Goal: Task Accomplishment & Management: Use online tool/utility

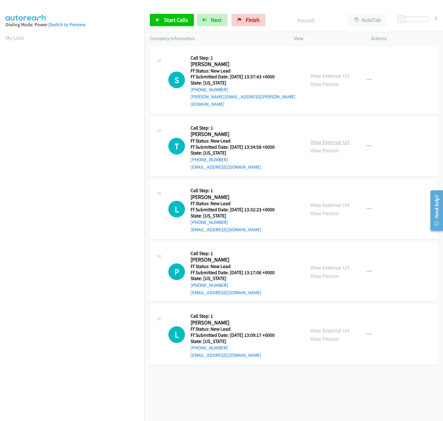
click at [313, 138] on link "View External Url" at bounding box center [329, 141] width 39 height 7
click at [327, 72] on link "View External Url" at bounding box center [329, 75] width 39 height 7
click at [324, 201] on link "View External Url" at bounding box center [329, 204] width 39 height 7
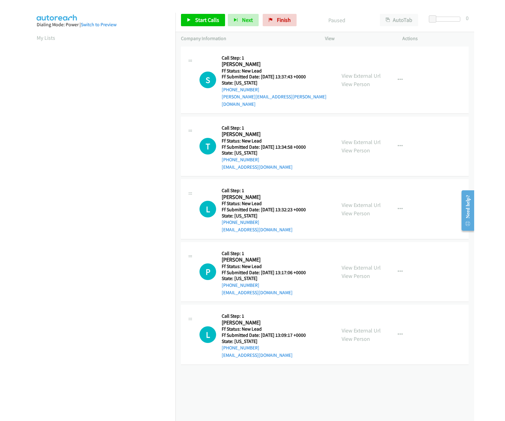
scroll to position [0, 2]
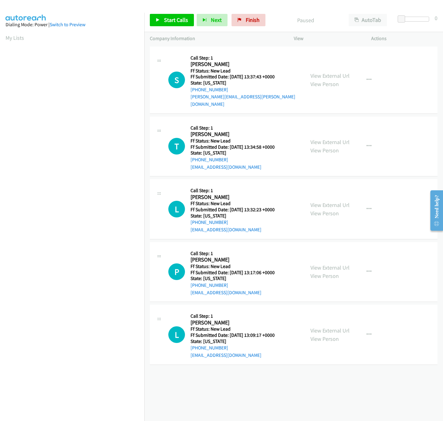
drag, startPoint x: 155, startPoint y: 29, endPoint x: 165, endPoint y: 20, distance: 12.7
click at [158, 26] on div "Start Calls Pause Next Finish Paused AutoTab AutoTab 0" at bounding box center [293, 20] width 299 height 24
click at [166, 18] on span "Start Calls" at bounding box center [176, 19] width 24 height 7
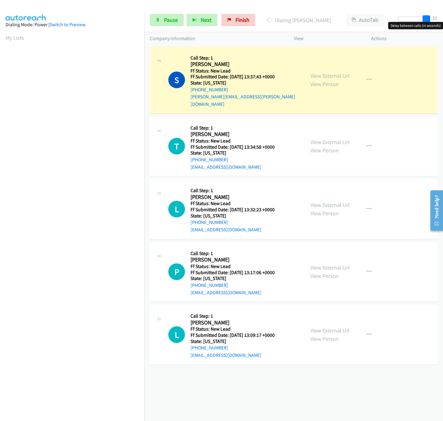
drag, startPoint x: 401, startPoint y: 18, endPoint x: 459, endPoint y: 17, distance: 57.3
click at [443, 17] on html "Start Calls Pause Next Finish Dialing Shane Bombara AutoTab AutoTab 30 Company …" at bounding box center [221, 14] width 443 height 29
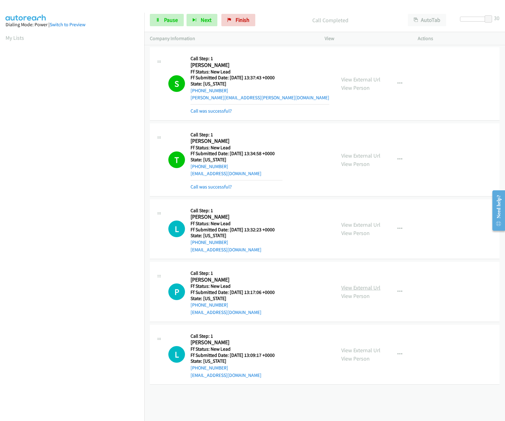
click at [354, 286] on link "View External Url" at bounding box center [360, 287] width 39 height 7
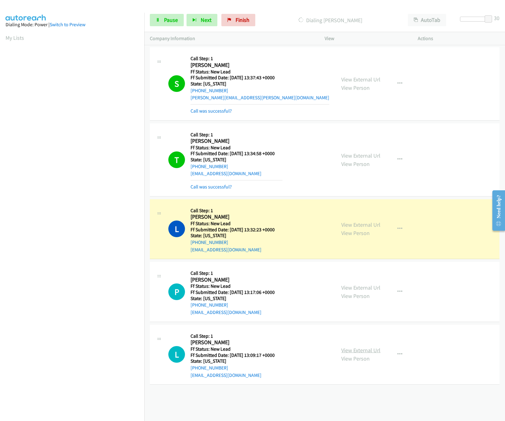
click at [355, 351] on link "View External Url" at bounding box center [360, 350] width 39 height 7
click at [443, 21] on div at bounding box center [474, 19] width 28 height 5
click at [443, 21] on span at bounding box center [469, 18] width 7 height 7
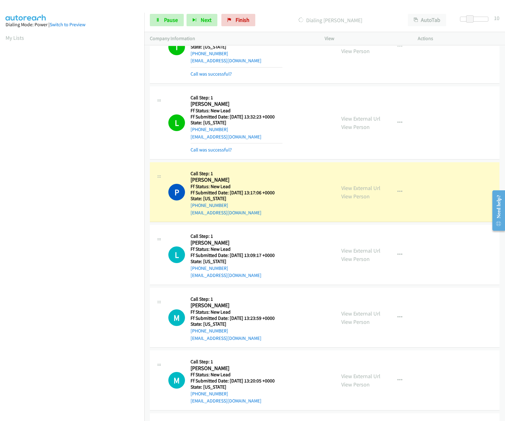
scroll to position [178, 0]
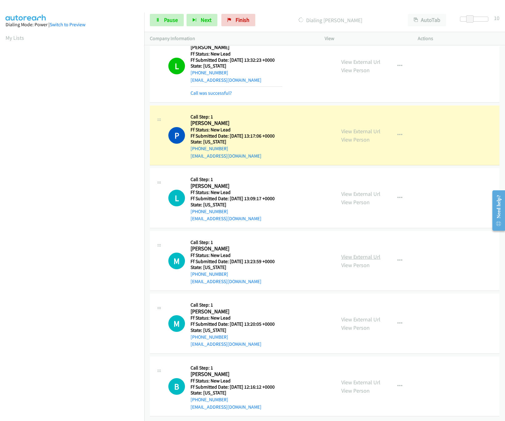
click at [342, 253] on link "View External Url" at bounding box center [360, 256] width 39 height 7
drag, startPoint x: 466, startPoint y: 20, endPoint x: 476, endPoint y: 20, distance: 10.2
click at [443, 20] on div at bounding box center [474, 19] width 28 height 5
drag, startPoint x: 476, startPoint y: 20, endPoint x: 494, endPoint y: 18, distance: 18.7
click at [443, 18] on div "Start Calls Pause Next Finish Dialing Phyllis Freeman AutoTab AutoTab 26" at bounding box center [324, 20] width 361 height 24
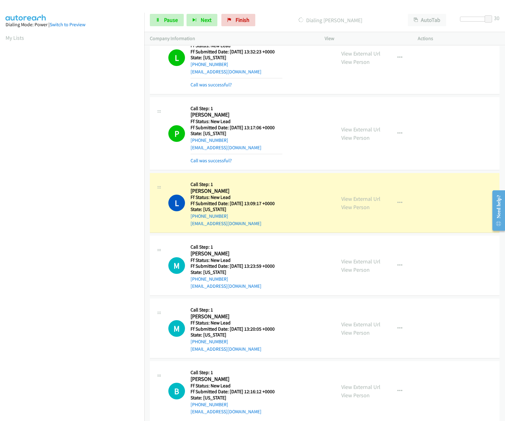
click at [443, 20] on div at bounding box center [474, 19] width 28 height 5
drag, startPoint x: 476, startPoint y: 20, endPoint x: 448, endPoint y: 6, distance: 31.3
click at [443, 20] on span at bounding box center [478, 18] width 7 height 7
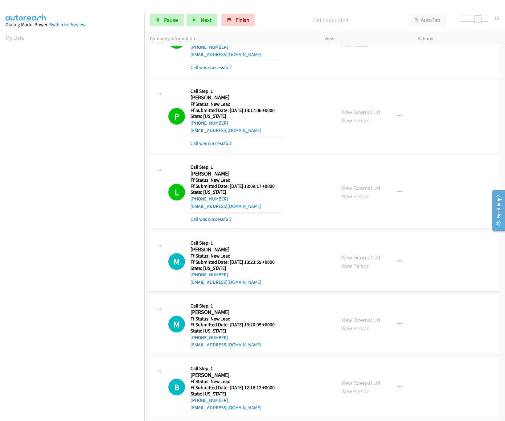
scroll to position [204, 0]
click at [354, 316] on div "View External Url View Person" at bounding box center [360, 323] width 39 height 17
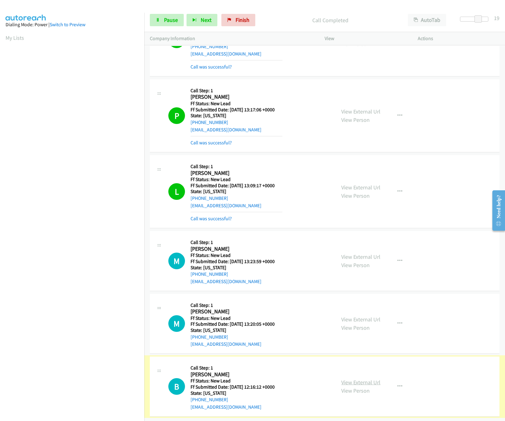
click at [349, 379] on link "View External Url" at bounding box center [360, 382] width 39 height 7
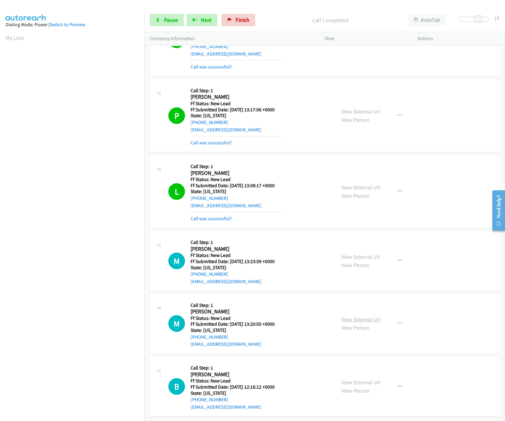
click at [359, 316] on link "View External Url" at bounding box center [360, 319] width 39 height 7
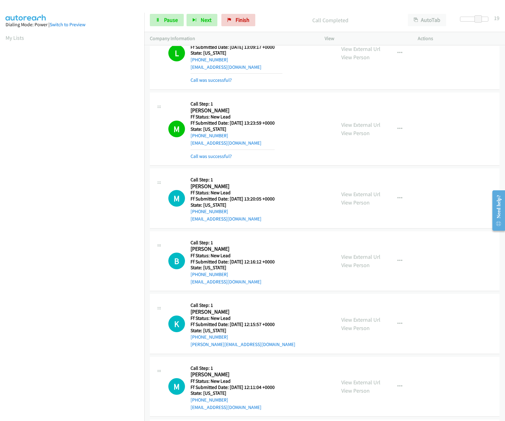
scroll to position [406, 0]
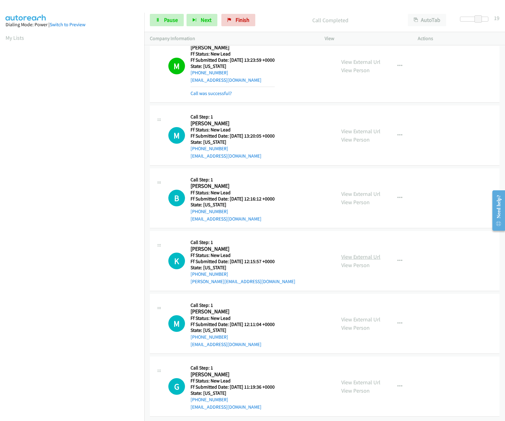
click at [355, 253] on link "View External Url" at bounding box center [360, 256] width 39 height 7
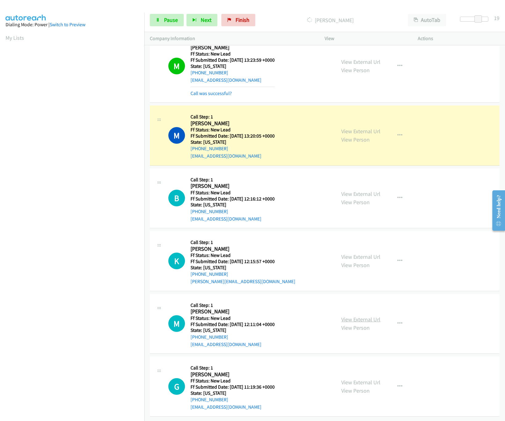
click at [360, 316] on link "View External Url" at bounding box center [360, 319] width 39 height 7
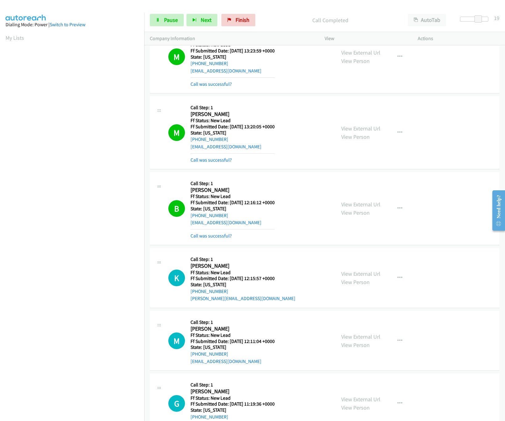
scroll to position [496, 0]
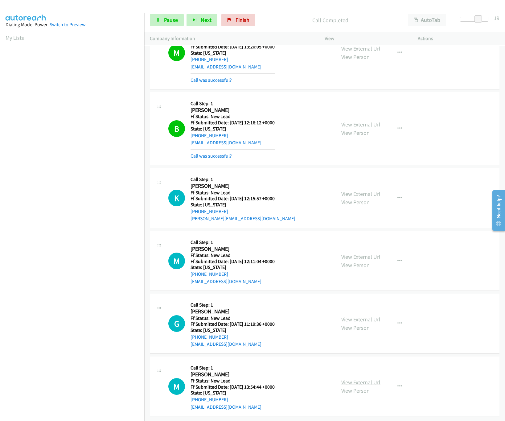
click at [351, 379] on link "View External Url" at bounding box center [360, 382] width 39 height 7
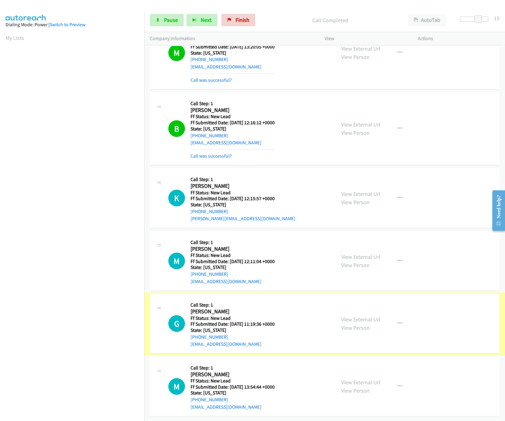
click at [365, 316] on link "View External Url" at bounding box center [360, 319] width 39 height 7
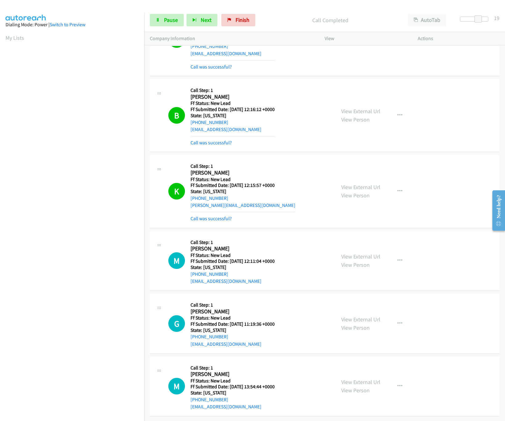
scroll to position [509, 0]
drag, startPoint x: 480, startPoint y: 18, endPoint x: 475, endPoint y: 19, distance: 5.6
click at [443, 19] on span at bounding box center [472, 18] width 7 height 7
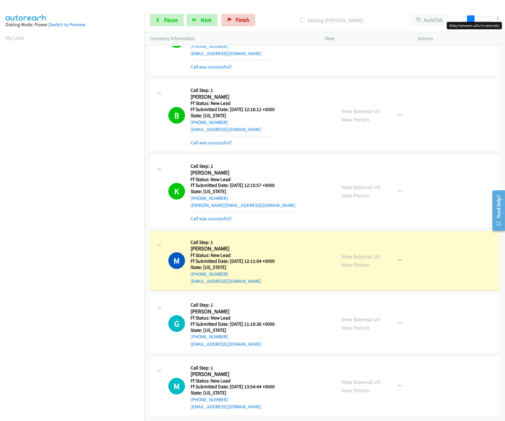
drag, startPoint x: 475, startPoint y: 18, endPoint x: 470, endPoint y: 20, distance: 5.0
click at [443, 20] on span at bounding box center [470, 18] width 7 height 7
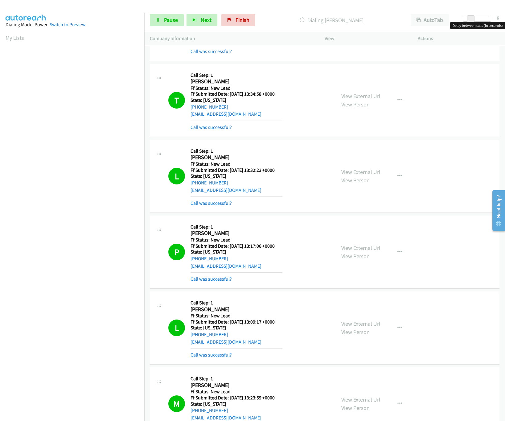
scroll to position [0, 0]
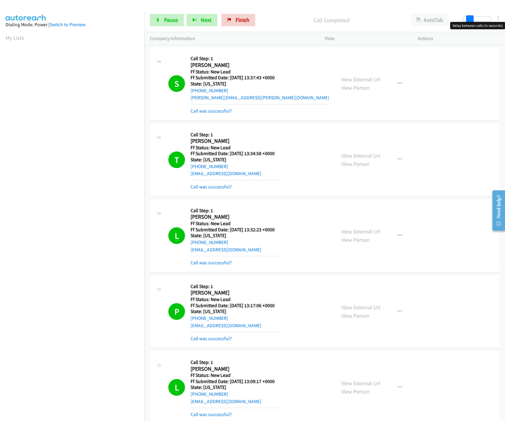
click at [443, 20] on span at bounding box center [469, 18] width 7 height 7
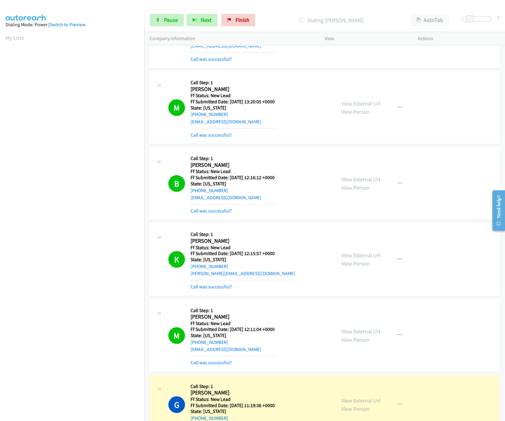
scroll to position [711, 0]
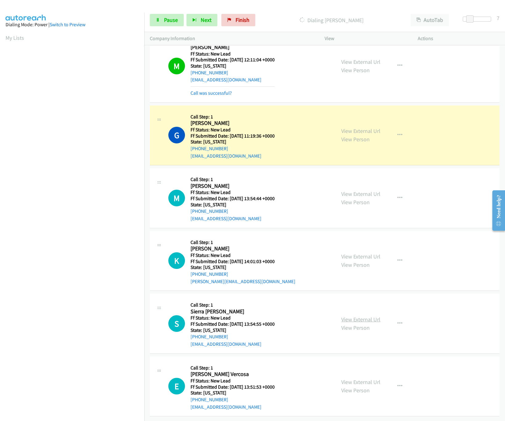
click at [345, 316] on link "View External Url" at bounding box center [360, 319] width 39 height 7
click at [369, 253] on link "View External Url" at bounding box center [360, 256] width 39 height 7
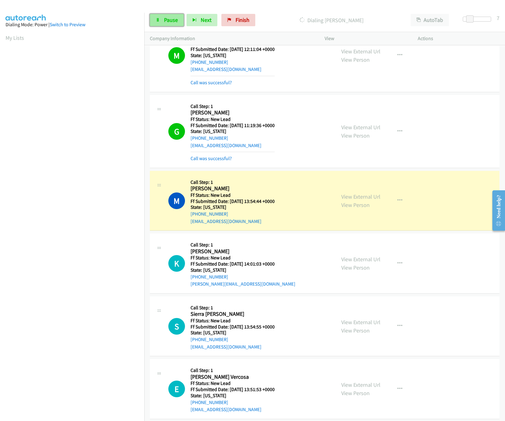
click at [169, 22] on span "Pause" at bounding box center [171, 19] width 14 height 7
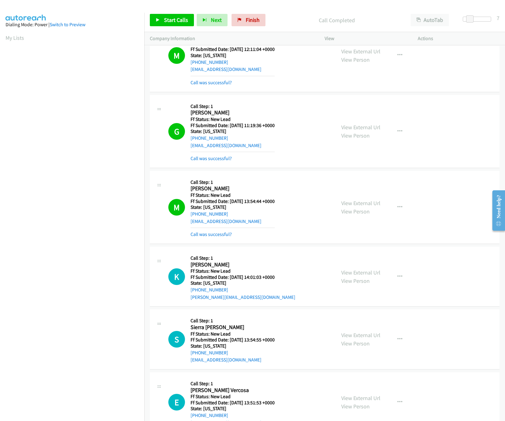
click at [151, 52] on div "M Callback Scheduled Call Step: 1 Mario Shmigelskiy America/Chicago Ff Status: …" at bounding box center [243, 56] width 186 height 62
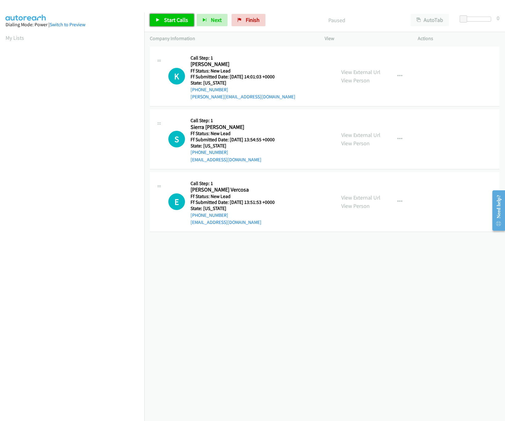
click at [167, 18] on span "Start Calls" at bounding box center [176, 19] width 24 height 7
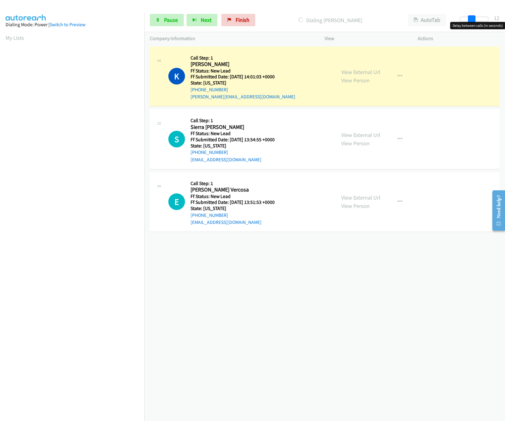
drag, startPoint x: 463, startPoint y: 19, endPoint x: 474, endPoint y: 20, distance: 11.1
click at [474, 20] on span at bounding box center [471, 18] width 7 height 7
click at [352, 198] on link "View External Url" at bounding box center [360, 197] width 39 height 7
click at [269, 264] on div "+1 415-964-1034 Call failed - Please reload the list and try again The Callbar …" at bounding box center [324, 233] width 361 height 376
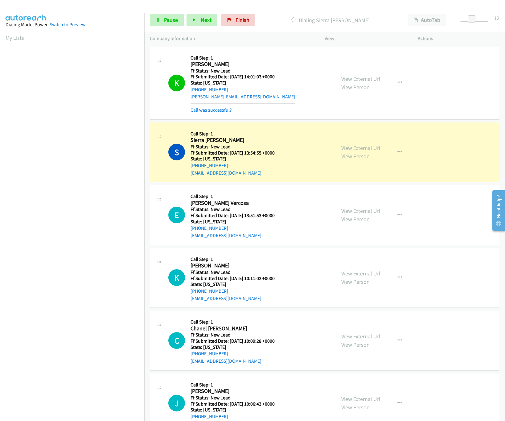
scroll to position [24, 0]
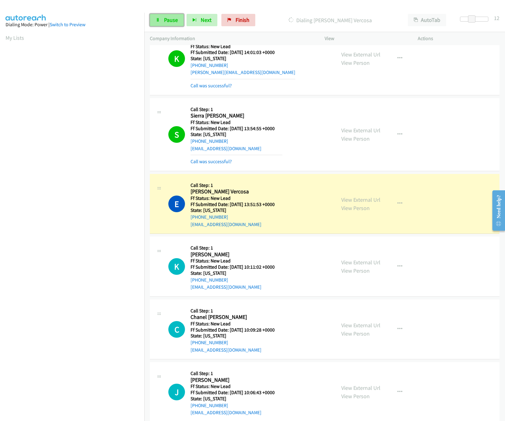
click at [174, 20] on span "Pause" at bounding box center [171, 19] width 14 height 7
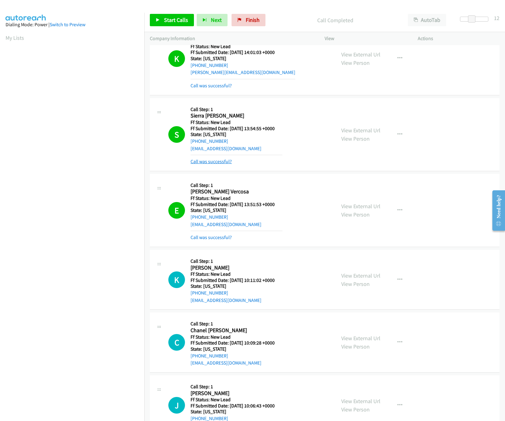
click at [197, 164] on link "Call was successful?" at bounding box center [211, 161] width 41 height 6
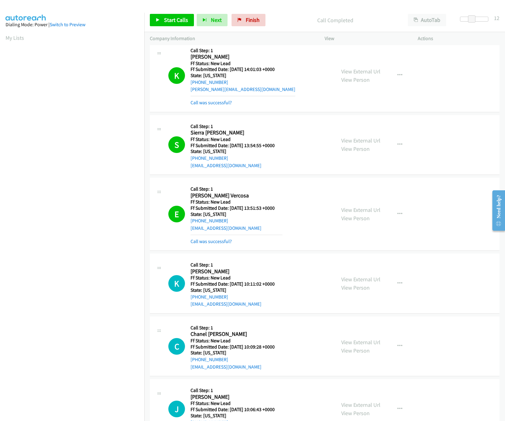
scroll to position [0, 0]
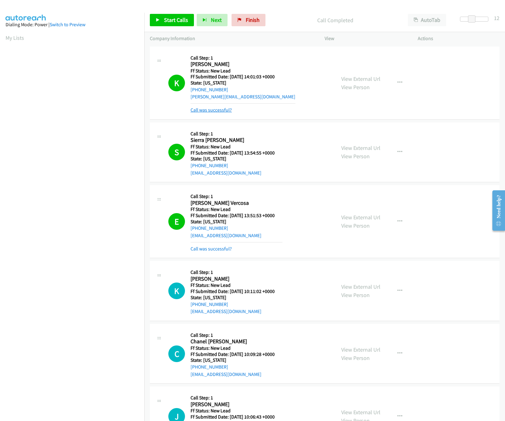
click at [214, 109] on link "Call was successful?" at bounding box center [211, 110] width 41 height 6
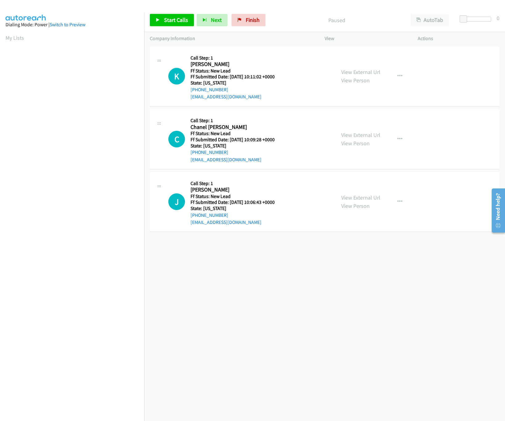
click at [353, 66] on div "View External Url View Person View External Url Email Schedule/Manage Callback …" at bounding box center [385, 76] width 99 height 49
click at [355, 72] on link "View External Url" at bounding box center [360, 71] width 39 height 7
click at [370, 134] on link "View External Url" at bounding box center [360, 134] width 39 height 7
click at [357, 196] on link "View External Url" at bounding box center [360, 197] width 39 height 7
click at [168, 20] on span "Start Calls" at bounding box center [176, 19] width 24 height 7
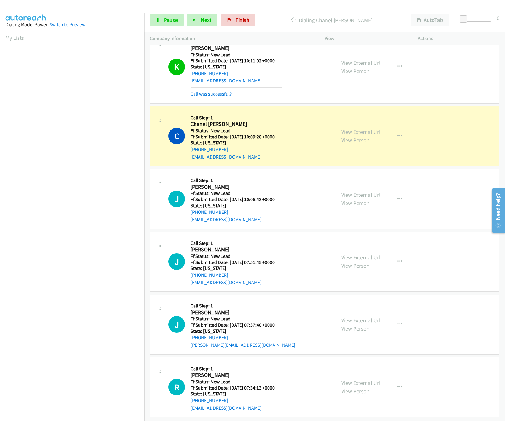
scroll to position [24, 0]
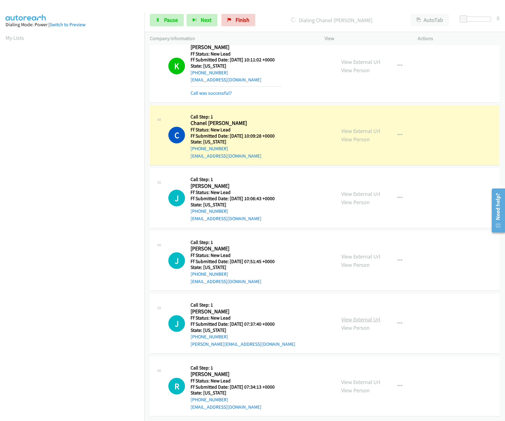
click at [349, 316] on link "View External Url" at bounding box center [360, 319] width 39 height 7
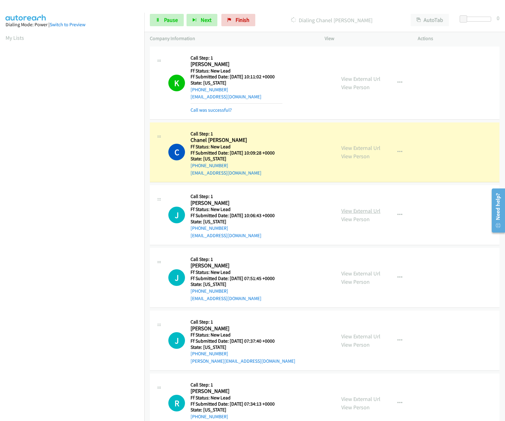
click at [363, 212] on link "View External Url" at bounding box center [360, 210] width 39 height 7
click at [352, 272] on link "View External Url" at bounding box center [360, 273] width 39 height 7
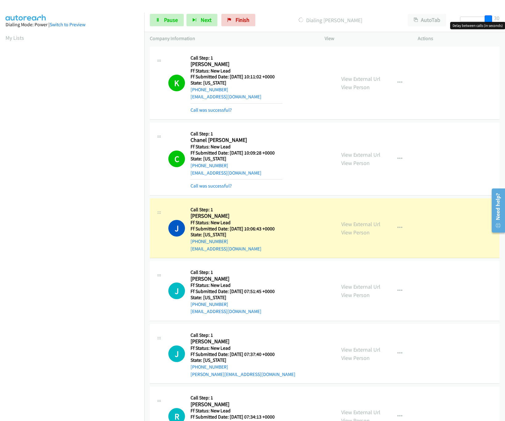
drag, startPoint x: 460, startPoint y: 21, endPoint x: 518, endPoint y: 21, distance: 58.3
click at [505, 21] on html "Start Calls Pause Next Finish Dialing Jessica Villarreal AutoTab AutoTab 30 Com…" at bounding box center [252, 14] width 505 height 29
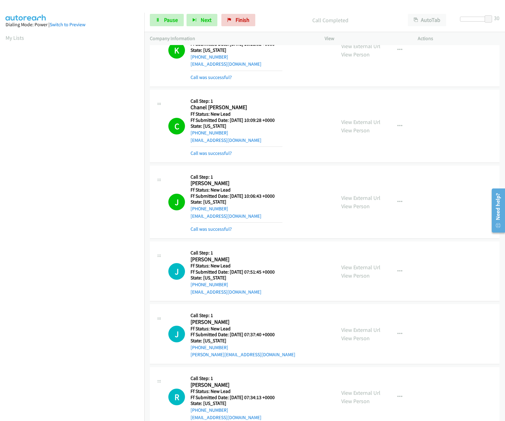
scroll to position [51, 0]
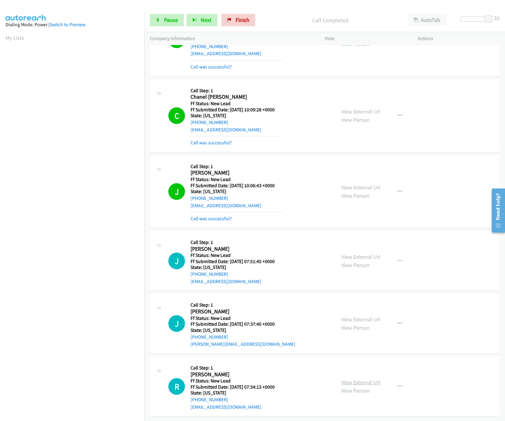
click at [352, 379] on link "View External Url" at bounding box center [360, 382] width 39 height 7
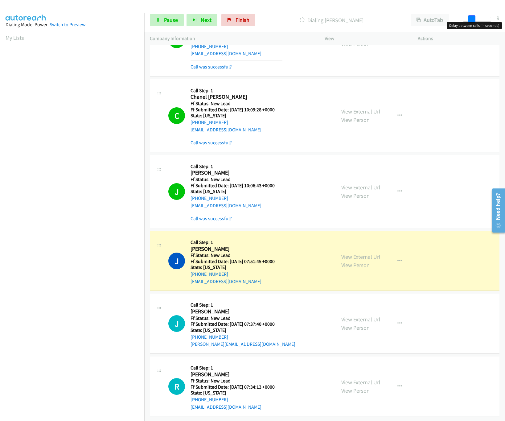
click at [468, 18] on div at bounding box center [477, 19] width 28 height 5
drag, startPoint x: 471, startPoint y: 18, endPoint x: 451, endPoint y: 17, distance: 19.8
click at [451, 17] on div "Start Calls Pause Next Finish Dialing Julie Burke AutoTab AutoTab 0" at bounding box center [324, 20] width 361 height 24
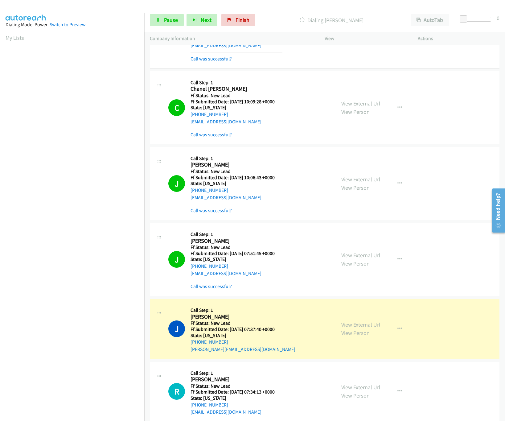
scroll to position [253, 0]
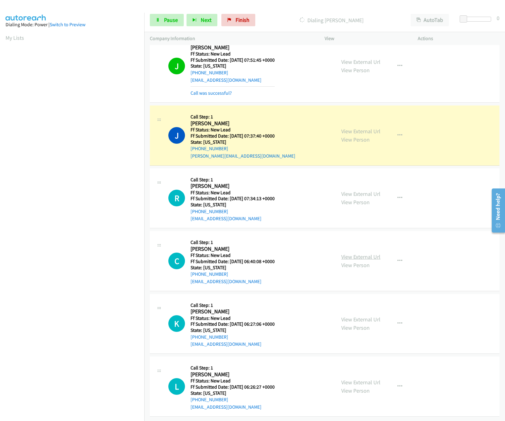
click at [354, 253] on link "View External Url" at bounding box center [360, 256] width 39 height 7
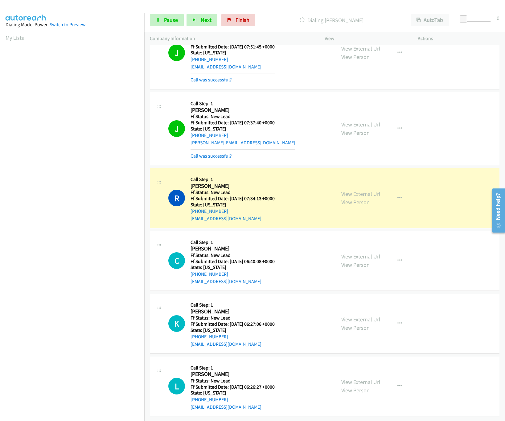
scroll to position [266, 0]
click at [371, 316] on link "View External Url" at bounding box center [360, 319] width 39 height 7
click at [375, 378] on link "View External Url" at bounding box center [360, 381] width 39 height 7
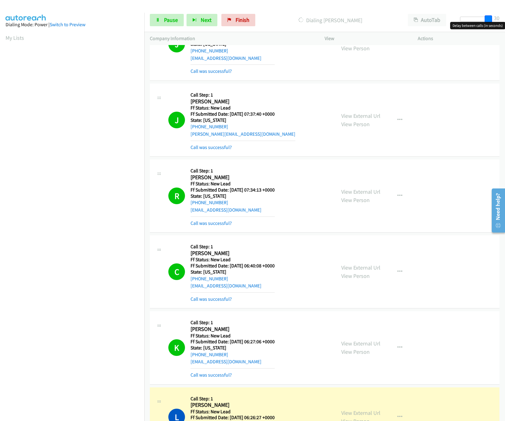
drag, startPoint x: 464, startPoint y: 19, endPoint x: 486, endPoint y: 49, distance: 37.6
click at [505, 29] on html "Start Calls Pause Next Finish Dialing Laura Longeretta AutoTab AutoTab 30 Compa…" at bounding box center [252, 14] width 505 height 29
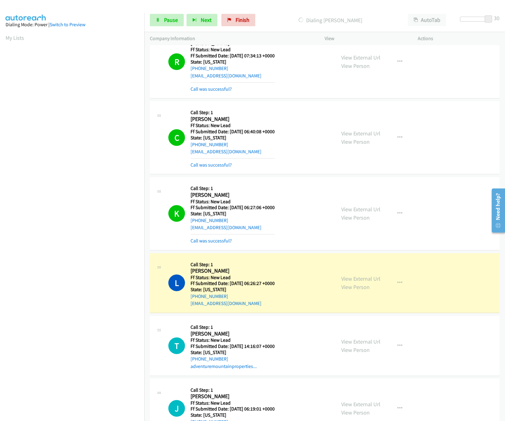
scroll to position [432, 0]
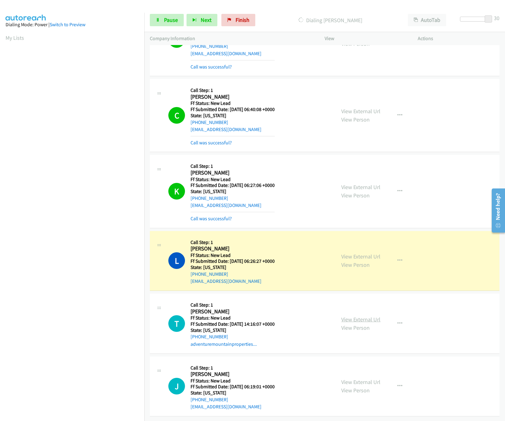
click at [349, 316] on link "View External Url" at bounding box center [360, 319] width 39 height 7
click at [472, 17] on div at bounding box center [474, 19] width 28 height 5
click at [373, 378] on link "View External Url" at bounding box center [360, 381] width 39 height 7
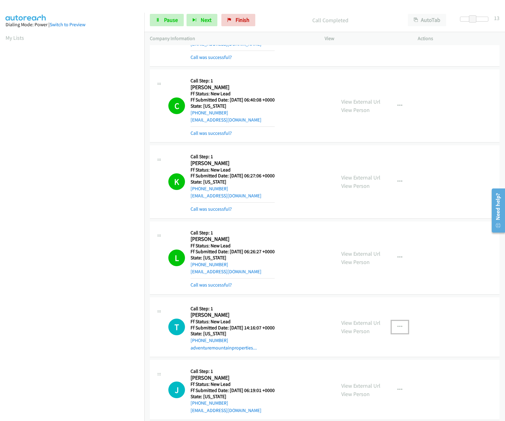
click at [398, 328] on icon "button" at bounding box center [399, 326] width 5 height 5
click at [350, 367] on link "Skip Call" at bounding box center [367, 367] width 82 height 12
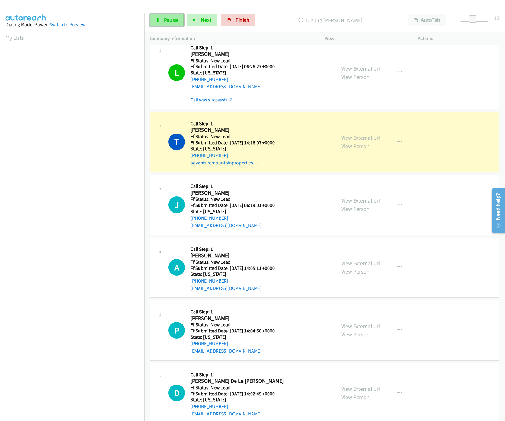
click at [170, 20] on span "Pause" at bounding box center [171, 19] width 14 height 7
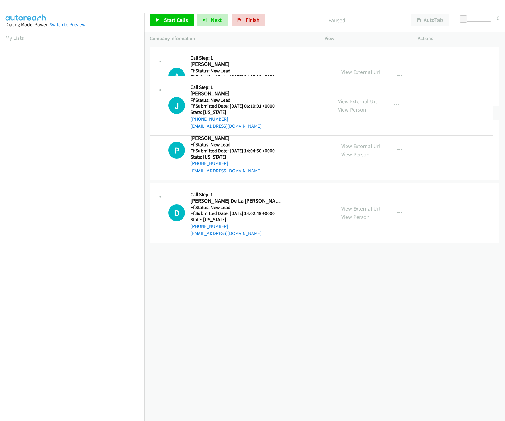
drag, startPoint x: 285, startPoint y: 268, endPoint x: 301, endPoint y: 57, distance: 210.8
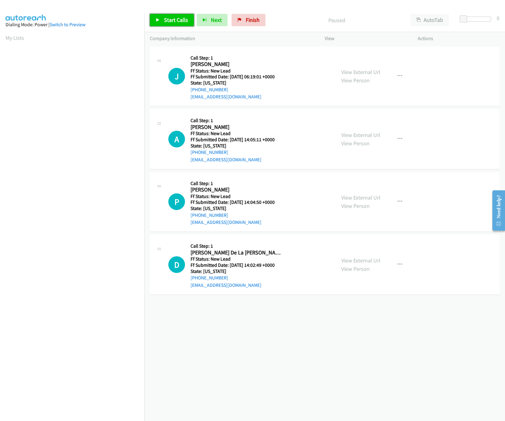
click at [171, 24] on link "Start Calls" at bounding box center [172, 20] width 44 height 12
click at [367, 132] on link "View External Url" at bounding box center [360, 134] width 39 height 7
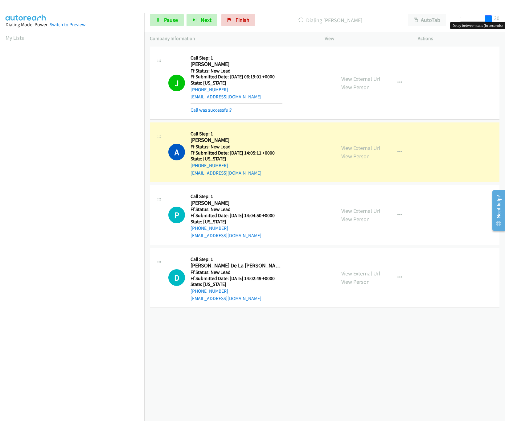
drag, startPoint x: 464, startPoint y: 18, endPoint x: 501, endPoint y: 21, distance: 37.8
click at [501, 21] on div "Start Calls Pause Next Finish Dialing [PERSON_NAME] AutoTab AutoTab 30" at bounding box center [324, 20] width 361 height 24
click at [365, 210] on link "View External Url" at bounding box center [360, 210] width 39 height 7
click at [358, 273] on link "View External Url" at bounding box center [360, 273] width 39 height 7
click at [466, 20] on div at bounding box center [477, 19] width 28 height 5
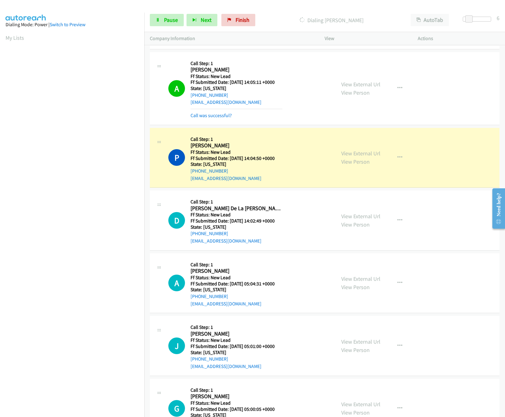
scroll to position [105, 0]
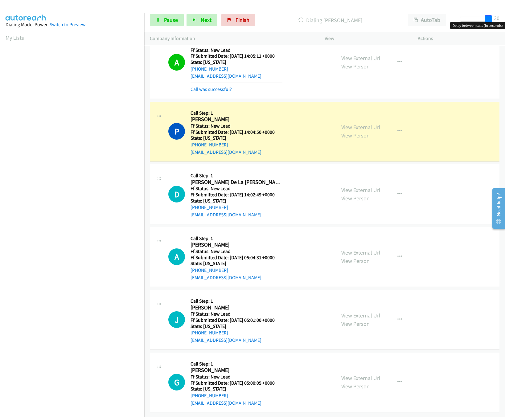
drag, startPoint x: 468, startPoint y: 20, endPoint x: 507, endPoint y: 29, distance: 39.5
click at [505, 29] on html "Start Calls Pause Next Finish Dialing Patrick Saba AutoTab AutoTab 30 Company I…" at bounding box center [252, 14] width 505 height 29
click at [163, 22] on link "Pause" at bounding box center [167, 20] width 34 height 12
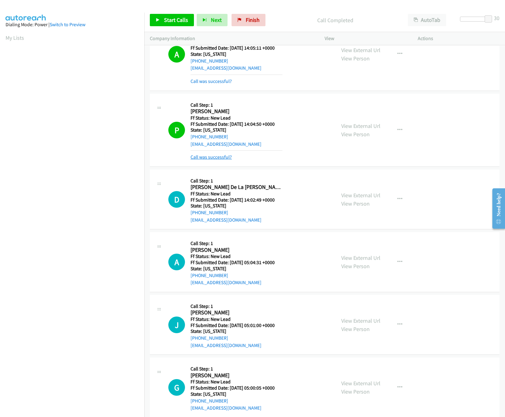
click at [217, 158] on link "Call was successful?" at bounding box center [211, 157] width 41 height 6
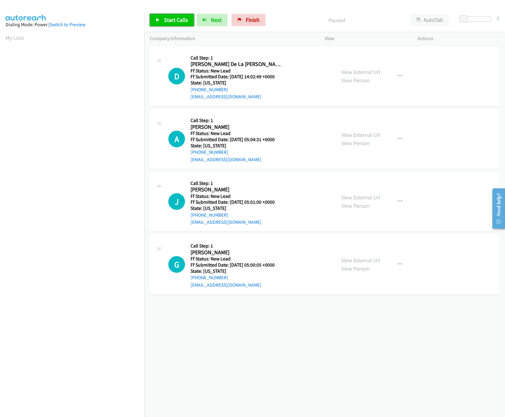
click at [166, 21] on span "Start Calls" at bounding box center [176, 19] width 24 height 7
click at [362, 133] on link "View External Url" at bounding box center [360, 134] width 39 height 7
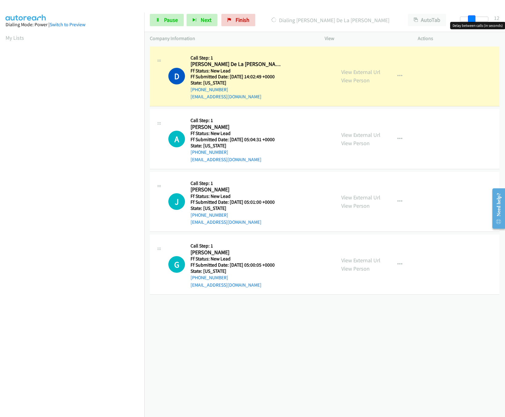
drag, startPoint x: 465, startPoint y: 15, endPoint x: 479, endPoint y: 19, distance: 15.4
click at [479, 19] on div at bounding box center [474, 19] width 28 height 5
click at [470, 18] on div at bounding box center [474, 19] width 28 height 5
click at [352, 196] on link "View External Url" at bounding box center [360, 197] width 39 height 7
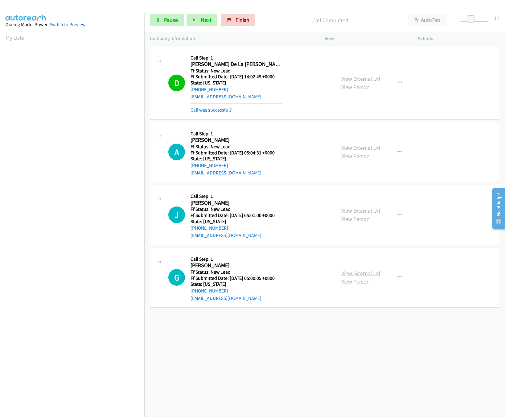
click at [351, 277] on link "View External Url" at bounding box center [360, 273] width 39 height 7
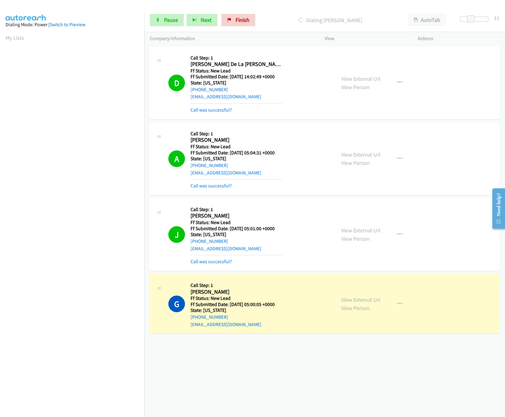
click at [325, 350] on div "+1 415-964-1034 Call failed - Please reload the list and try again The Callbar …" at bounding box center [324, 231] width 361 height 372
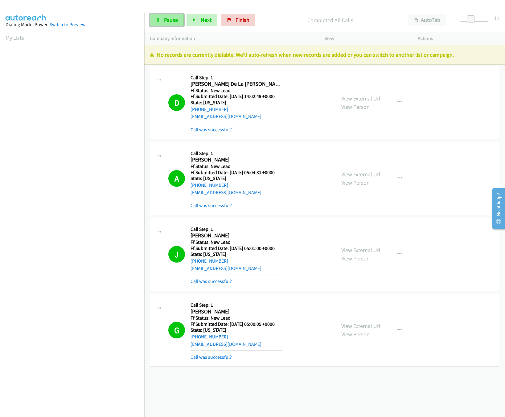
click at [176, 20] on span "Pause" at bounding box center [171, 19] width 14 height 7
click at [238, 22] on link "Finish" at bounding box center [249, 20] width 34 height 12
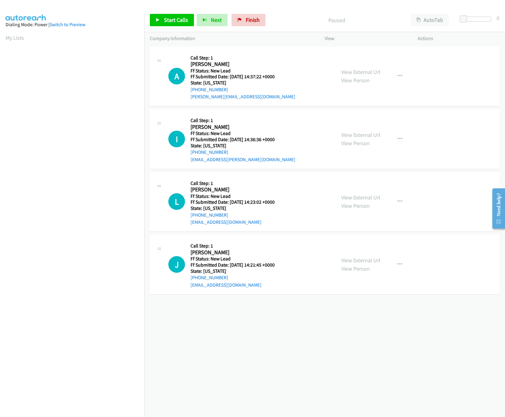
click at [479, 333] on div "+1 415-964-1034 Call failed - Please reload the list and try again The Callbar …" at bounding box center [324, 231] width 361 height 372
click at [341, 137] on link "View External Url" at bounding box center [360, 134] width 39 height 7
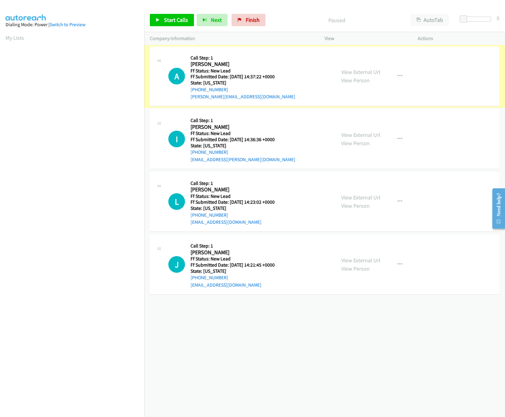
click at [357, 74] on link "View External Url" at bounding box center [360, 71] width 39 height 7
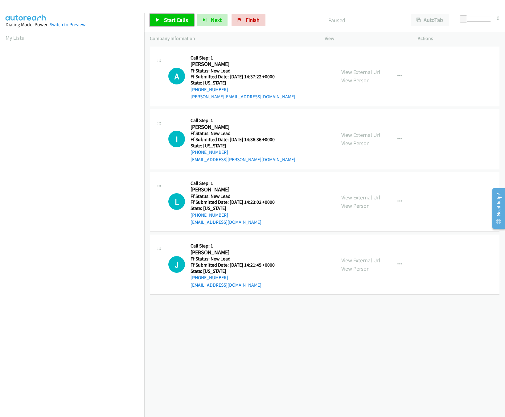
click at [183, 16] on link "Start Calls" at bounding box center [172, 20] width 44 height 12
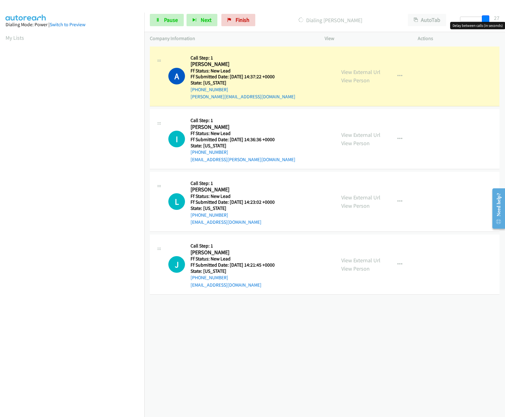
drag, startPoint x: 463, startPoint y: 18, endPoint x: 490, endPoint y: 24, distance: 27.5
click at [490, 23] on body "Start Calls Pause Next Finish Dialing Andrea Eason AutoTab AutoTab 27 Company I…" at bounding box center [252, 14] width 505 height 29
click at [355, 199] on link "View External Url" at bounding box center [360, 197] width 39 height 7
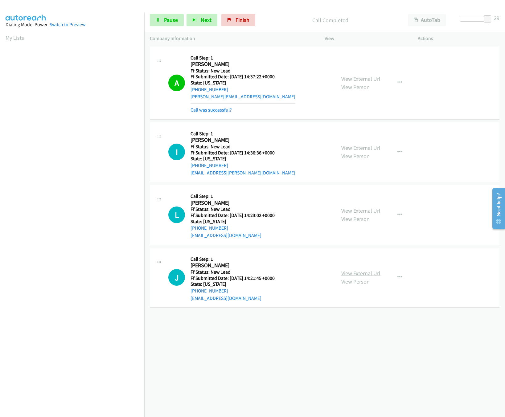
click at [355, 274] on link "View External Url" at bounding box center [360, 273] width 39 height 7
click at [469, 19] on div at bounding box center [474, 19] width 28 height 5
click at [468, 19] on span at bounding box center [469, 18] width 7 height 7
click at [466, 19] on div at bounding box center [477, 19] width 28 height 5
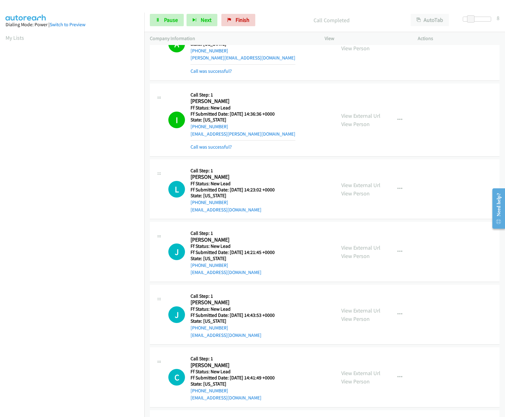
scroll to position [105, 0]
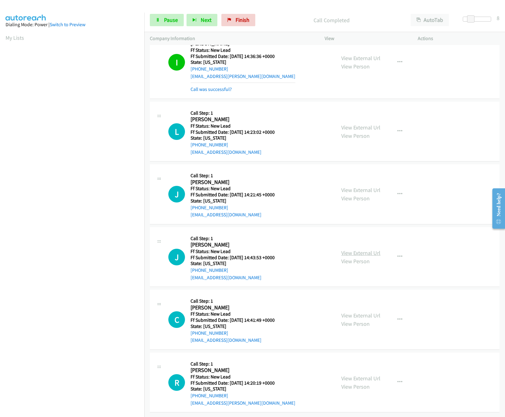
click at [358, 249] on link "View External Url" at bounding box center [360, 252] width 39 height 7
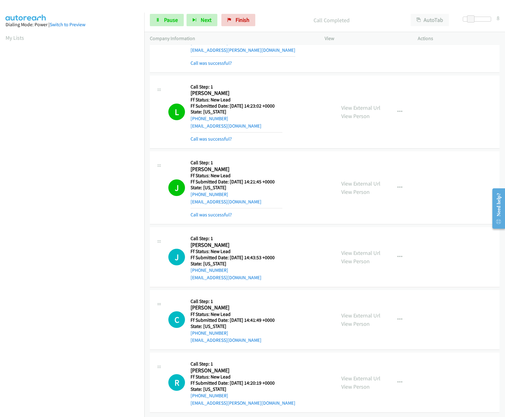
scroll to position [131, 0]
click at [358, 312] on link "View External Url" at bounding box center [360, 315] width 39 height 7
drag, startPoint x: 469, startPoint y: 20, endPoint x: 480, endPoint y: 24, distance: 11.4
click at [480, 24] on body "Start Calls Pause Next Finish Call Completed AutoTab AutoTab 20 Company Informa…" at bounding box center [252, 14] width 505 height 29
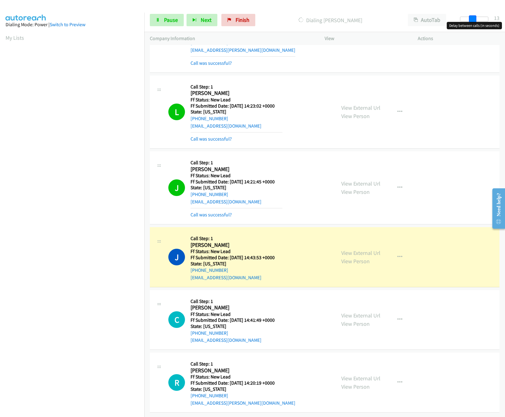
click at [472, 17] on div at bounding box center [474, 19] width 28 height 5
click at [472, 17] on span at bounding box center [472, 18] width 7 height 7
click at [470, 18] on span at bounding box center [471, 18] width 7 height 7
click at [353, 375] on link "View External Url" at bounding box center [360, 378] width 39 height 7
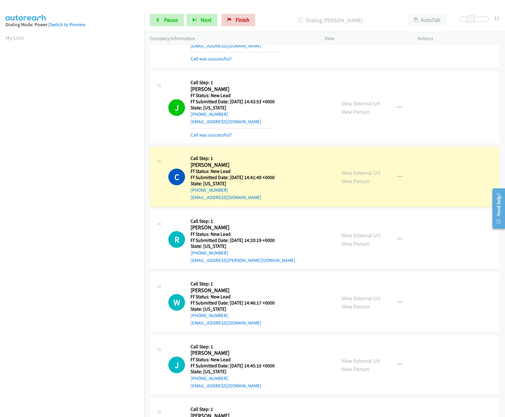
scroll to position [333, 0]
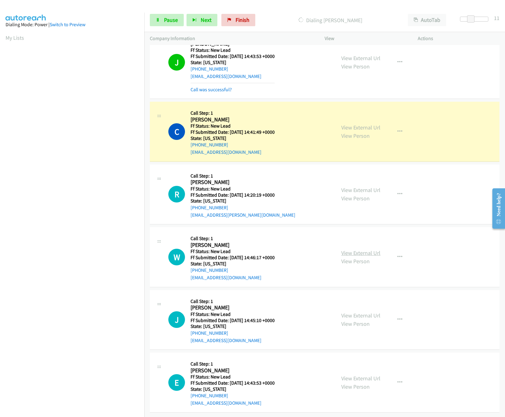
click at [364, 249] on link "View External Url" at bounding box center [360, 252] width 39 height 7
click at [345, 312] on link "View External Url" at bounding box center [360, 315] width 39 height 7
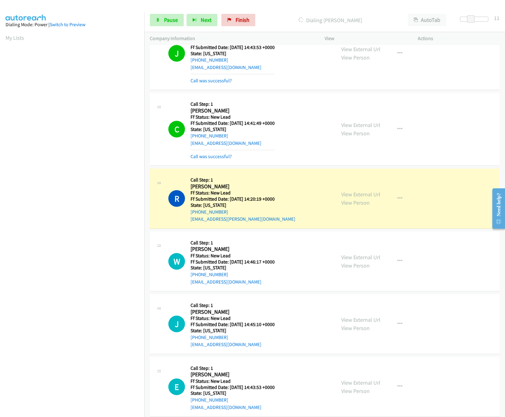
scroll to position [346, 0]
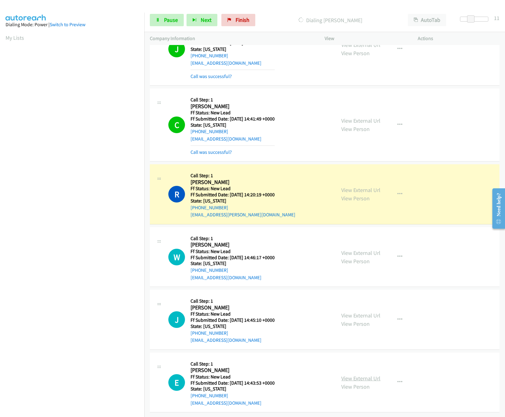
click at [362, 375] on link "View External Url" at bounding box center [360, 378] width 39 height 7
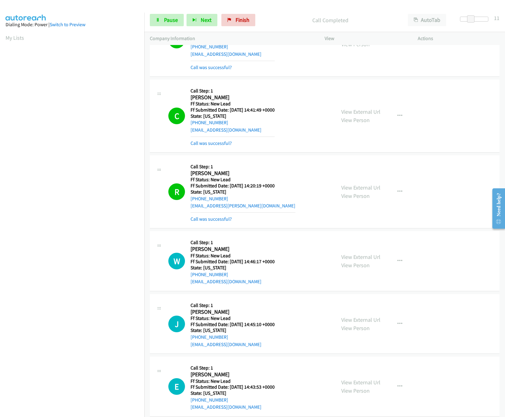
scroll to position [360, 0]
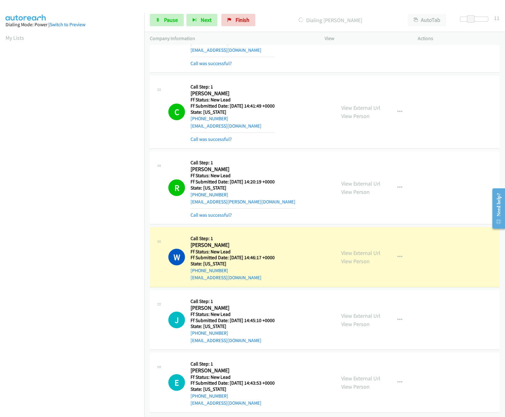
click at [97, 376] on nav "Dialing Mode: Power | Switch to Preview My Lists" at bounding box center [72, 221] width 145 height 417
click at [160, 20] on link "Pause" at bounding box center [167, 20] width 34 height 12
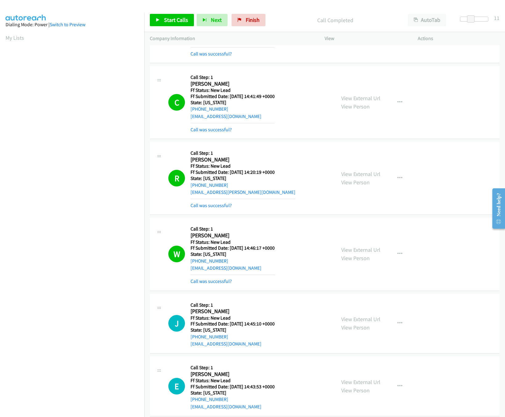
click at [222, 279] on mb0 "Call was successful?" at bounding box center [233, 280] width 84 height 10
click at [222, 282] on link "Call was successful?" at bounding box center [211, 281] width 41 height 6
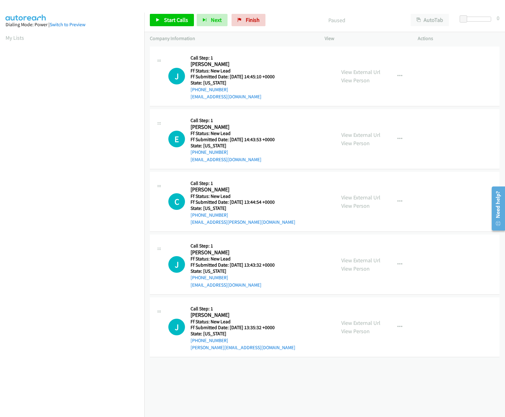
click at [313, 356] on div "J Callback Scheduled Call Step: 1 [PERSON_NAME] America/Phoenix Ff Status: New …" at bounding box center [325, 327] width 350 height 60
click at [175, 14] on link "Start Calls" at bounding box center [172, 20] width 44 height 12
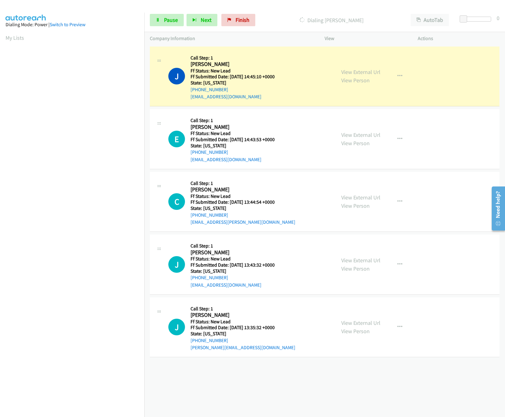
click at [232, 363] on div "[PHONE_NUMBER] Call failed - Please reload the list and try again The Callbar F…" at bounding box center [324, 231] width 361 height 372
drag, startPoint x: 463, startPoint y: 20, endPoint x: 474, endPoint y: 20, distance: 10.2
click at [474, 20] on span at bounding box center [471, 18] width 7 height 7
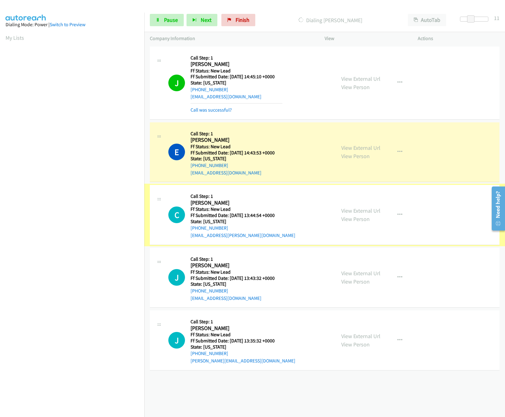
click at [360, 205] on div "View External Url View Person View External Url Email Schedule/Manage Callback …" at bounding box center [385, 215] width 99 height 49
click at [360, 210] on link "View External Url" at bounding box center [360, 210] width 39 height 7
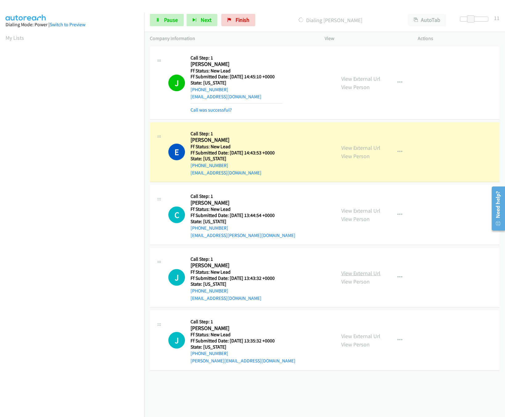
click at [343, 273] on link "View External Url" at bounding box center [360, 273] width 39 height 7
click at [166, 26] on link "Pause" at bounding box center [167, 20] width 34 height 12
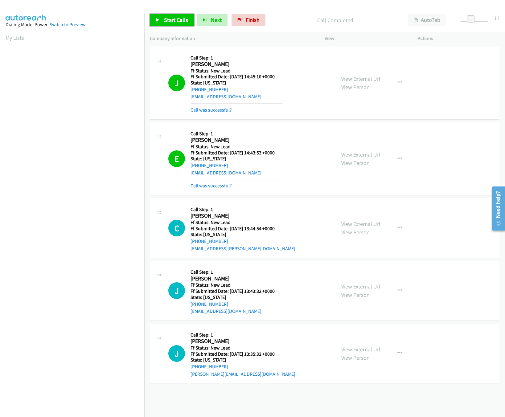
click at [167, 21] on span "Start Calls" at bounding box center [176, 19] width 24 height 7
click at [230, 187] on link "Call was successful?" at bounding box center [211, 186] width 41 height 6
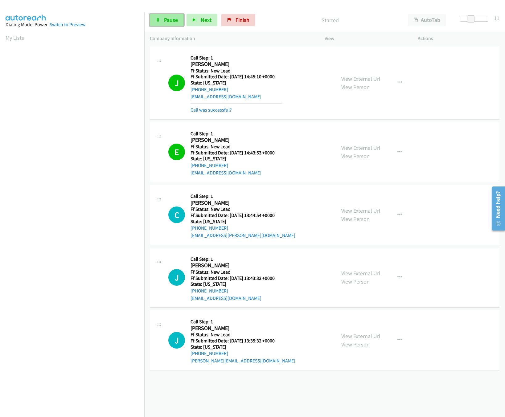
click at [167, 23] on span "Pause" at bounding box center [171, 19] width 14 height 7
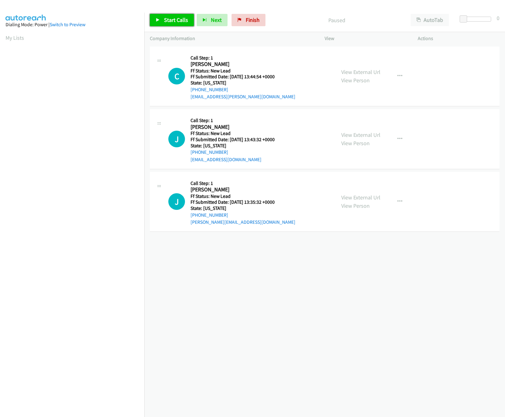
click at [152, 15] on link "Start Calls" at bounding box center [172, 20] width 44 height 12
click at [157, 19] on icon at bounding box center [158, 20] width 4 height 4
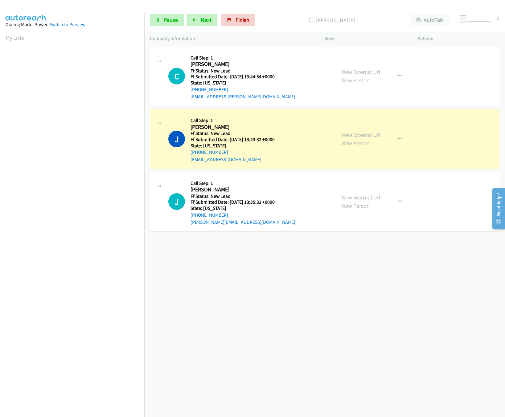
click at [346, 196] on link "View External Url" at bounding box center [360, 197] width 39 height 7
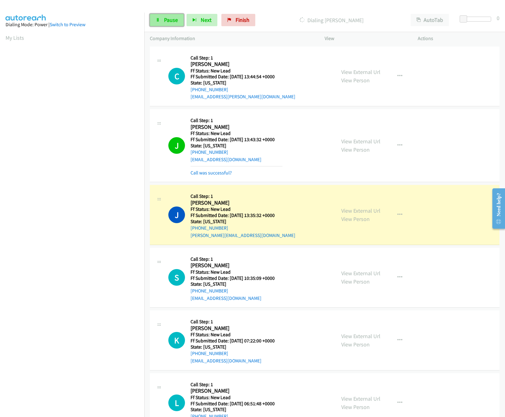
click at [170, 19] on span "Pause" at bounding box center [171, 19] width 14 height 7
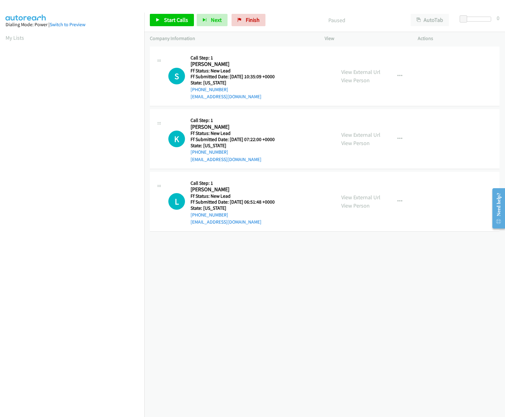
click at [375, 68] on div "View External Url View Person" at bounding box center [360, 76] width 39 height 17
click at [371, 68] on link "View External Url" at bounding box center [360, 71] width 39 height 7
click at [171, 25] on link "Start Calls" at bounding box center [172, 20] width 44 height 12
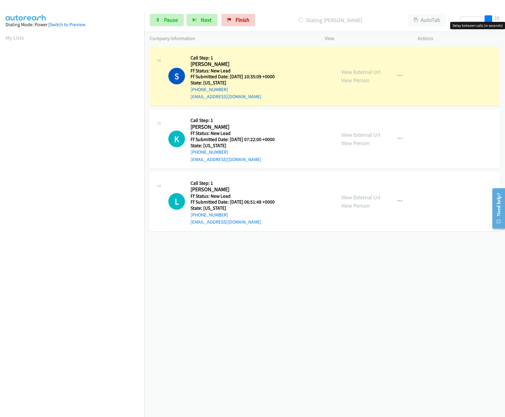
drag, startPoint x: 465, startPoint y: 18, endPoint x: 522, endPoint y: 24, distance: 57.7
click at [505, 24] on html "Start Calls Pause Next Finish Dialing [PERSON_NAME] AutoTab AutoTab 30 Company …" at bounding box center [252, 14] width 505 height 29
click at [367, 133] on link "View External Url" at bounding box center [360, 134] width 39 height 7
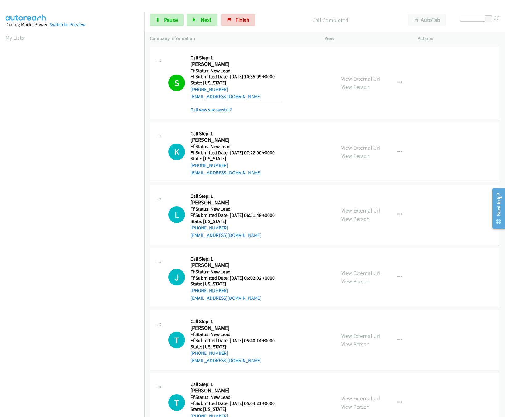
scroll to position [28, 0]
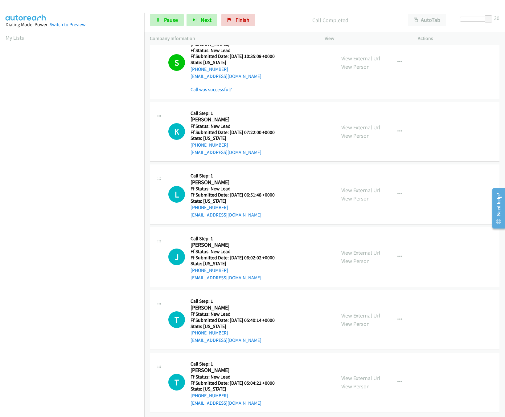
click at [367, 188] on div "View External Url View Person" at bounding box center [360, 194] width 39 height 17
click at [366, 186] on div "View External Url View Person" at bounding box center [360, 194] width 39 height 17
click at [366, 187] on link "View External Url" at bounding box center [360, 190] width 39 height 7
click at [352, 249] on link "View External Url" at bounding box center [360, 252] width 39 height 7
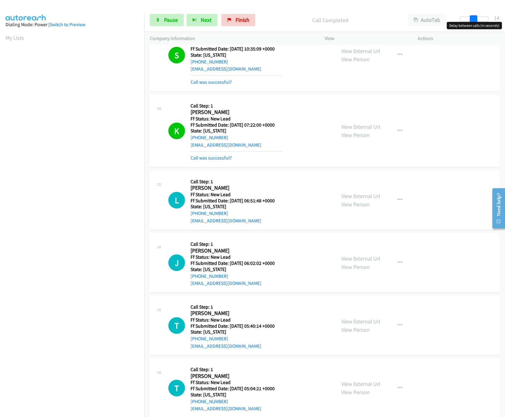
click at [474, 18] on div at bounding box center [474, 19] width 28 height 5
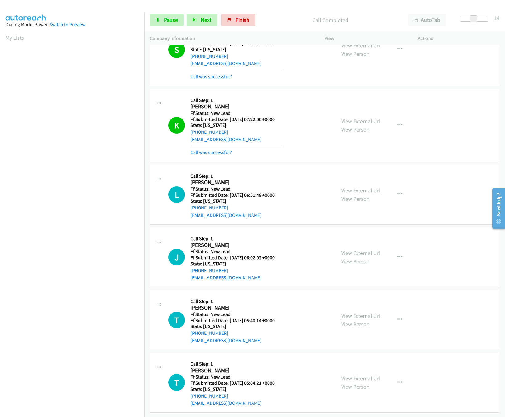
click at [358, 313] on link "View External Url" at bounding box center [360, 316] width 39 height 7
click at [357, 375] on link "View External Url" at bounding box center [360, 378] width 39 height 7
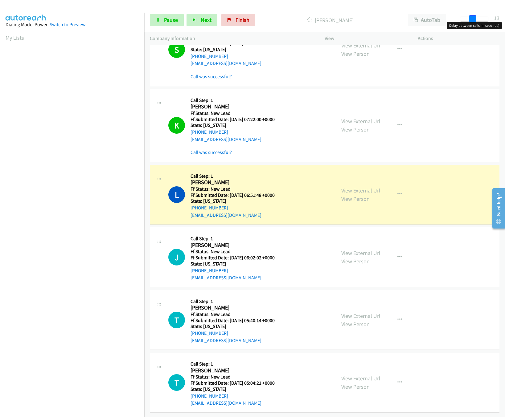
click at [474, 18] on span at bounding box center [472, 18] width 7 height 7
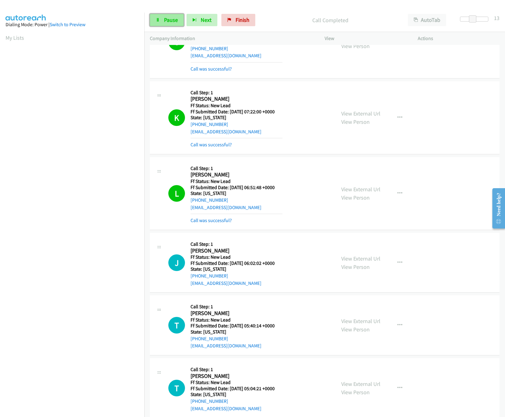
click at [167, 18] on span "Pause" at bounding box center [171, 19] width 14 height 7
click at [208, 220] on link "Call was successful?" at bounding box center [211, 221] width 41 height 6
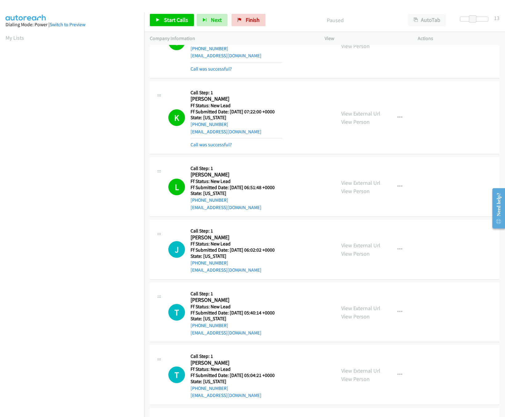
click at [98, 395] on nav "Dialing Mode: Power | Switch to Preview My Lists" at bounding box center [72, 221] width 145 height 417
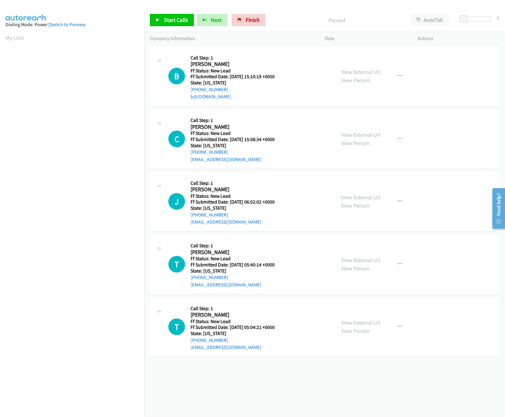
scroll to position [0, 2]
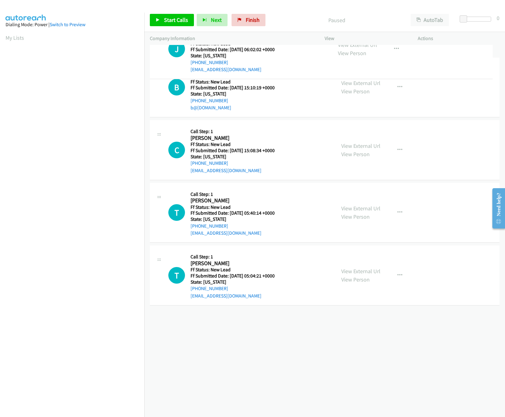
drag, startPoint x: 246, startPoint y: 206, endPoint x: 265, endPoint y: 58, distance: 148.6
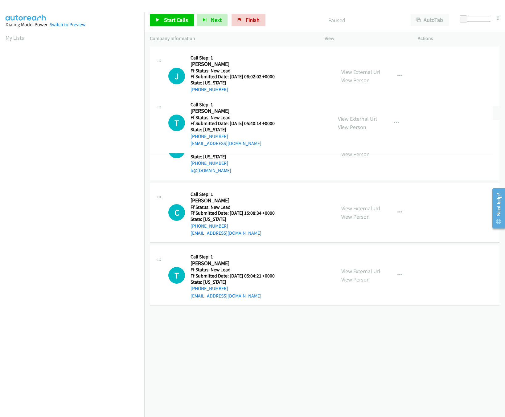
drag, startPoint x: 235, startPoint y: 198, endPoint x: 260, endPoint y: 123, distance: 78.9
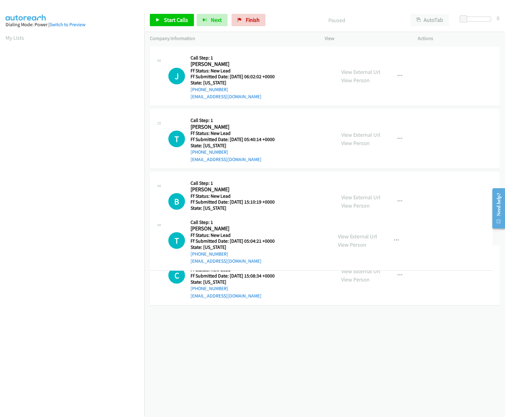
drag, startPoint x: 242, startPoint y: 318, endPoint x: 248, endPoint y: 232, distance: 86.3
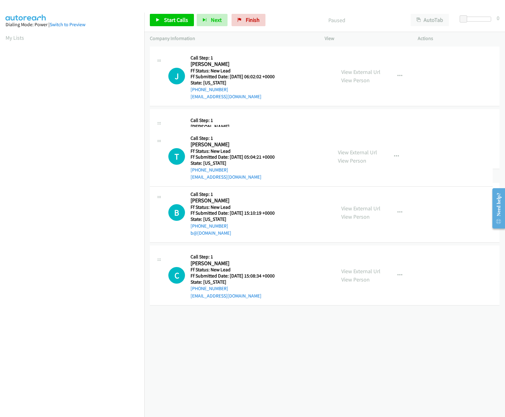
drag, startPoint x: 248, startPoint y: 260, endPoint x: 252, endPoint y: 152, distance: 108.3
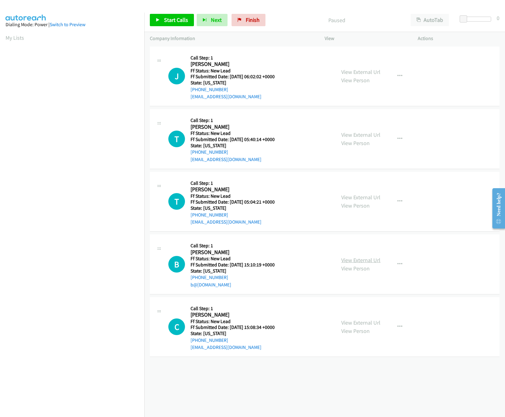
click at [354, 258] on link "View External Url" at bounding box center [360, 260] width 39 height 7
click at [163, 18] on link "Start Calls" at bounding box center [172, 20] width 44 height 12
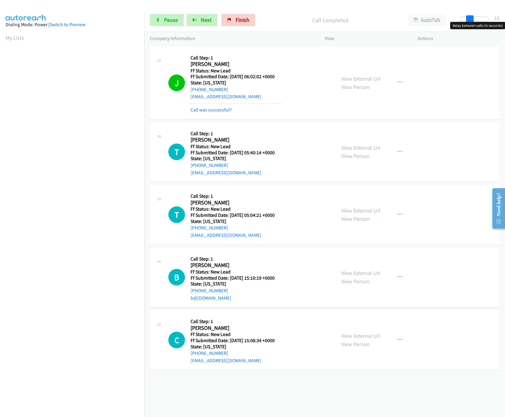
drag, startPoint x: 462, startPoint y: 19, endPoint x: 472, endPoint y: 18, distance: 9.7
click at [472, 18] on span at bounding box center [469, 18] width 7 height 7
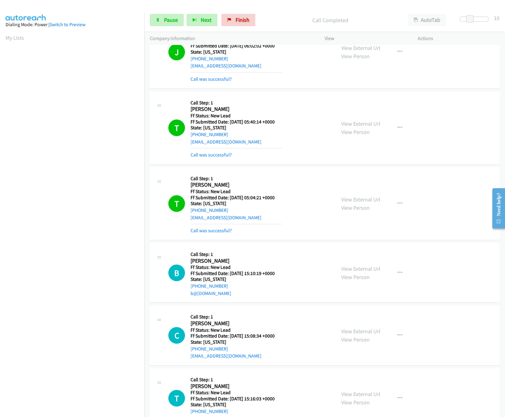
scroll to position [180, 0]
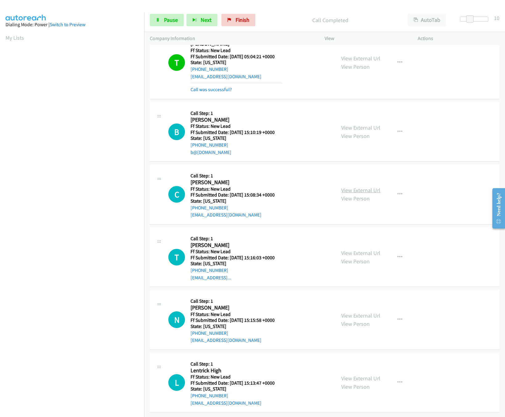
click at [359, 187] on link "View External Url" at bounding box center [360, 190] width 39 height 7
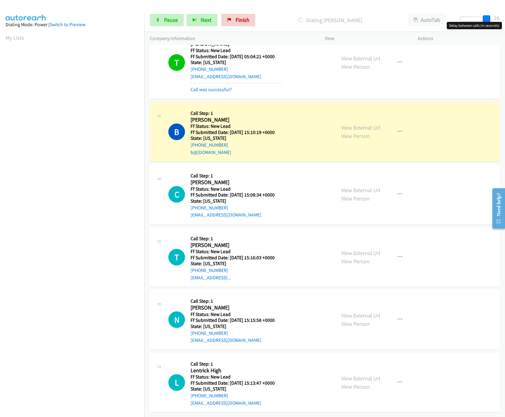
drag, startPoint x: 470, startPoint y: 19, endPoint x: 483, endPoint y: 22, distance: 13.2
click at [483, 22] on body "Start Calls Pause Next Finish Dialing Brandon Toups AutoTab AutoTab 28 Company …" at bounding box center [252, 14] width 505 height 29
click at [168, 23] on link "Pause" at bounding box center [167, 20] width 34 height 12
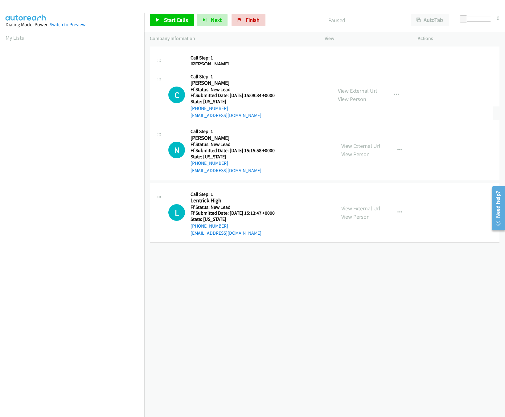
drag, startPoint x: 289, startPoint y: 197, endPoint x: 287, endPoint y: 56, distance: 140.6
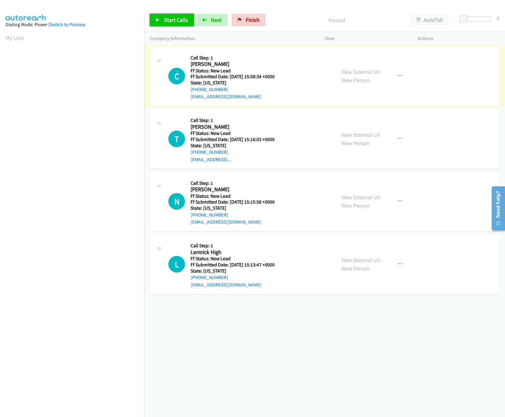
click at [163, 23] on link "Start Calls" at bounding box center [172, 20] width 44 height 12
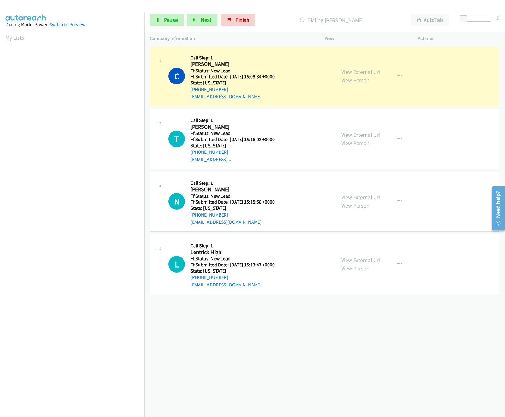
click at [347, 131] on div "View External Url View Person" at bounding box center [360, 139] width 39 height 17
click at [348, 133] on link "View External Url" at bounding box center [360, 134] width 39 height 7
drag, startPoint x: 473, startPoint y: 17, endPoint x: 480, endPoint y: 17, distance: 7.4
click at [480, 17] on div at bounding box center [474, 19] width 28 height 5
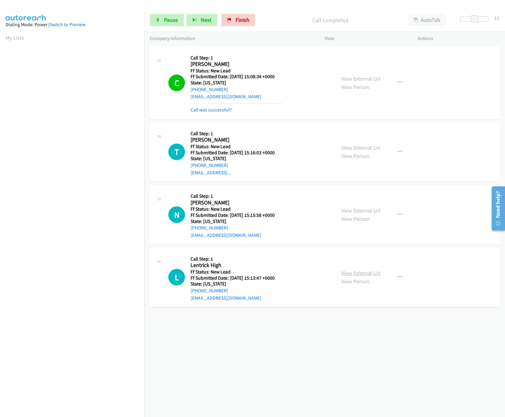
click at [358, 272] on link "View External Url" at bounding box center [360, 273] width 39 height 7
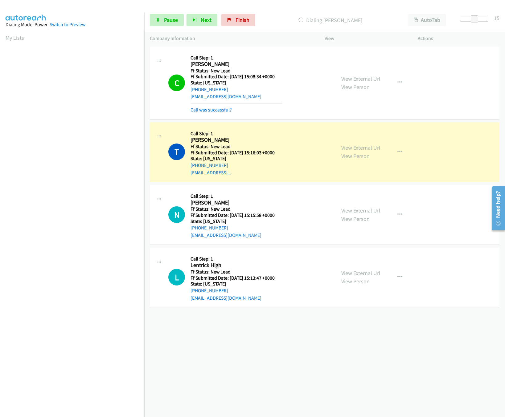
click at [370, 214] on link "View External Url" at bounding box center [360, 210] width 39 height 7
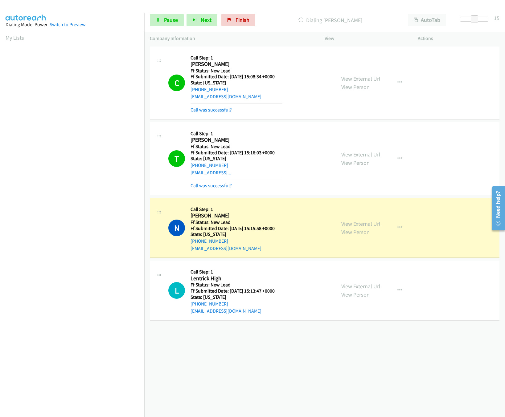
click at [277, 168] on div "+1 864-425-1444" at bounding box center [237, 165] width 92 height 7
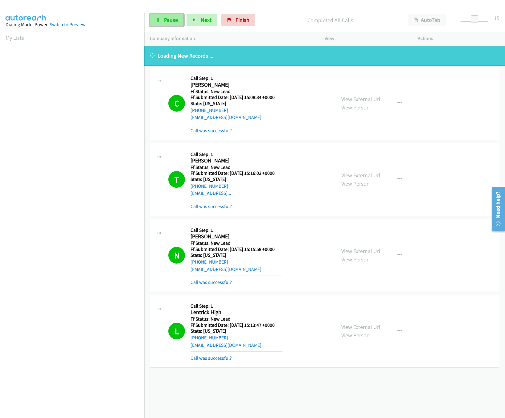
click at [175, 20] on span "Pause" at bounding box center [171, 19] width 14 height 7
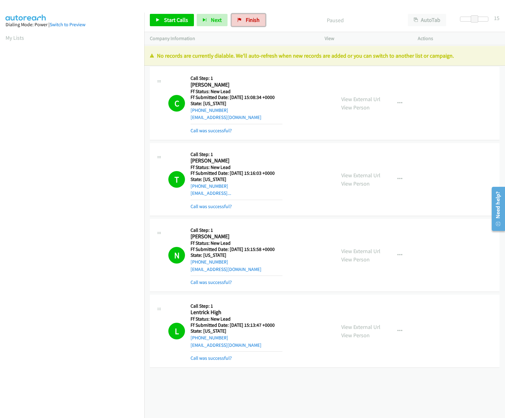
click at [242, 19] on link "Finish" at bounding box center [249, 20] width 34 height 12
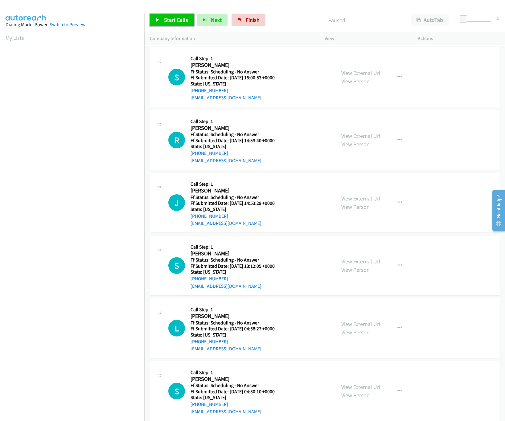
click at [179, 20] on span "Start Calls" at bounding box center [176, 19] width 24 height 7
click at [353, 72] on link "View External Url" at bounding box center [360, 72] width 39 height 7
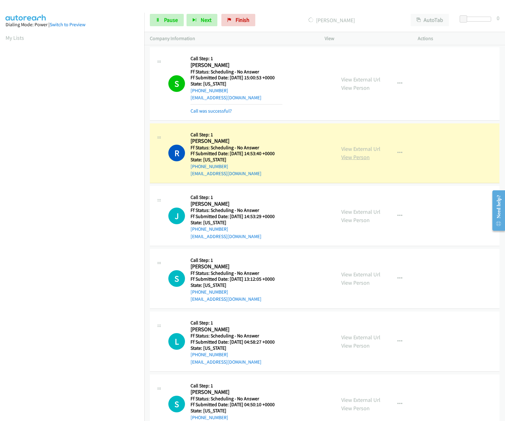
click at [358, 154] on link "View Person" at bounding box center [355, 157] width 28 height 7
click at [368, 152] on link "View External Url" at bounding box center [360, 148] width 39 height 7
click at [371, 211] on link "View External Url" at bounding box center [360, 211] width 39 height 7
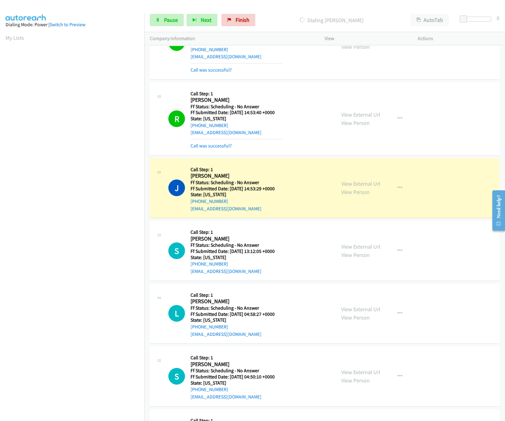
scroll to position [61, 0]
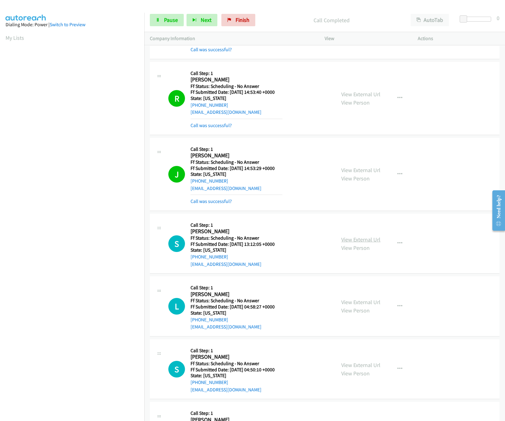
click at [357, 240] on link "View External Url" at bounding box center [360, 239] width 39 height 7
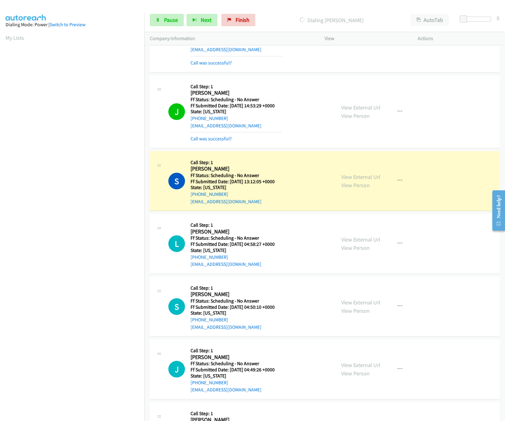
scroll to position [123, 0]
click at [359, 240] on link "View External Url" at bounding box center [360, 239] width 39 height 7
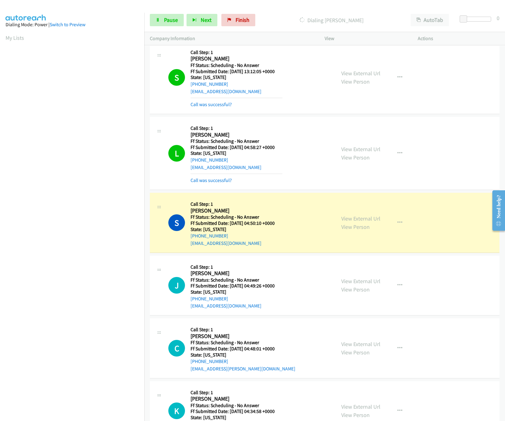
scroll to position [308, 0]
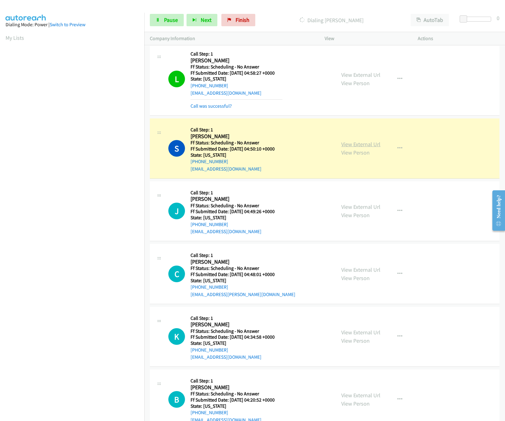
click at [367, 144] on link "View External Url" at bounding box center [360, 144] width 39 height 7
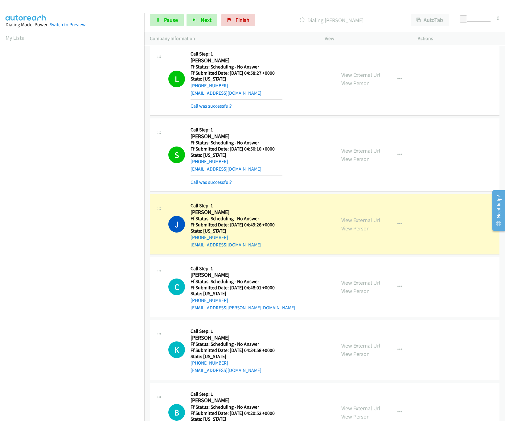
scroll to position [370, 0]
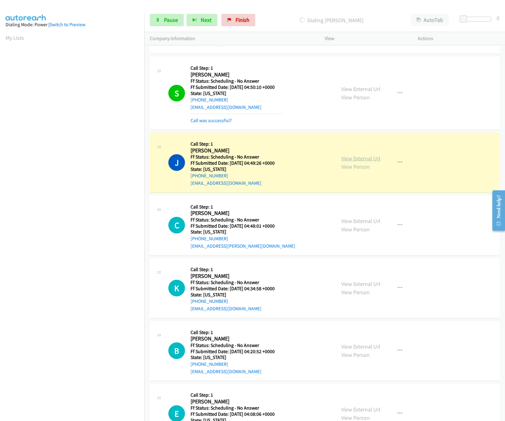
click at [355, 158] on link "View External Url" at bounding box center [360, 158] width 39 height 7
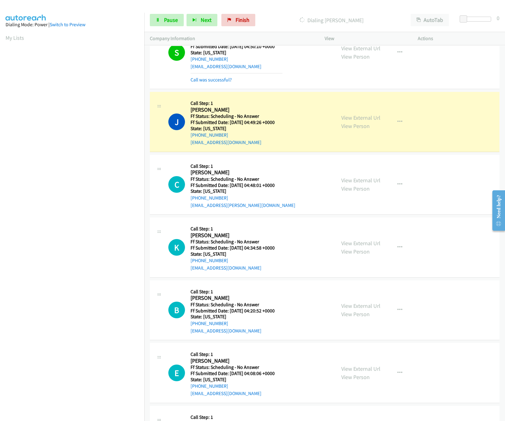
scroll to position [431, 0]
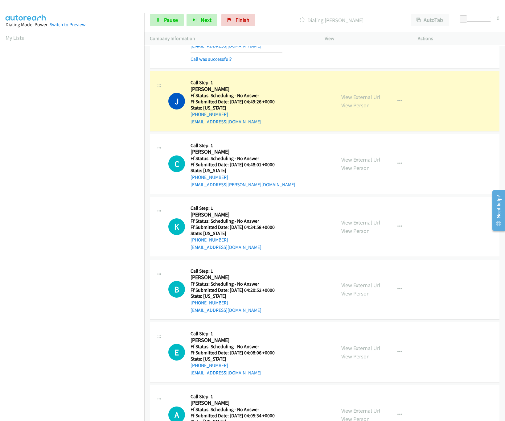
click at [363, 160] on link "View External Url" at bounding box center [360, 159] width 39 height 7
click at [359, 162] on link "View External Url" at bounding box center [360, 159] width 39 height 7
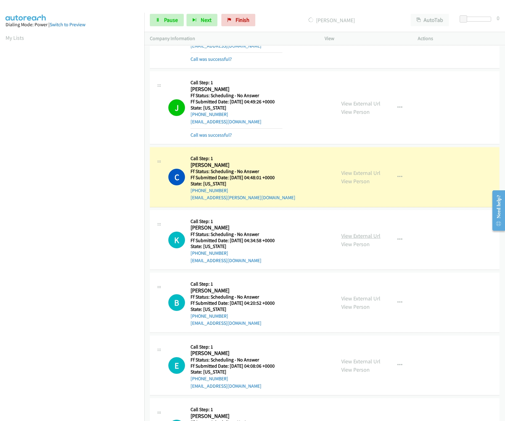
click at [351, 237] on link "View External Url" at bounding box center [360, 235] width 39 height 7
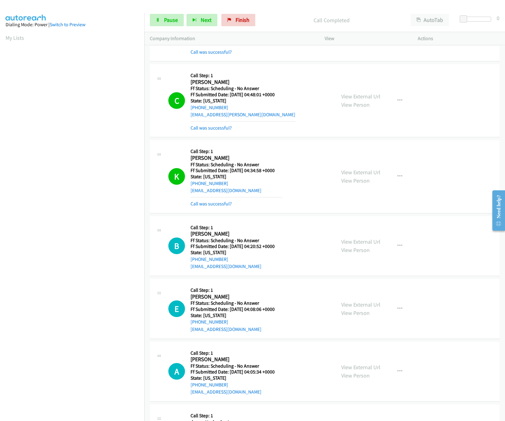
scroll to position [493, 0]
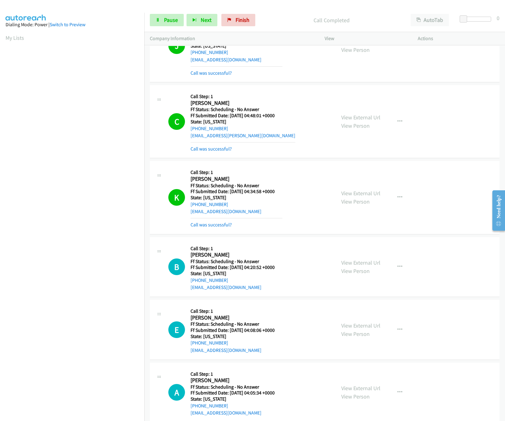
click at [220, 155] on div "C Callback Scheduled Call Step: 1 Clair Hunt America/New_York Ff Status: Schedu…" at bounding box center [325, 121] width 350 height 73
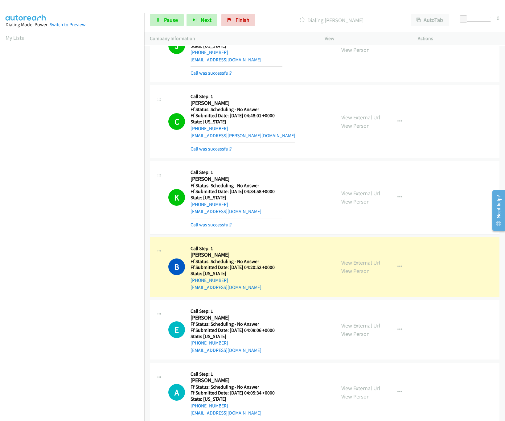
click at [217, 155] on div "C Callback Scheduled Call Step: 1 Clair Hunt America/New_York Ff Status: Schedu…" at bounding box center [325, 121] width 350 height 73
click at [218, 152] on link "Call was successful?" at bounding box center [211, 149] width 41 height 6
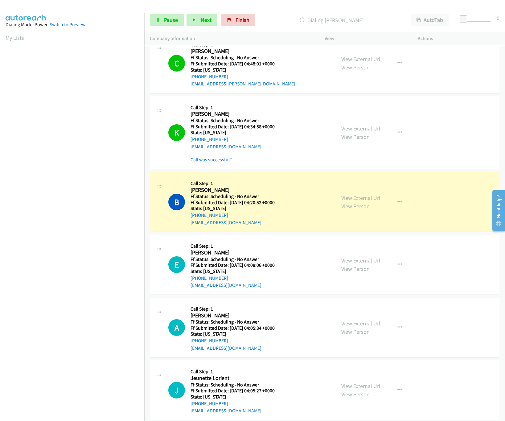
scroll to position [616, 0]
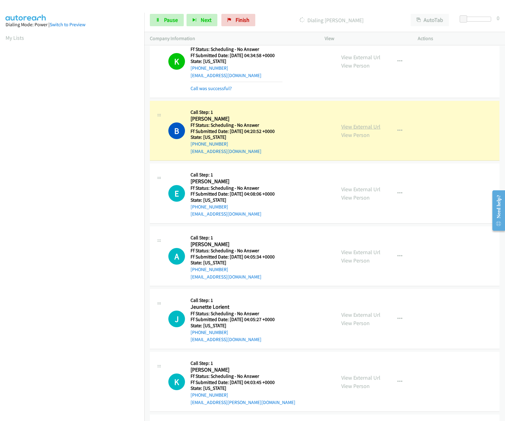
click at [359, 128] on link "View External Url" at bounding box center [360, 126] width 39 height 7
click at [352, 188] on link "View External Url" at bounding box center [360, 189] width 39 height 7
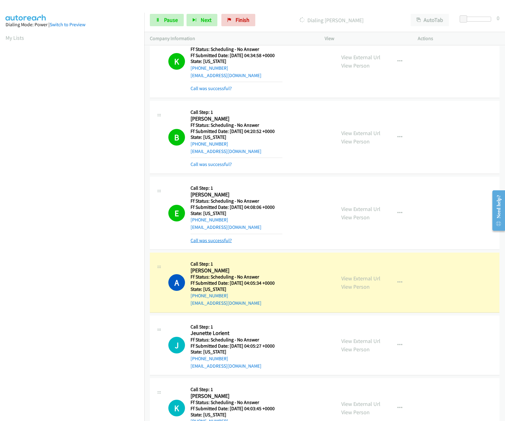
click at [209, 241] on link "Call was successful?" at bounding box center [211, 240] width 41 height 6
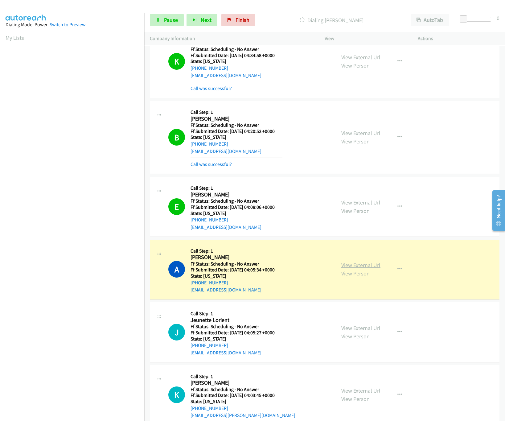
click at [361, 266] on link "View External Url" at bounding box center [360, 264] width 39 height 7
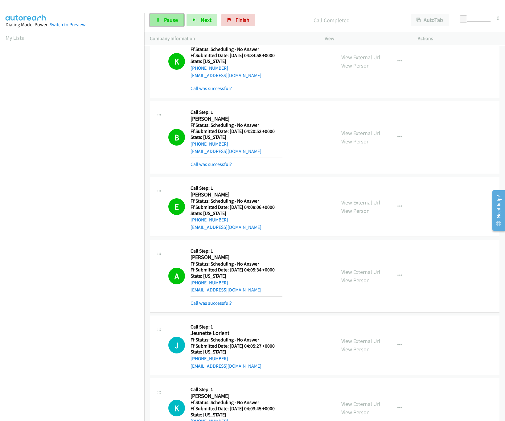
click at [155, 15] on link "Pause" at bounding box center [167, 20] width 34 height 12
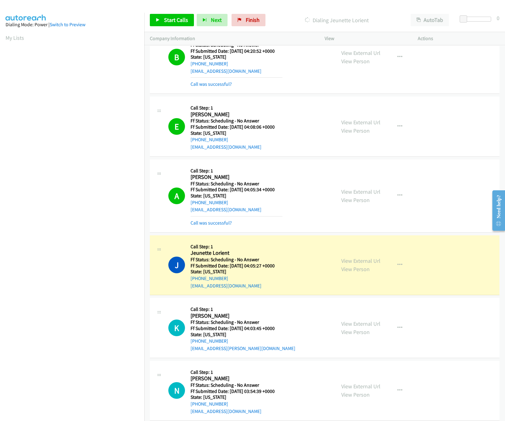
scroll to position [740, 0]
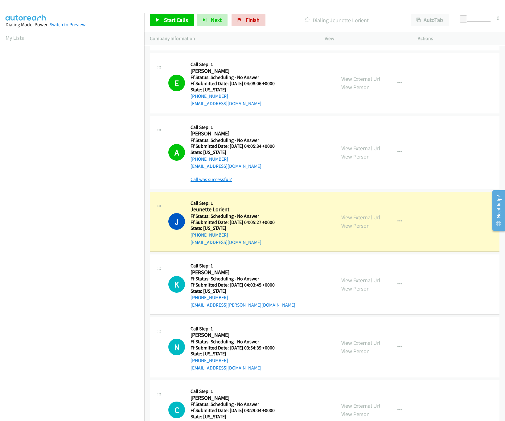
click at [217, 180] on link "Call was successful?" at bounding box center [211, 179] width 41 height 6
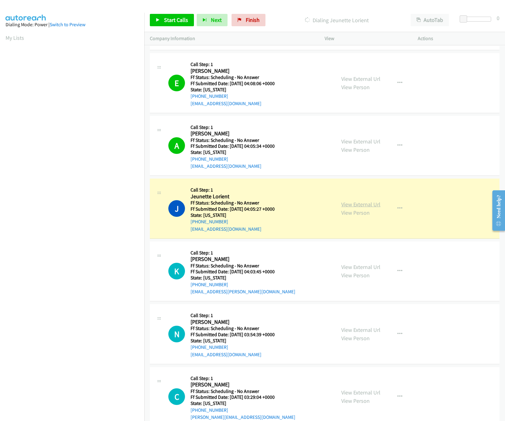
click at [373, 206] on link "View External Url" at bounding box center [360, 204] width 39 height 7
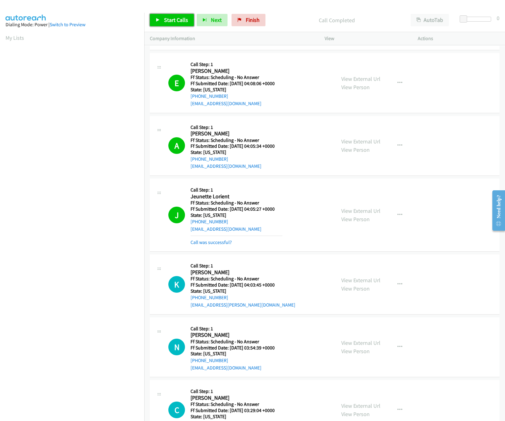
click at [162, 20] on link "Start Calls" at bounding box center [172, 20] width 44 height 12
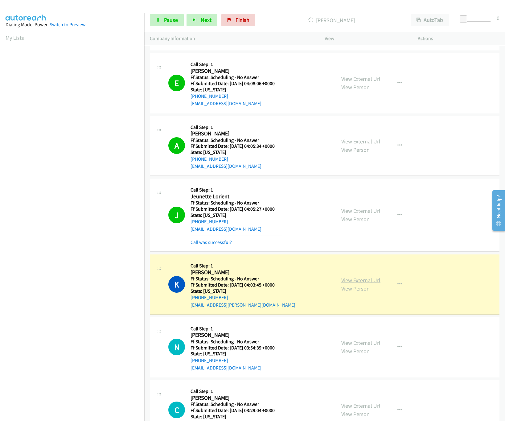
click at [355, 283] on link "View External Url" at bounding box center [360, 280] width 39 height 7
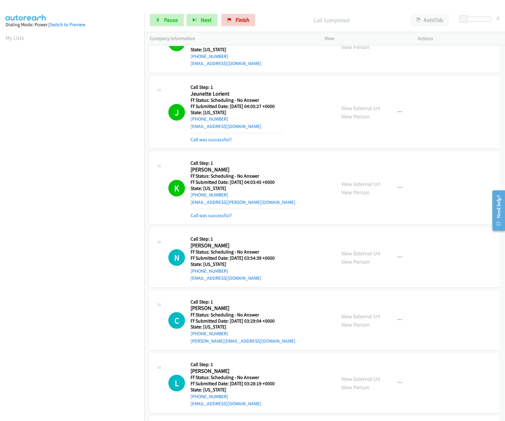
scroll to position [863, 0]
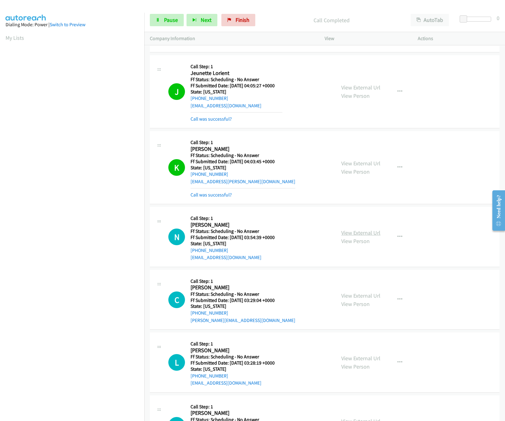
click at [342, 233] on link "View External Url" at bounding box center [360, 232] width 39 height 7
click at [164, 20] on span "Pause" at bounding box center [171, 19] width 14 height 7
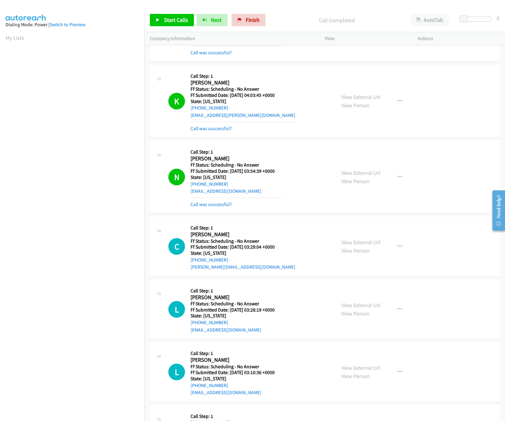
scroll to position [986, 0]
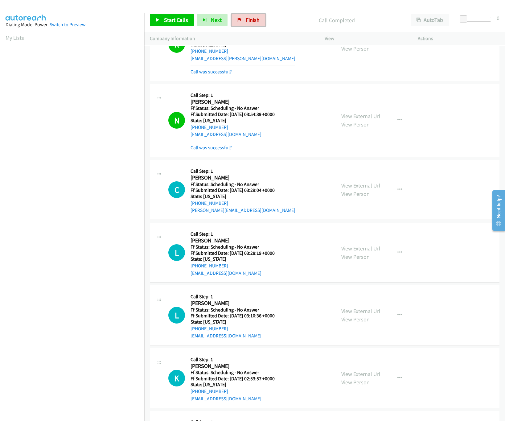
drag, startPoint x: 246, startPoint y: 22, endPoint x: 291, endPoint y: 33, distance: 46.8
click at [246, 22] on span "Finish" at bounding box center [253, 19] width 14 height 7
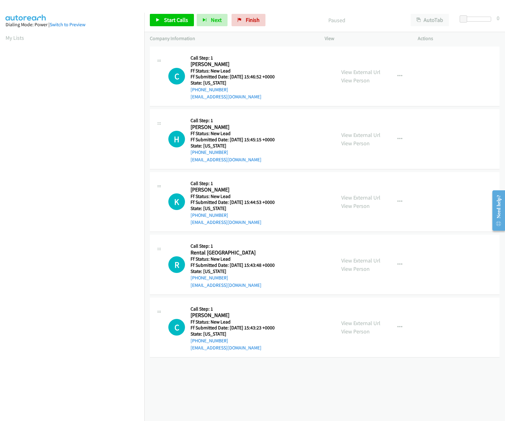
click at [259, 400] on div "[PHONE_NUMBER] Call failed - Please reload the list and try again The Callbar F…" at bounding box center [324, 233] width 361 height 376
click at [358, 73] on link "View External Url" at bounding box center [360, 71] width 39 height 7
click at [356, 135] on link "View External Url" at bounding box center [360, 134] width 39 height 7
click at [360, 197] on link "View External Url" at bounding box center [360, 197] width 39 height 7
click at [355, 258] on link "View External Url" at bounding box center [360, 260] width 39 height 7
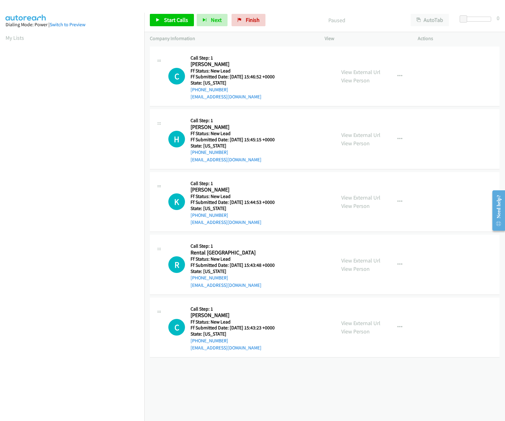
click at [175, 12] on div "Start Calls Pause Next Finish Paused AutoTab AutoTab 0" at bounding box center [324, 20] width 361 height 24
click at [175, 14] on div "Start Calls Pause Next Finish Paused AutoTab AutoTab 0" at bounding box center [324, 20] width 361 height 24
click at [175, 14] on link "Start Calls" at bounding box center [172, 20] width 44 height 12
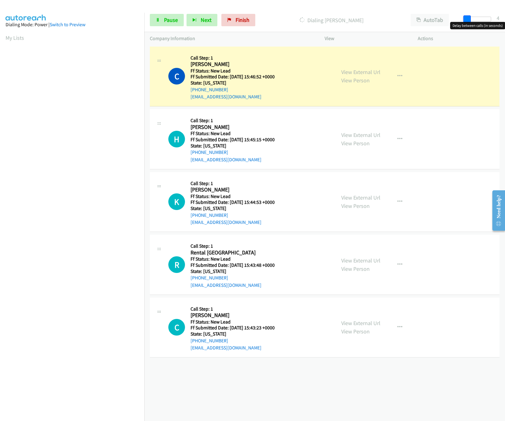
drag, startPoint x: 461, startPoint y: 18, endPoint x: 464, endPoint y: 18, distance: 3.7
click at [464, 18] on span at bounding box center [466, 18] width 7 height 7
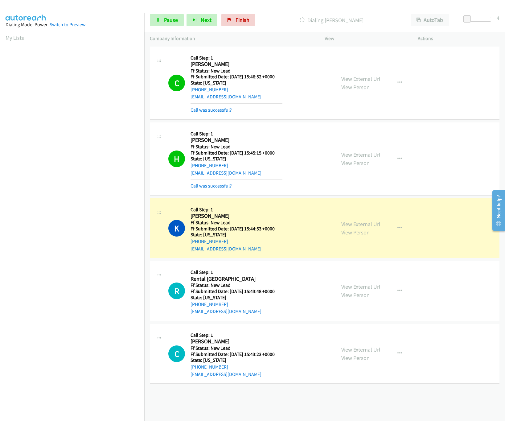
click at [369, 349] on link "View External Url" at bounding box center [360, 349] width 39 height 7
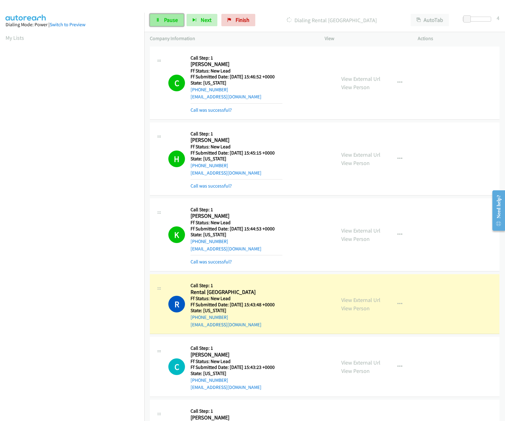
click at [169, 14] on link "Pause" at bounding box center [167, 20] width 34 height 12
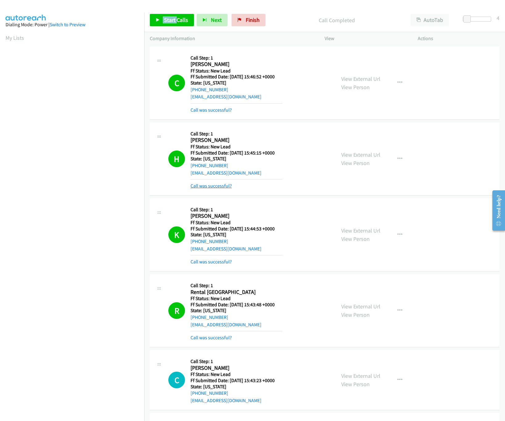
click at [215, 185] on link "Call was successful?" at bounding box center [211, 186] width 41 height 6
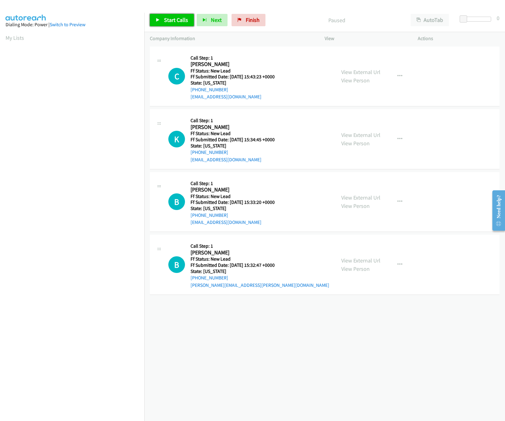
click at [181, 22] on span "Start Calls" at bounding box center [176, 19] width 24 height 7
click at [352, 196] on link "View External Url" at bounding box center [360, 197] width 39 height 7
click at [370, 137] on link "View External Url" at bounding box center [360, 134] width 39 height 7
drag, startPoint x: 464, startPoint y: 21, endPoint x: 515, endPoint y: 21, distance: 50.9
click at [505, 21] on html "Start Calls Pause Next Finish Started AutoTab AutoTab 17 Company Information In…" at bounding box center [252, 14] width 505 height 29
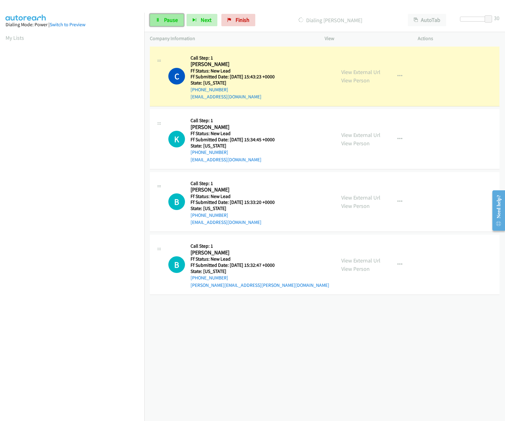
click at [158, 16] on link "Pause" at bounding box center [167, 20] width 34 height 12
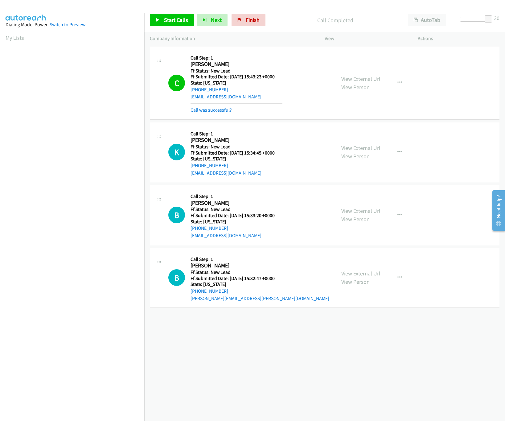
click at [228, 110] on link "Call was successful?" at bounding box center [211, 110] width 41 height 6
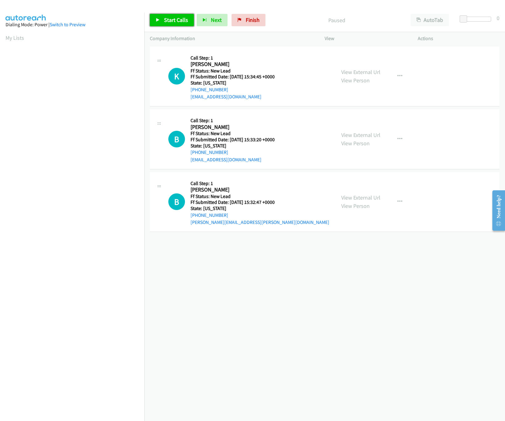
drag, startPoint x: 0, startPoint y: 0, endPoint x: 161, endPoint y: 23, distance: 162.9
click at [161, 23] on link "Start Calls" at bounding box center [172, 20] width 44 height 12
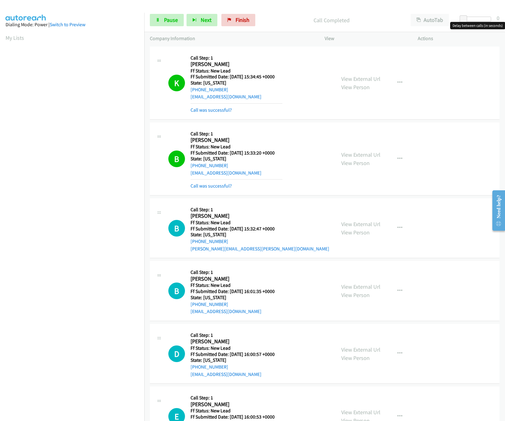
click at [478, 22] on div at bounding box center [476, 22] width 39 height 10
click at [478, 21] on div at bounding box center [477, 19] width 28 height 5
click at [351, 221] on link "View External Url" at bounding box center [360, 223] width 39 height 7
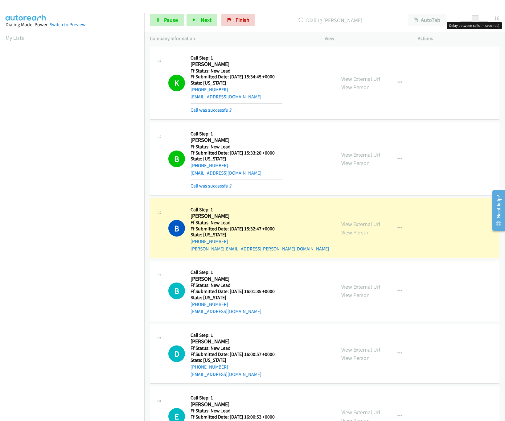
click at [215, 109] on link "Call was successful?" at bounding box center [211, 110] width 41 height 6
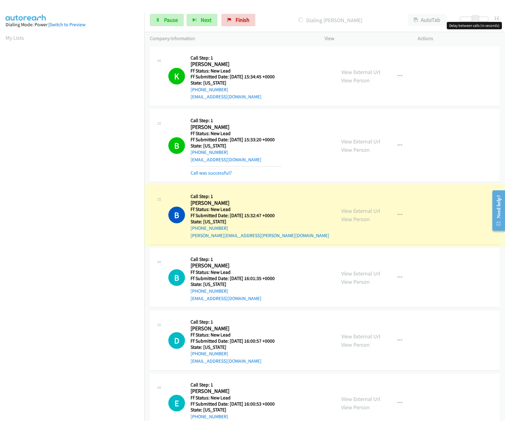
click at [355, 212] on link "View External Url" at bounding box center [360, 210] width 39 height 7
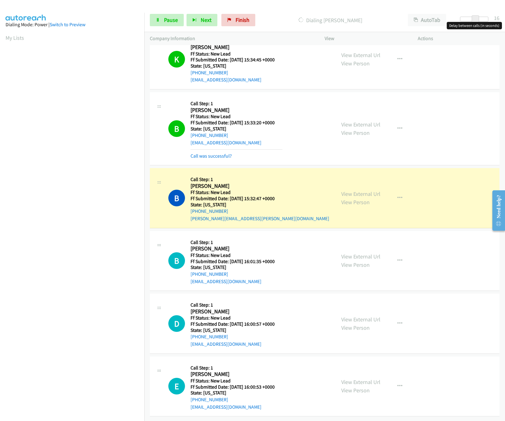
click at [369, 254] on div "View External Url View Person" at bounding box center [360, 260] width 39 height 17
click at [369, 244] on div "View External Url View Person View External Url Email Schedule/Manage Callback …" at bounding box center [385, 260] width 99 height 49
click at [369, 254] on div "View External Url View Person" at bounding box center [360, 260] width 39 height 17
click at [369, 253] on link "View External Url" at bounding box center [360, 256] width 39 height 7
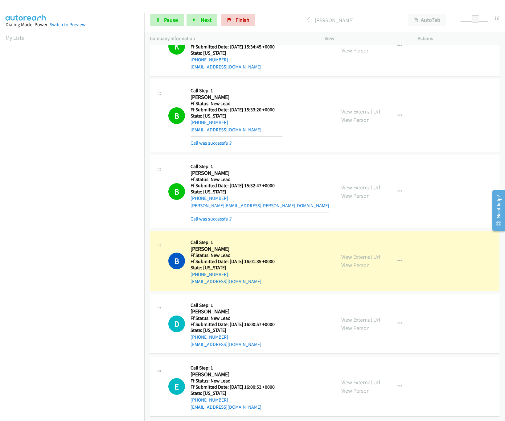
scroll to position [38, 0]
click at [349, 316] on link "View External Url" at bounding box center [360, 319] width 39 height 7
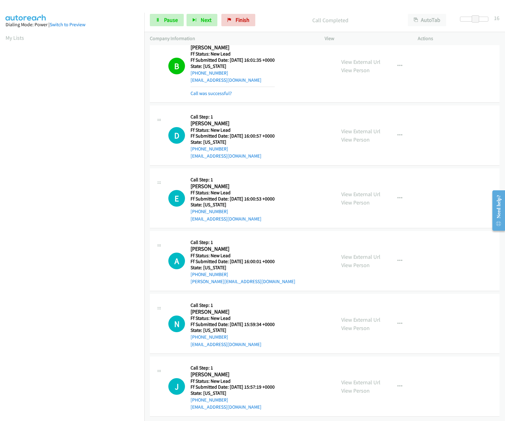
scroll to position [240, 0]
click at [349, 191] on link "View External Url" at bounding box center [360, 194] width 39 height 7
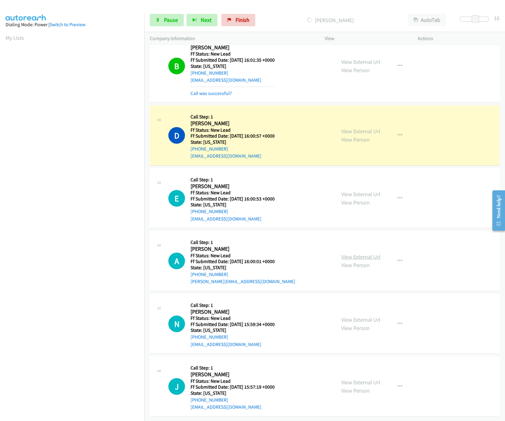
click at [343, 253] on link "View External Url" at bounding box center [360, 256] width 39 height 7
click at [173, 23] on link "Pause" at bounding box center [167, 20] width 34 height 12
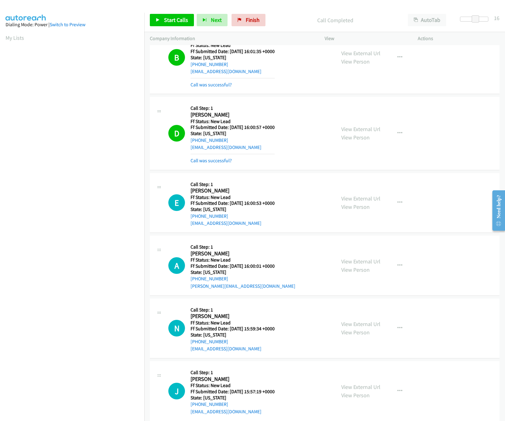
click at [208, 157] on mb0 "Call was successful?" at bounding box center [233, 159] width 84 height 10
click at [208, 163] on link "Call was successful?" at bounding box center [211, 161] width 41 height 6
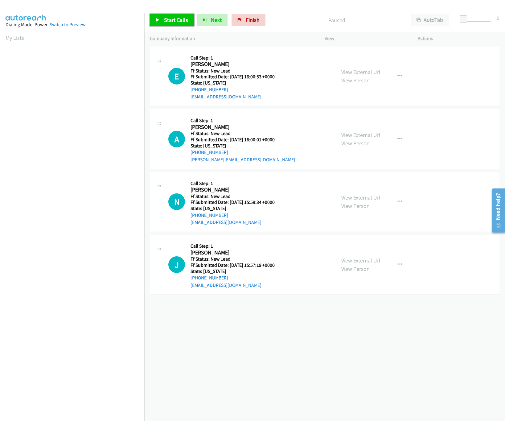
click at [169, 14] on link "Start Calls" at bounding box center [172, 20] width 44 height 12
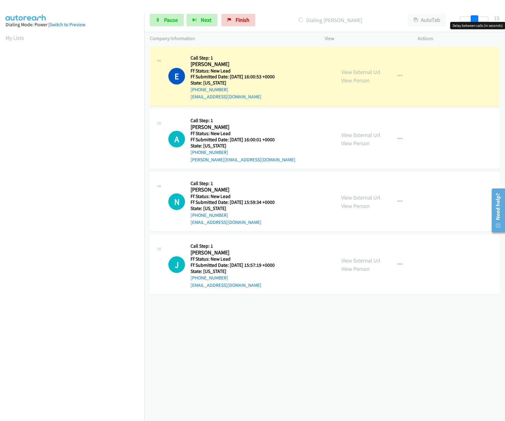
click at [477, 17] on div at bounding box center [474, 19] width 28 height 5
click at [479, 17] on span at bounding box center [477, 18] width 7 height 7
click at [366, 194] on link "View External Url" at bounding box center [360, 197] width 39 height 7
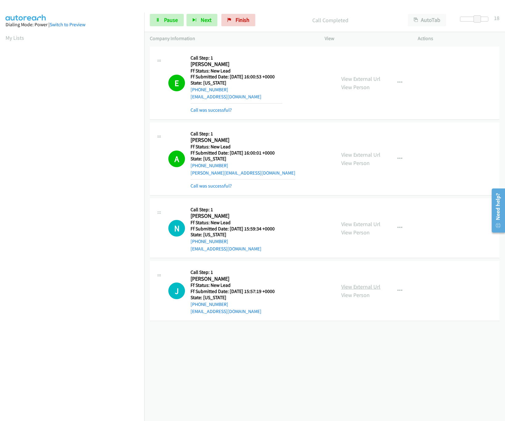
click at [362, 286] on link "View External Url" at bounding box center [360, 286] width 39 height 7
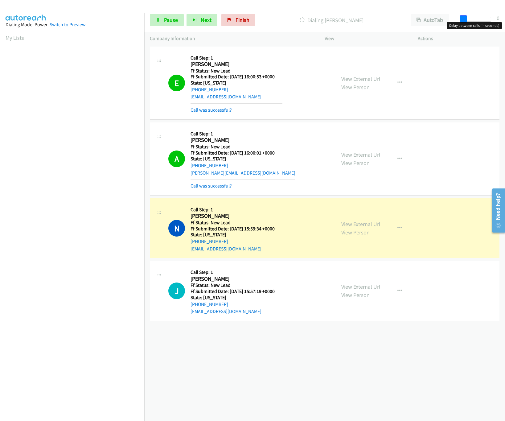
drag, startPoint x: 479, startPoint y: 17, endPoint x: 459, endPoint y: 19, distance: 20.2
click at [460, 19] on span at bounding box center [463, 18] width 7 height 7
click at [466, 16] on span at bounding box center [465, 18] width 7 height 7
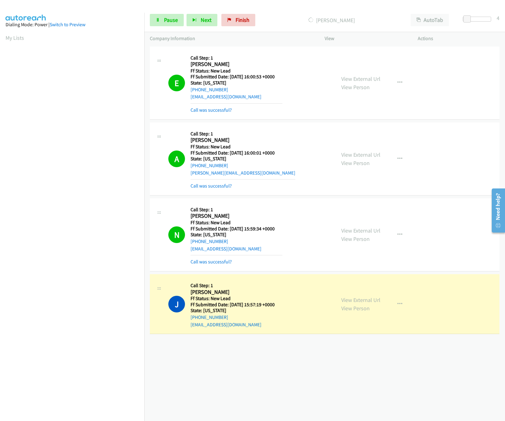
click at [216, 357] on div "[PHONE_NUMBER] Call failed - Please reload the list and try again The Callbar F…" at bounding box center [324, 233] width 361 height 376
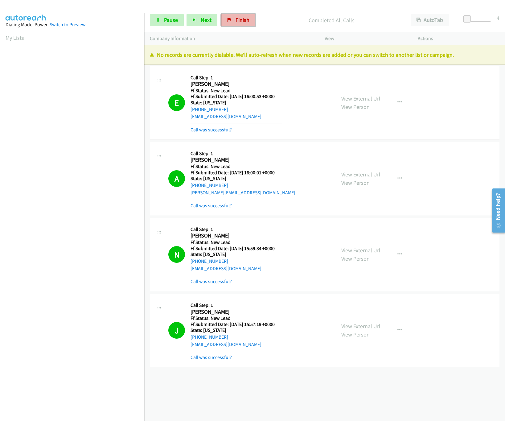
click at [226, 24] on link "Finish" at bounding box center [238, 20] width 34 height 12
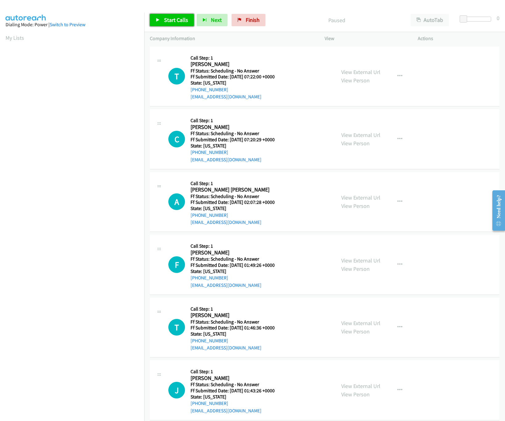
click at [175, 17] on span "Start Calls" at bounding box center [176, 19] width 24 height 7
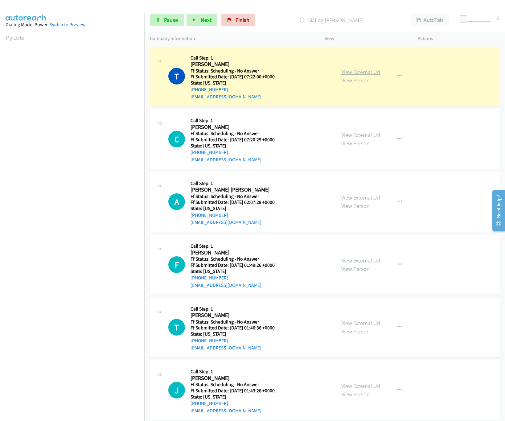
click at [356, 72] on link "View External Url" at bounding box center [360, 71] width 39 height 7
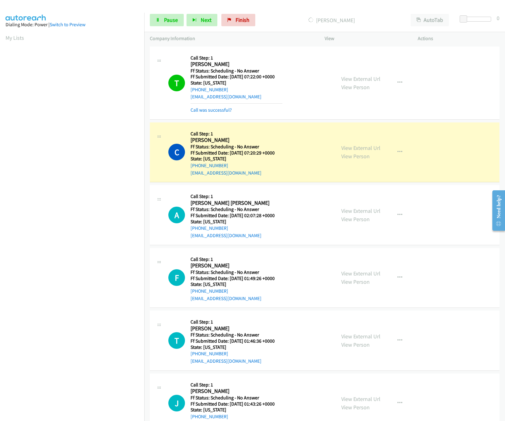
drag, startPoint x: 297, startPoint y: 129, endPoint x: 308, endPoint y: 128, distance: 11.4
click at [297, 129] on div "C Callback Scheduled Call Step: 1 Christina Cruz America/Los_Angeles Ff Status:…" at bounding box center [249, 152] width 162 height 49
click at [356, 149] on link "View External Url" at bounding box center [360, 147] width 39 height 7
click at [363, 212] on link "View External Url" at bounding box center [360, 210] width 39 height 7
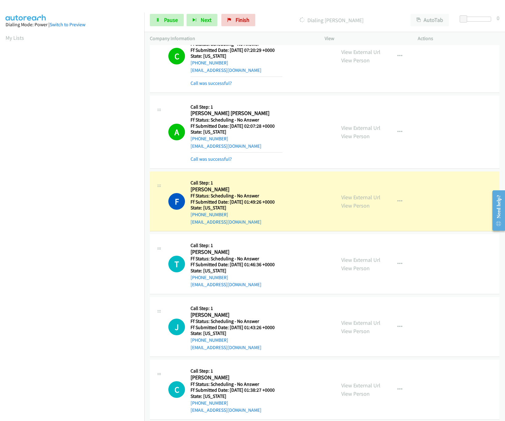
scroll to position [123, 0]
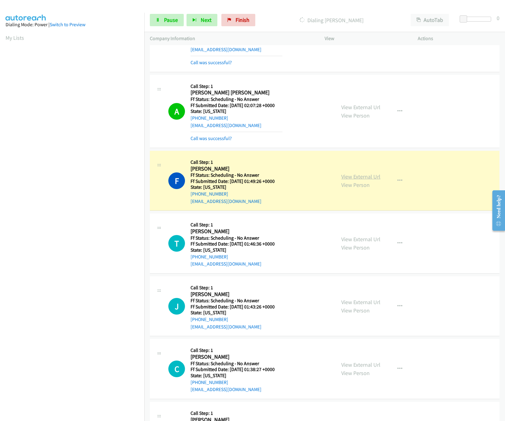
click at [356, 177] on link "View External Url" at bounding box center [360, 176] width 39 height 7
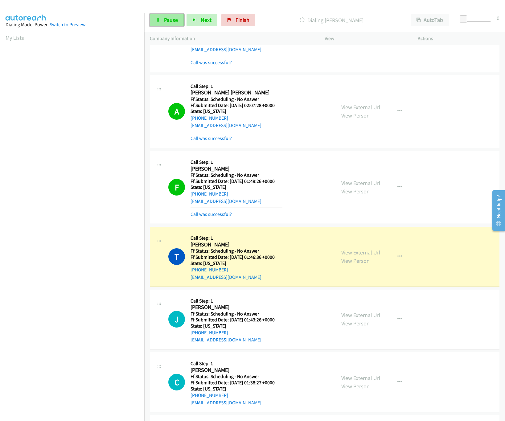
click at [162, 15] on link "Pause" at bounding box center [167, 20] width 34 height 12
click at [372, 252] on link "View External Url" at bounding box center [360, 252] width 39 height 7
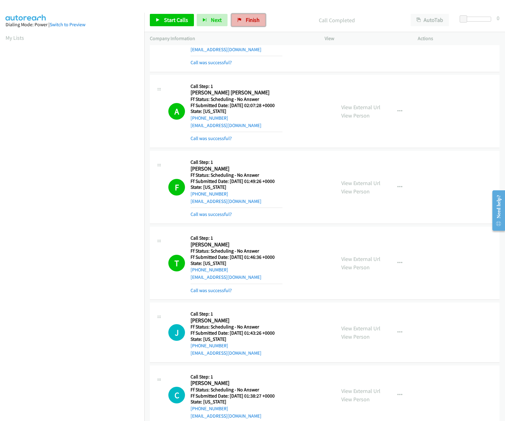
click at [249, 16] on link "Finish" at bounding box center [249, 20] width 34 height 12
drag, startPoint x: 256, startPoint y: 21, endPoint x: 274, endPoint y: 36, distance: 23.8
click at [256, 21] on span "Finish" at bounding box center [253, 19] width 14 height 7
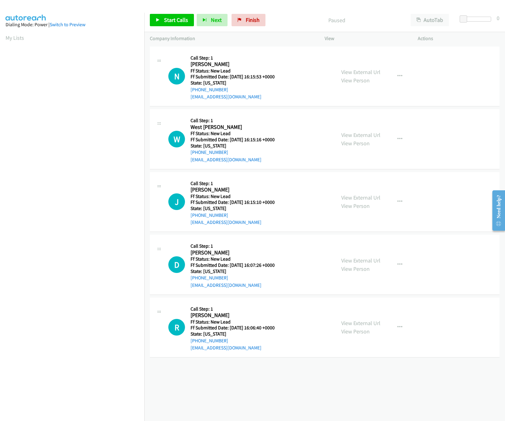
click at [297, 398] on div "[PHONE_NUMBER] Call failed - Please reload the list and try again The Callbar F…" at bounding box center [324, 233] width 361 height 376
click at [371, 136] on link "View External Url" at bounding box center [360, 134] width 39 height 7
click at [348, 68] on link "View External Url" at bounding box center [360, 71] width 39 height 7
click at [167, 20] on span "Start Calls" at bounding box center [176, 19] width 24 height 7
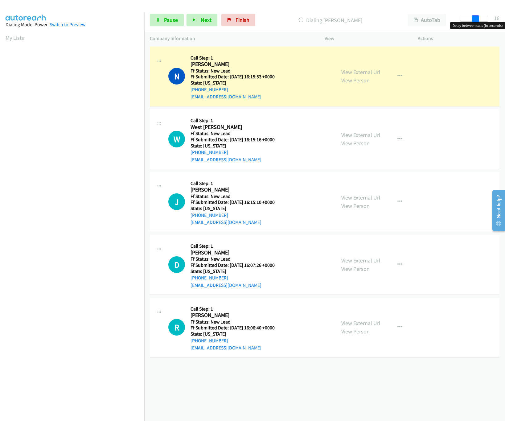
drag, startPoint x: 463, startPoint y: 18, endPoint x: 478, endPoint y: 18, distance: 14.2
click at [478, 18] on span at bounding box center [475, 18] width 7 height 7
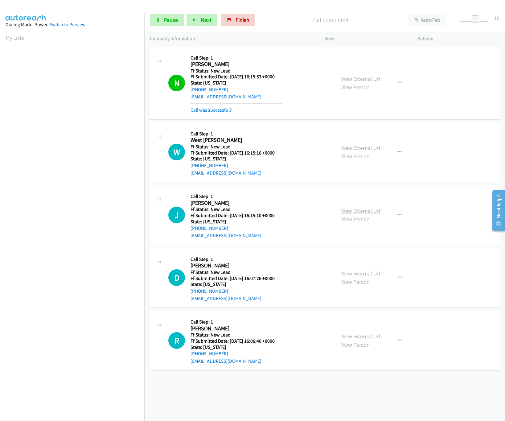
click at [346, 213] on link "View External Url" at bounding box center [360, 210] width 39 height 7
click at [471, 18] on div at bounding box center [474, 19] width 28 height 5
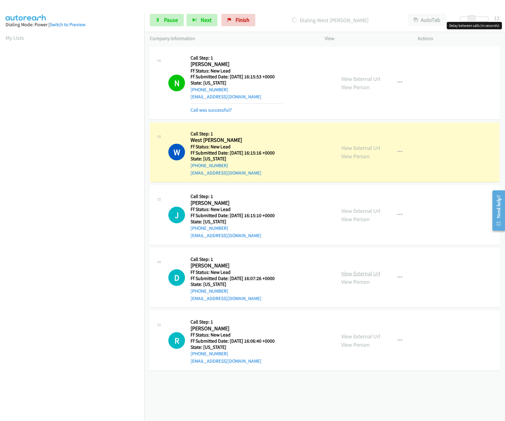
click at [351, 277] on link "View External Url" at bounding box center [360, 273] width 39 height 7
click at [79, 390] on nav "Dialing Mode: Power | Switch to Preview My Lists" at bounding box center [72, 223] width 145 height 421
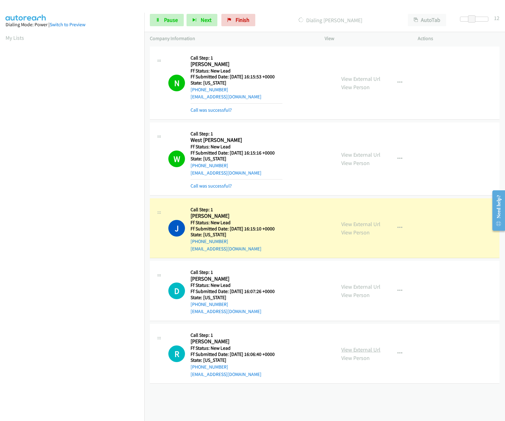
click at [350, 347] on link "View External Url" at bounding box center [360, 349] width 39 height 7
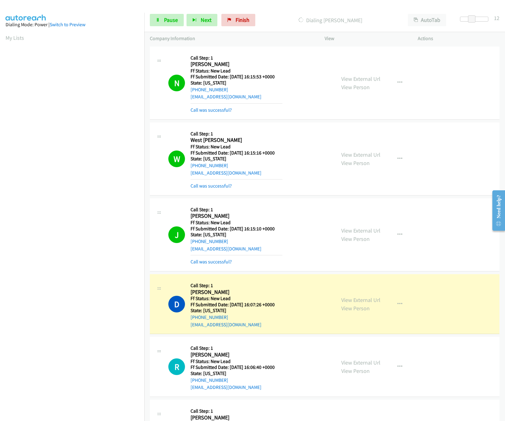
scroll to position [177, 0]
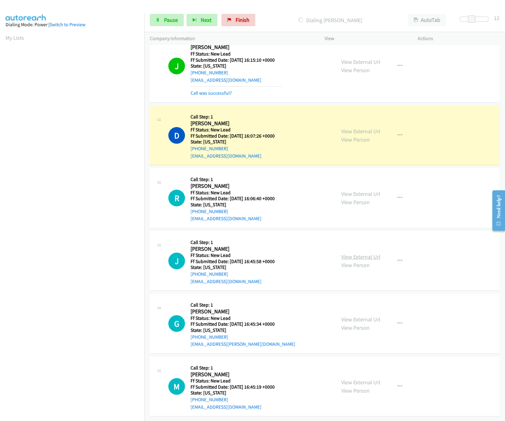
click at [349, 253] on link "View External Url" at bounding box center [360, 256] width 39 height 7
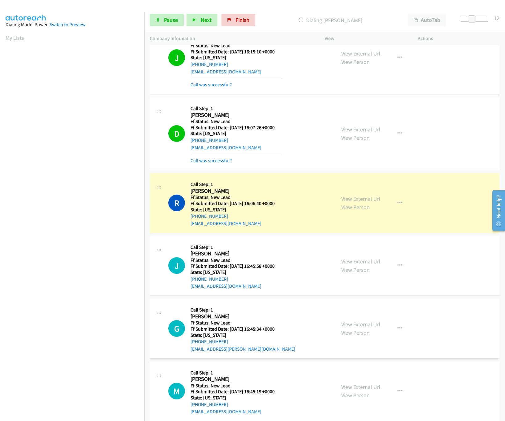
scroll to position [191, 0]
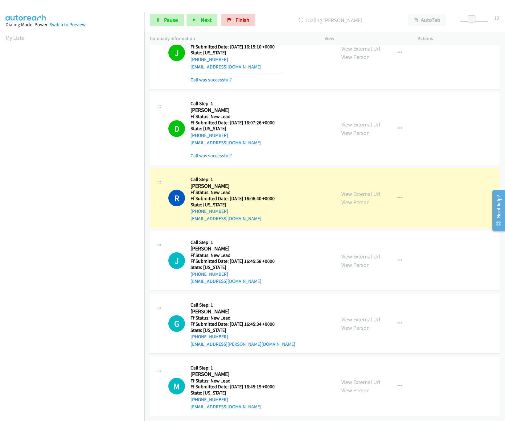
click at [358, 324] on link "View Person" at bounding box center [355, 327] width 28 height 7
click at [353, 378] on link "View External Url" at bounding box center [360, 381] width 39 height 7
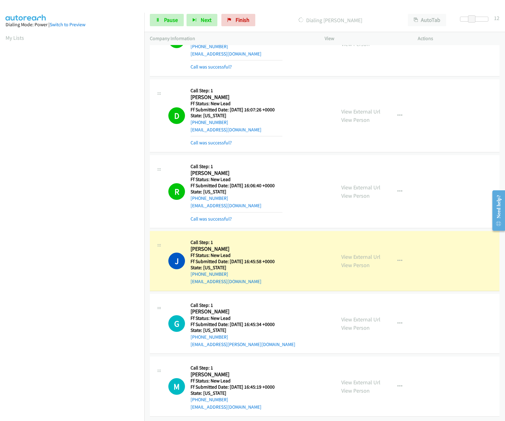
scroll to position [203, 0]
click at [355, 316] on link "View External Url" at bounding box center [360, 319] width 39 height 7
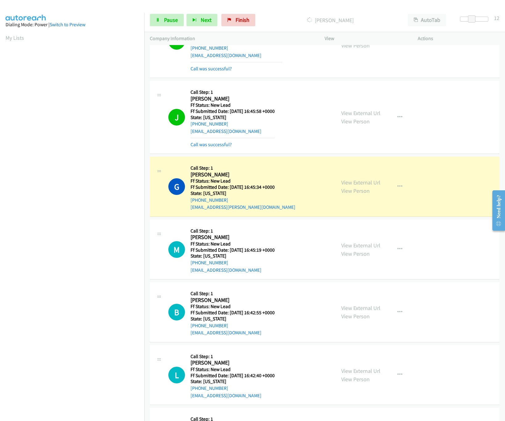
scroll to position [405, 0]
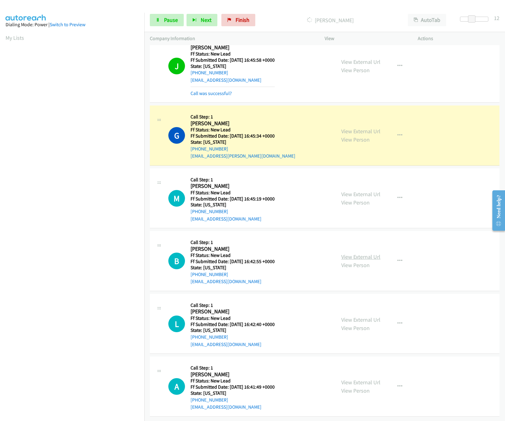
click at [359, 253] on link "View External Url" at bounding box center [360, 256] width 39 height 7
click at [350, 316] on link "View External Url" at bounding box center [360, 319] width 39 height 7
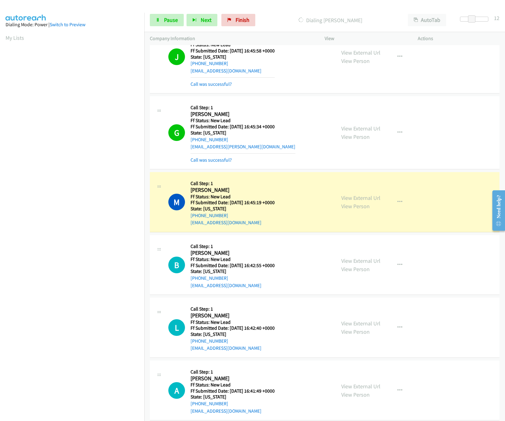
scroll to position [419, 0]
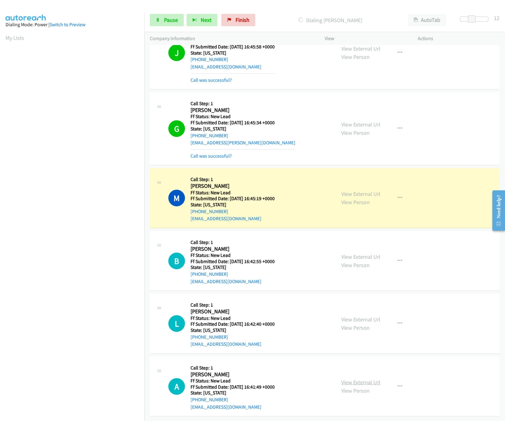
click at [347, 379] on link "View External Url" at bounding box center [360, 382] width 39 height 7
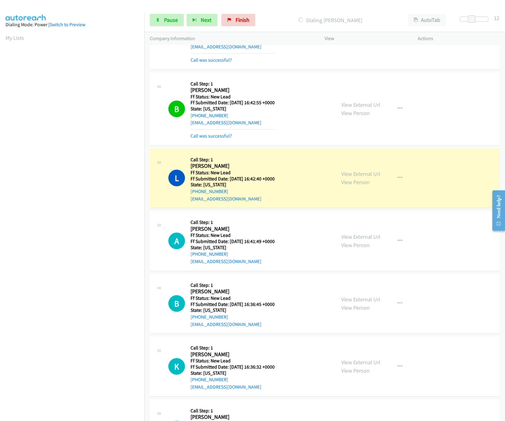
scroll to position [634, 0]
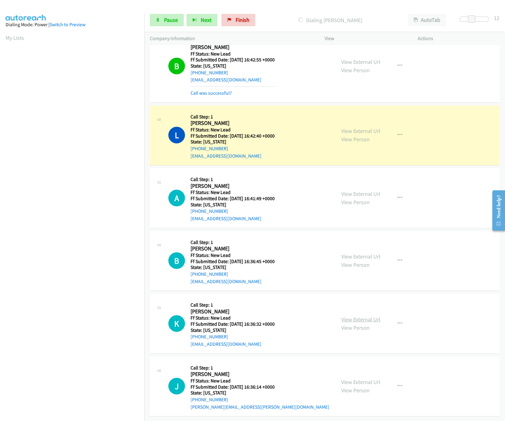
click at [359, 316] on link "View External Url" at bounding box center [360, 319] width 39 height 7
click at [369, 253] on link "View External Url" at bounding box center [360, 256] width 39 height 7
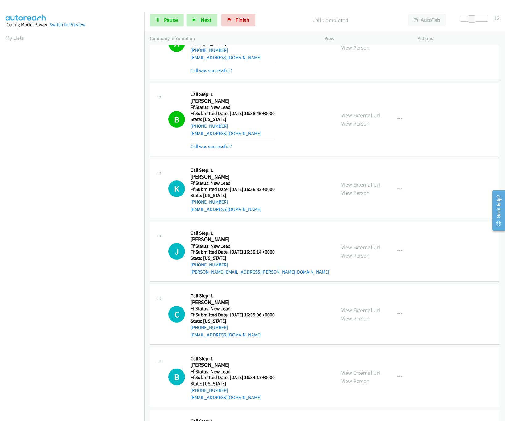
scroll to position [863, 0]
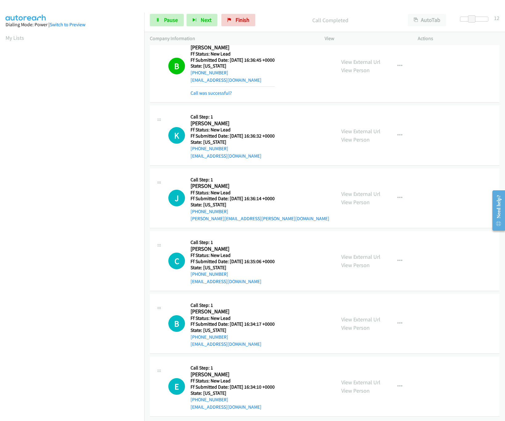
drag, startPoint x: 368, startPoint y: 249, endPoint x: 366, endPoint y: 233, distance: 16.2
click at [368, 253] on link "View External Url" at bounding box center [360, 256] width 39 height 7
click at [362, 190] on link "View External Url" at bounding box center [360, 193] width 39 height 7
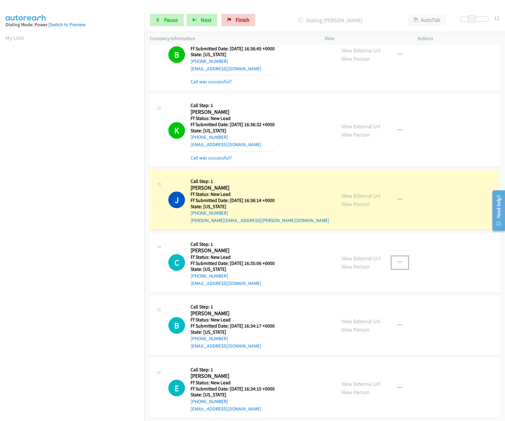
click at [397, 269] on button "button" at bounding box center [400, 262] width 17 height 12
click at [354, 309] on link "Skip Call" at bounding box center [367, 303] width 82 height 12
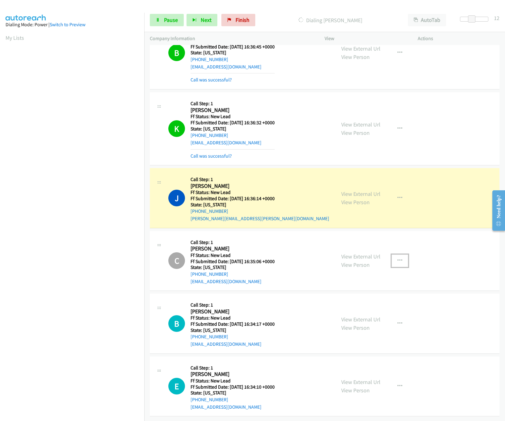
scroll to position [876, 0]
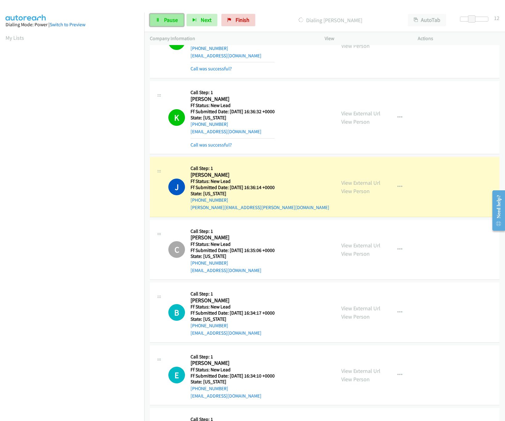
click at [158, 20] on icon at bounding box center [158, 20] width 4 height 4
click at [350, 312] on link "View External Url" at bounding box center [360, 308] width 39 height 7
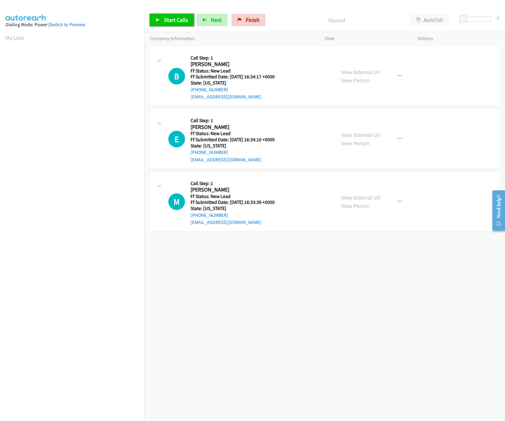
click at [183, 25] on link "Start Calls" at bounding box center [172, 20] width 44 height 12
drag, startPoint x: 462, startPoint y: 18, endPoint x: 523, endPoint y: 25, distance: 60.6
click at [505, 25] on html "Start Calls Pause Next Finish Started AutoTab AutoTab 30 Company Information In…" at bounding box center [252, 14] width 505 height 29
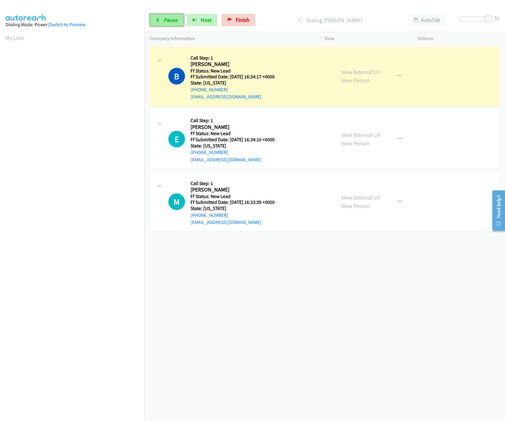
click at [162, 23] on link "Pause" at bounding box center [167, 20] width 34 height 12
drag, startPoint x: 214, startPoint y: 279, endPoint x: 215, endPoint y: 274, distance: 5.2
click at [214, 279] on div "[PHONE_NUMBER] Call failed - Please reload the list and try again The Callbar F…" at bounding box center [324, 233] width 361 height 376
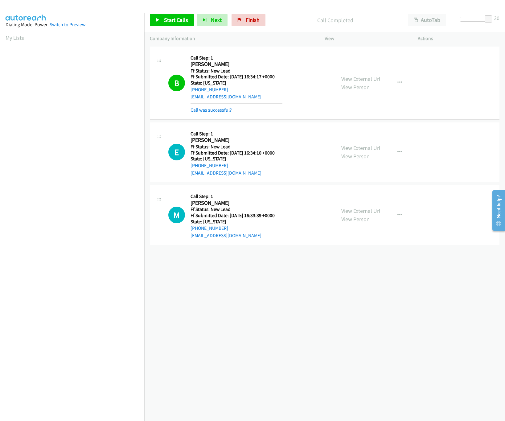
click at [219, 107] on link "Call was successful?" at bounding box center [211, 110] width 41 height 6
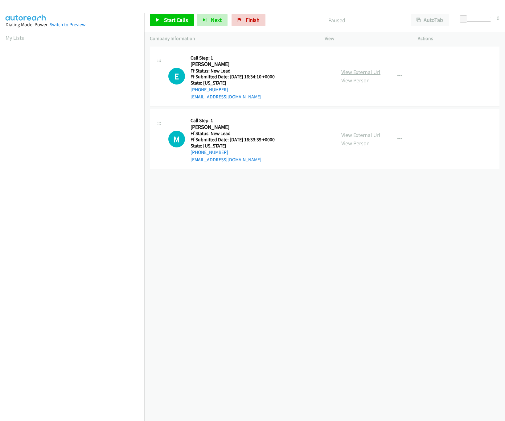
click at [356, 70] on link "View External Url" at bounding box center [360, 71] width 39 height 7
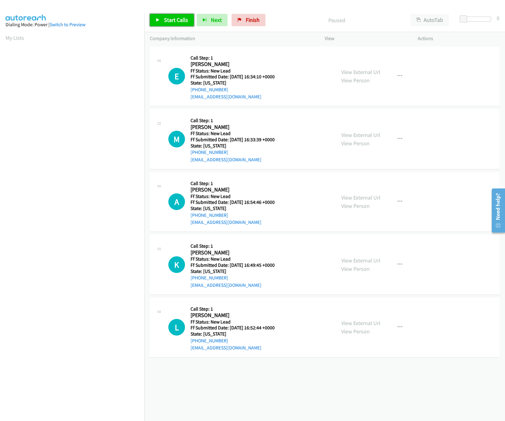
click at [174, 18] on span "Start Calls" at bounding box center [176, 19] width 24 height 7
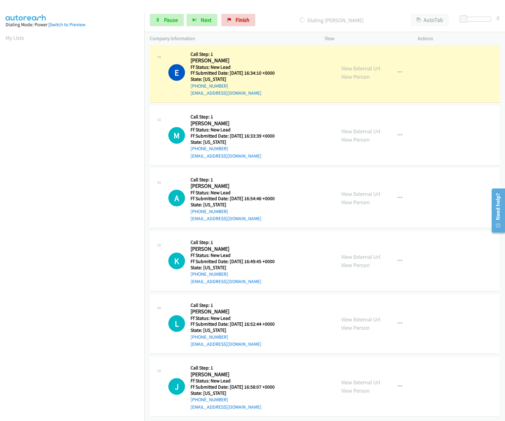
scroll to position [11, 0]
click at [168, 23] on span "Pause" at bounding box center [171, 19] width 14 height 7
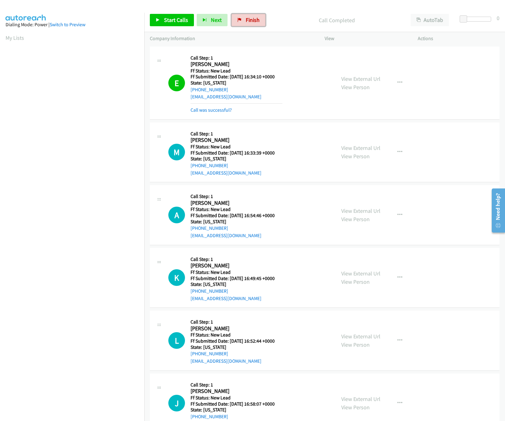
drag, startPoint x: 257, startPoint y: 21, endPoint x: 298, endPoint y: 28, distance: 41.3
click at [257, 21] on span "Finish" at bounding box center [253, 19] width 14 height 7
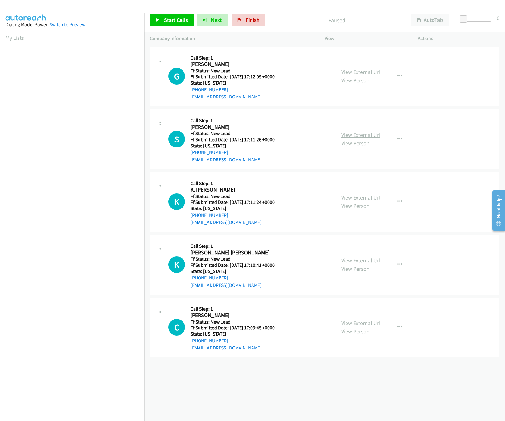
click at [364, 136] on link "View External Url" at bounding box center [360, 134] width 39 height 7
click at [363, 75] on link "View External Url" at bounding box center [360, 71] width 39 height 7
click at [156, 18] on link "Start Calls" at bounding box center [172, 20] width 44 height 12
click at [161, 23] on link "Pause" at bounding box center [167, 20] width 34 height 12
click at [160, 25] on link "Start Calls" at bounding box center [172, 20] width 44 height 12
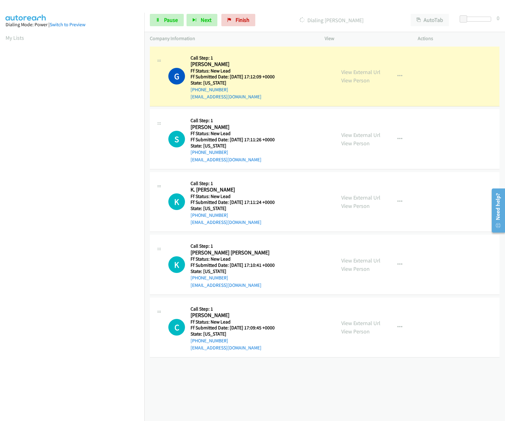
click at [368, 193] on div "View External Url View Person" at bounding box center [360, 201] width 39 height 17
click at [368, 195] on link "View External Url" at bounding box center [360, 197] width 39 height 7
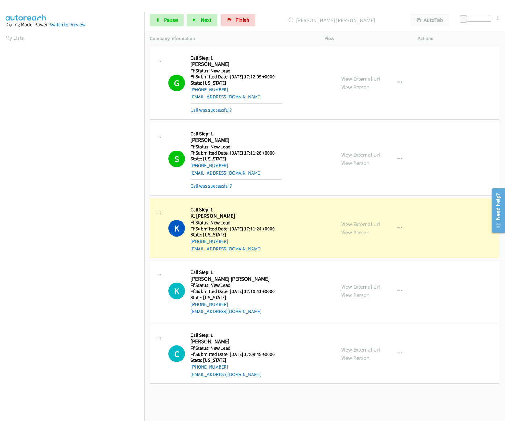
click at [341, 287] on link "View External Url" at bounding box center [360, 286] width 39 height 7
click at [478, 18] on div at bounding box center [474, 19] width 28 height 5
drag, startPoint x: 478, startPoint y: 18, endPoint x: 474, endPoint y: 18, distance: 4.1
click at [474, 18] on span at bounding box center [471, 18] width 7 height 7
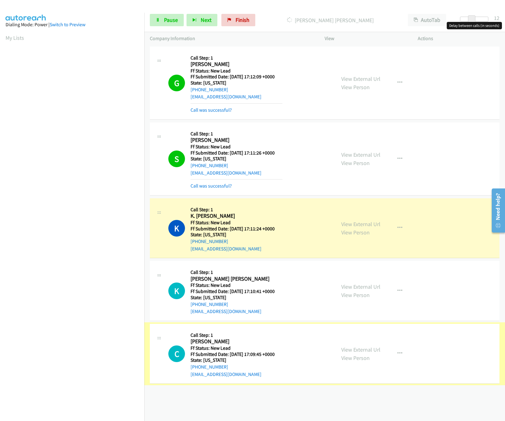
click at [354, 349] on link "View External Url" at bounding box center [360, 349] width 39 height 7
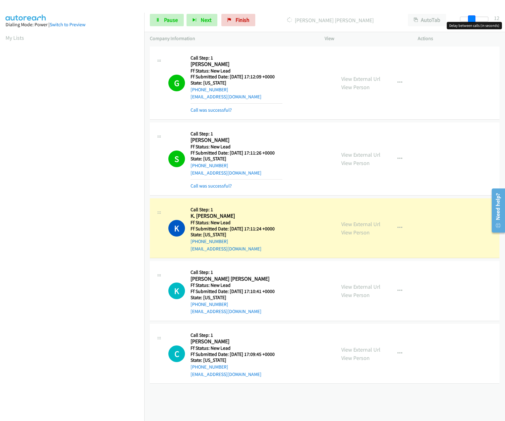
drag, startPoint x: 473, startPoint y: 16, endPoint x: 439, endPoint y: 9, distance: 34.5
click at [439, 9] on div "Start Calls Pause Next Finish Dialing K. Renee Ruffner AutoTab AutoTab 12" at bounding box center [324, 20] width 361 height 24
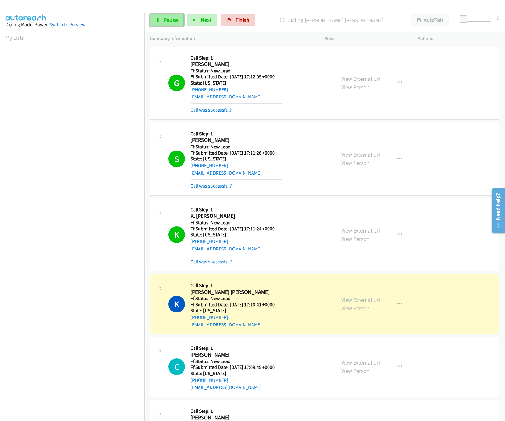
click at [155, 20] on link "Pause" at bounding box center [167, 20] width 34 height 12
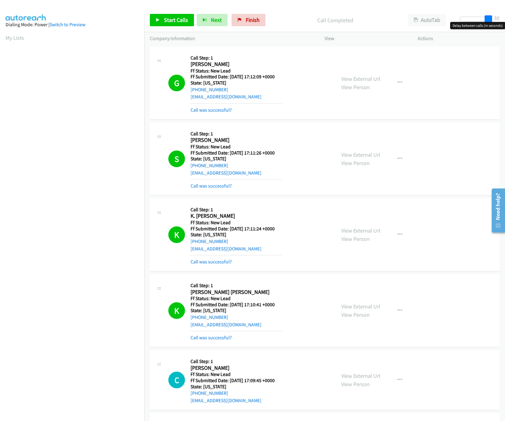
drag, startPoint x: 462, startPoint y: 16, endPoint x: 494, endPoint y: 12, distance: 32.3
click at [505, 14] on html "Start Calls Pause Next Finish Call Completed AutoTab AutoTab 30 Company Informa…" at bounding box center [252, 14] width 505 height 29
click at [213, 334] on mb0 "Call was successful?" at bounding box center [237, 336] width 92 height 10
click at [214, 340] on link "Call was successful?" at bounding box center [211, 337] width 41 height 6
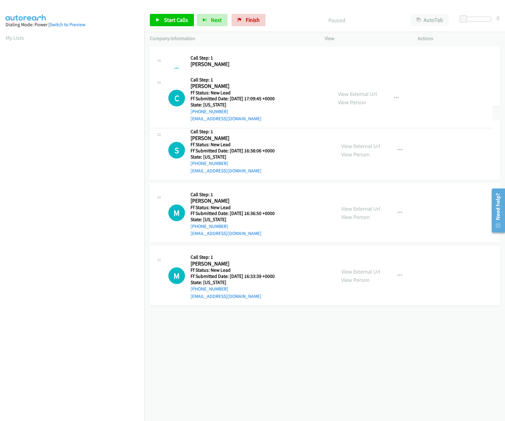
drag, startPoint x: 278, startPoint y: 145, endPoint x: 271, endPoint y: 66, distance: 78.9
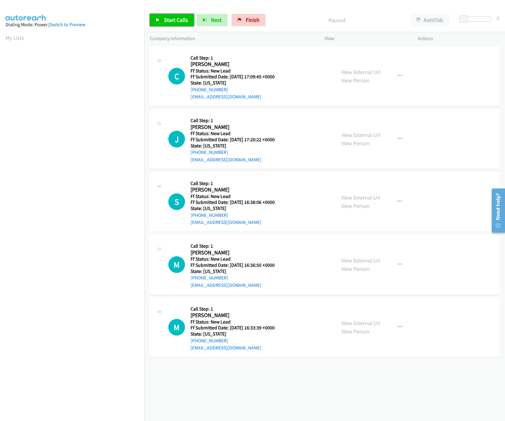
click at [174, 14] on link "Start Calls" at bounding box center [172, 20] width 44 height 12
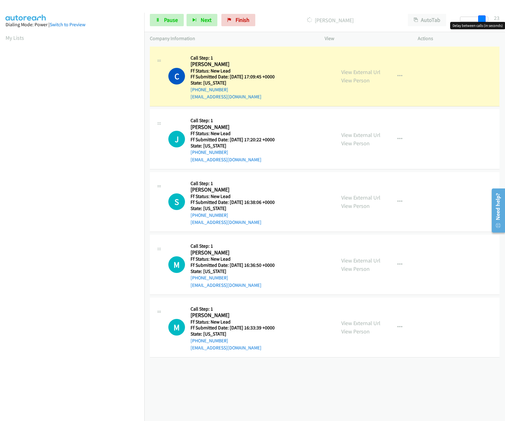
drag, startPoint x: 463, startPoint y: 17, endPoint x: 486, endPoint y: 21, distance: 22.8
click at [486, 19] on span at bounding box center [481, 18] width 7 height 7
click at [365, 134] on link "View External Url" at bounding box center [360, 134] width 39 height 7
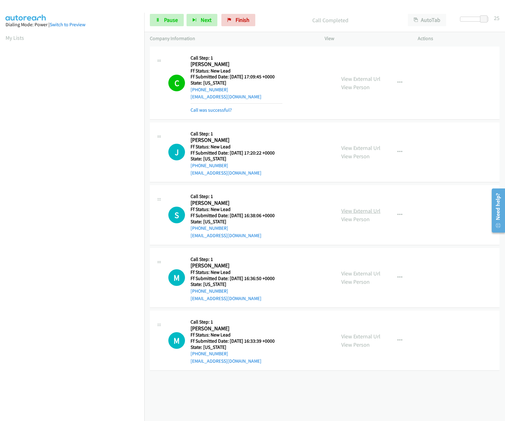
click at [365, 209] on link "View External Url" at bounding box center [360, 210] width 39 height 7
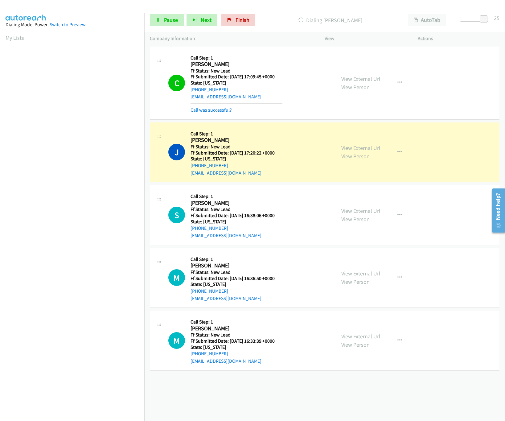
click at [351, 273] on link "View External Url" at bounding box center [360, 273] width 39 height 7
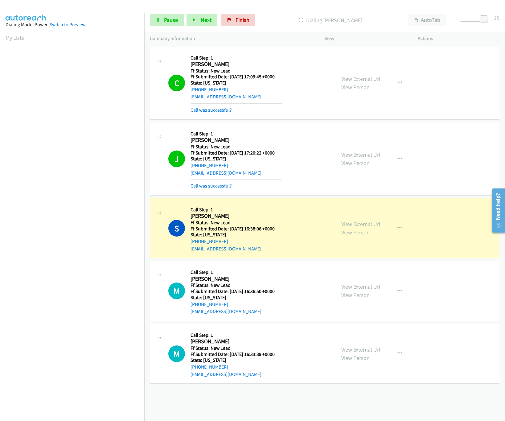
click at [360, 353] on link "View External Url" at bounding box center [360, 349] width 39 height 7
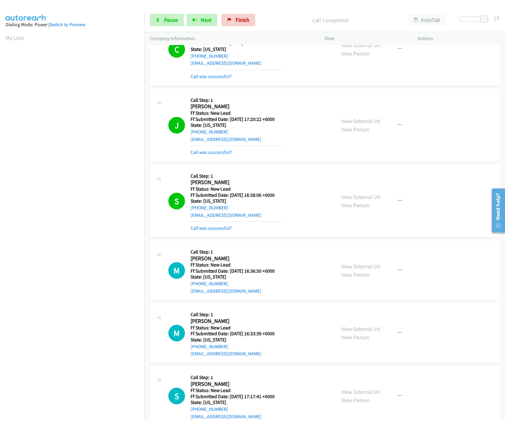
scroll to position [51, 0]
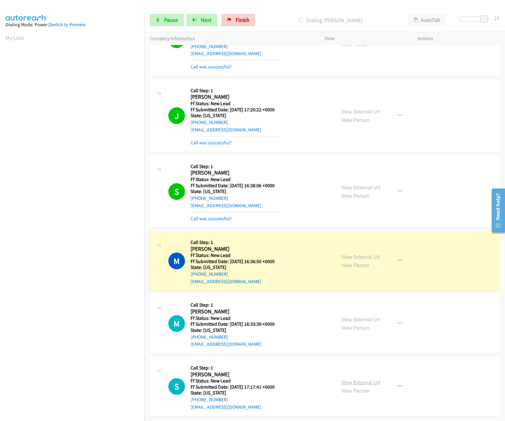
click at [361, 379] on link "View External Url" at bounding box center [360, 382] width 39 height 7
drag, startPoint x: 483, startPoint y: 20, endPoint x: 479, endPoint y: 20, distance: 3.7
click at [480, 20] on span at bounding box center [483, 18] width 7 height 7
drag, startPoint x: 482, startPoint y: 20, endPoint x: 468, endPoint y: 20, distance: 14.2
click at [468, 20] on span at bounding box center [468, 18] width 7 height 7
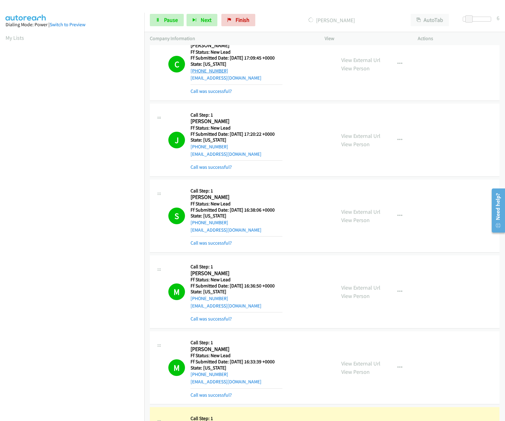
scroll to position [0, 0]
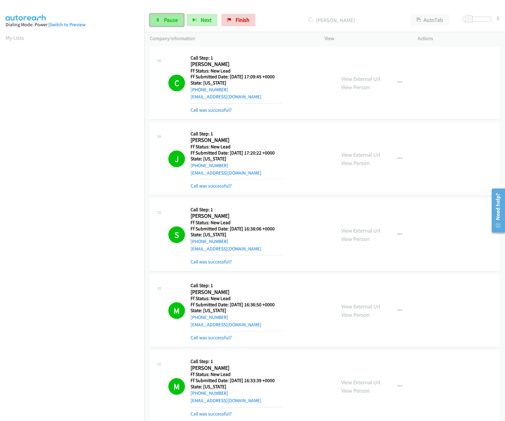
click at [173, 17] on span "Pause" at bounding box center [171, 19] width 14 height 7
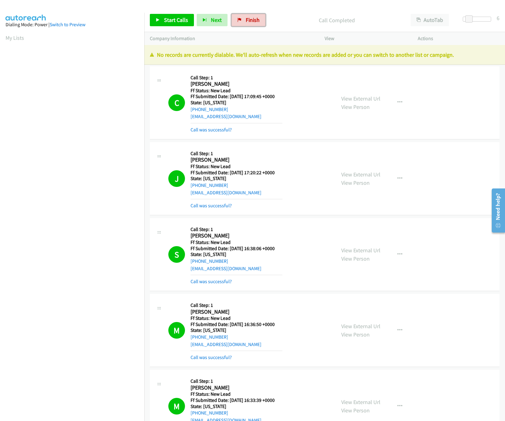
drag, startPoint x: 263, startPoint y: 23, endPoint x: 285, endPoint y: 29, distance: 23.3
click at [263, 22] on link "Finish" at bounding box center [249, 20] width 34 height 12
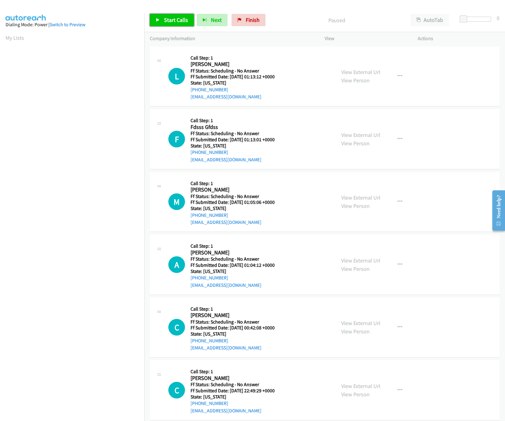
click at [171, 14] on link "Start Calls" at bounding box center [172, 20] width 44 height 12
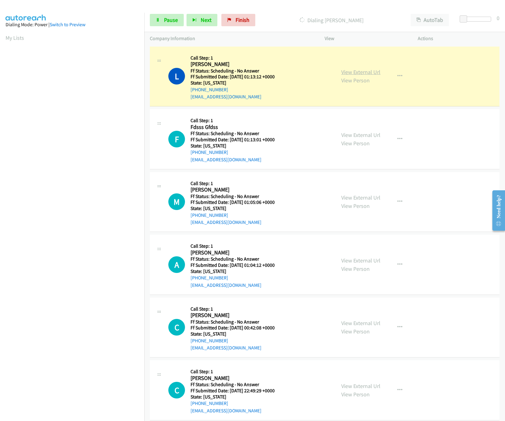
click at [359, 71] on link "View External Url" at bounding box center [360, 71] width 39 height 7
click at [341, 133] on link "View External Url" at bounding box center [360, 134] width 39 height 7
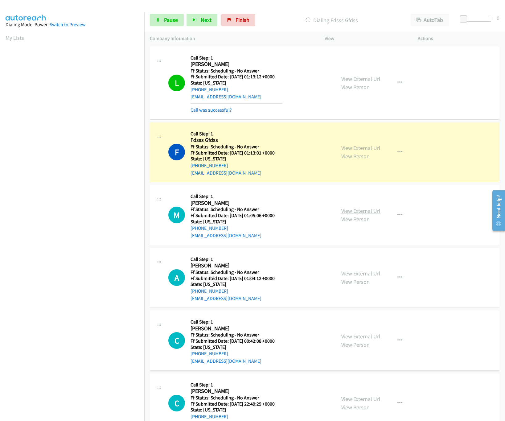
click at [356, 213] on link "View External Url" at bounding box center [360, 210] width 39 height 7
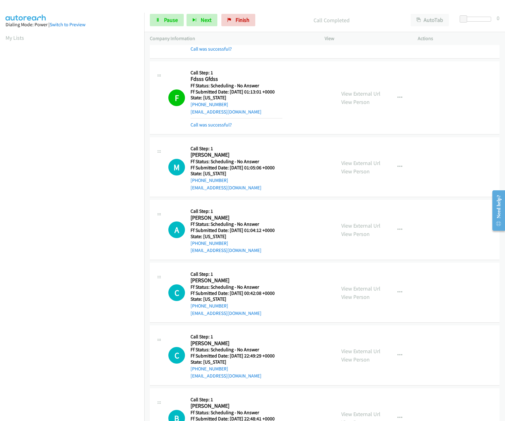
scroll to position [61, 0]
click at [348, 223] on link "View External Url" at bounding box center [360, 225] width 39 height 7
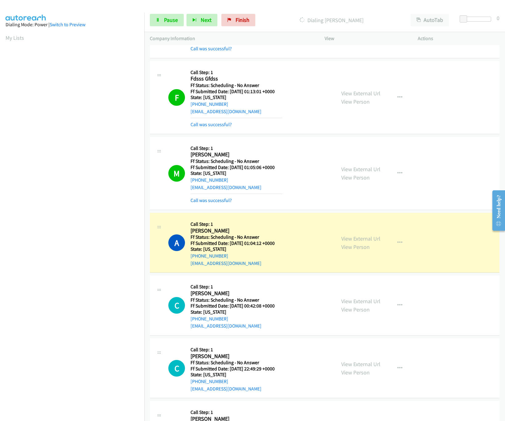
scroll to position [185, 0]
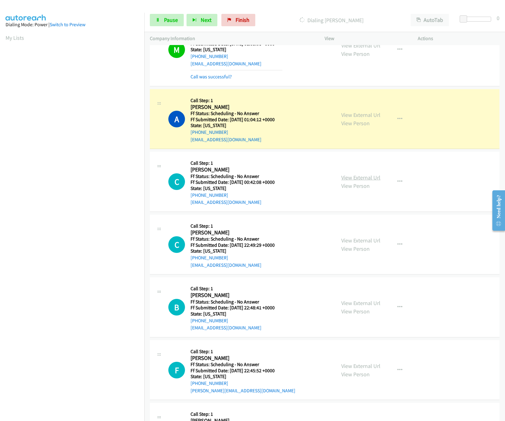
click at [363, 177] on link "View External Url" at bounding box center [360, 177] width 39 height 7
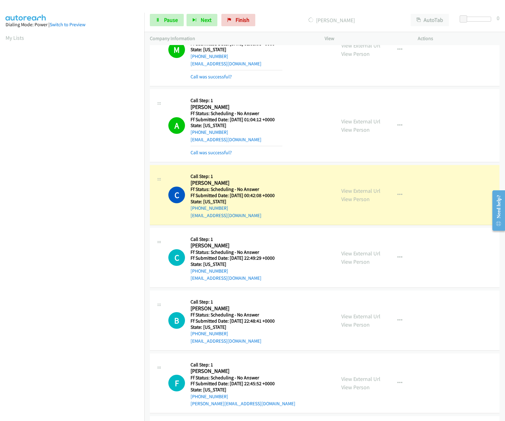
scroll to position [308, 0]
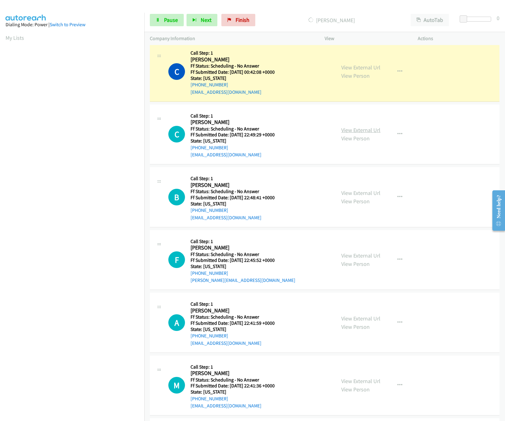
click at [351, 130] on link "View External Url" at bounding box center [360, 129] width 39 height 7
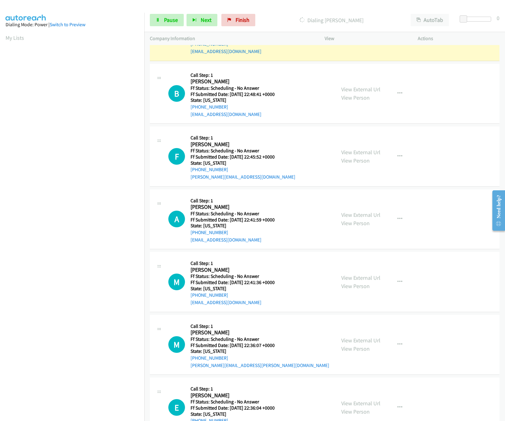
scroll to position [431, 0]
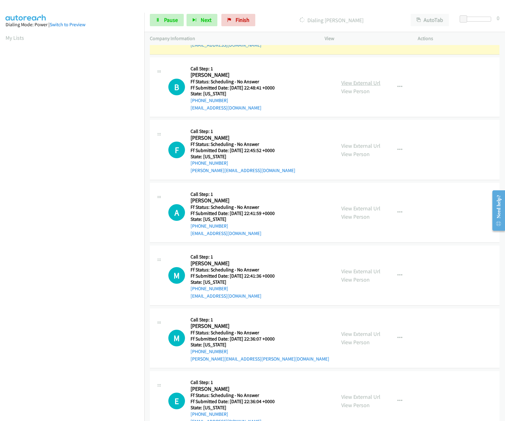
click at [354, 83] on link "View External Url" at bounding box center [360, 82] width 39 height 7
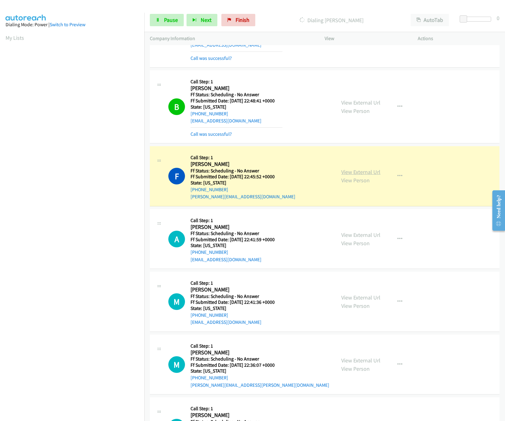
click at [353, 173] on link "View External Url" at bounding box center [360, 171] width 39 height 7
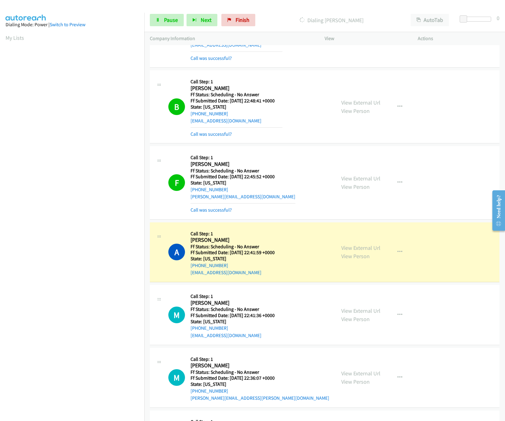
scroll to position [493, 0]
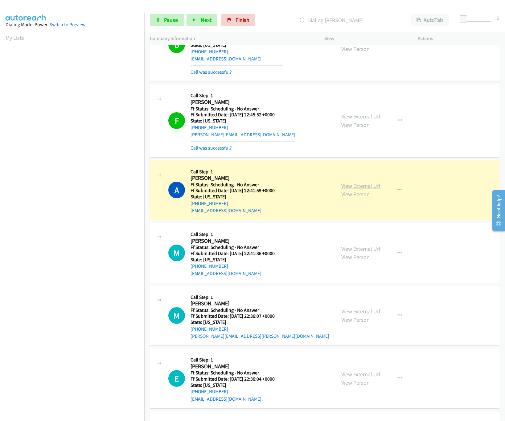
click at [355, 185] on link "View External Url" at bounding box center [360, 185] width 39 height 7
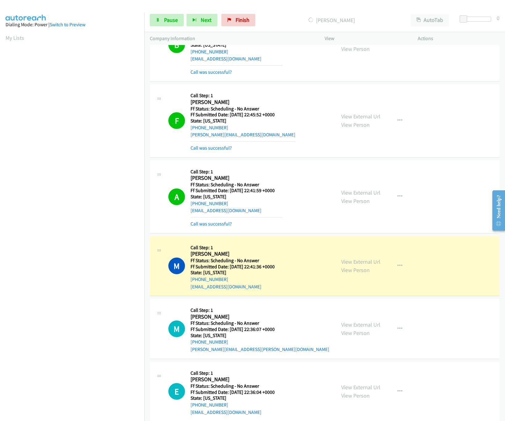
scroll to position [616, 0]
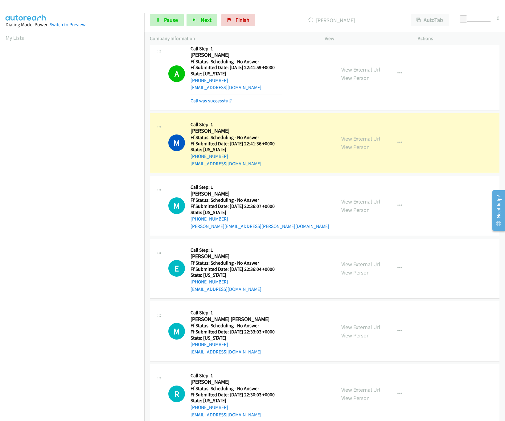
click at [211, 104] on link "Call was successful?" at bounding box center [211, 101] width 41 height 6
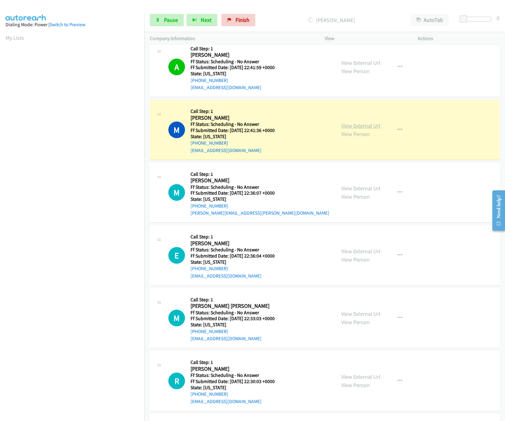
click at [360, 125] on link "View External Url" at bounding box center [360, 125] width 39 height 7
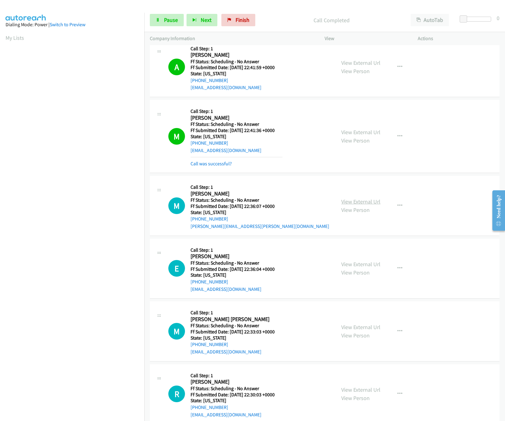
click at [347, 202] on link "View External Url" at bounding box center [360, 201] width 39 height 7
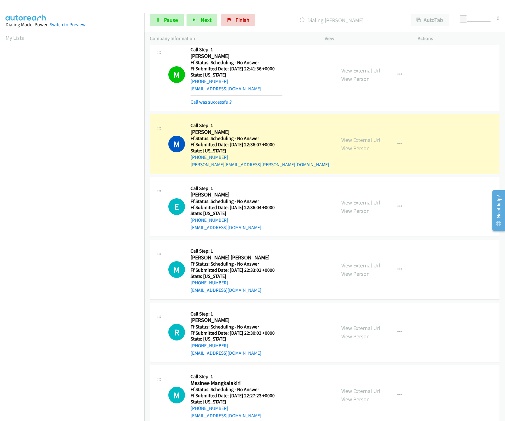
scroll to position [740, 0]
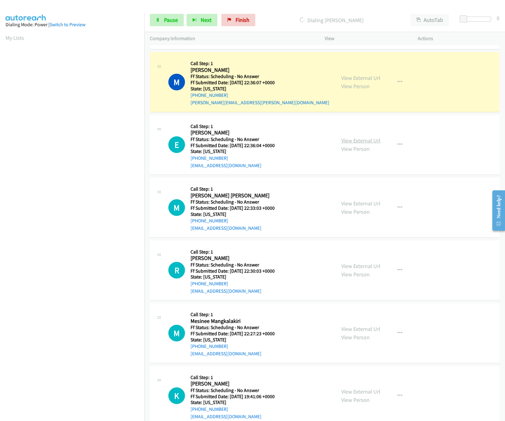
click at [368, 142] on link "View External Url" at bounding box center [360, 140] width 39 height 7
click at [170, 22] on span "Pause" at bounding box center [171, 19] width 14 height 7
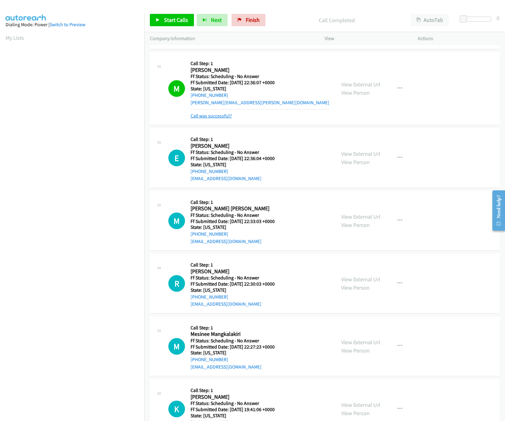
click at [218, 119] on link "Call was successful?" at bounding box center [211, 116] width 41 height 6
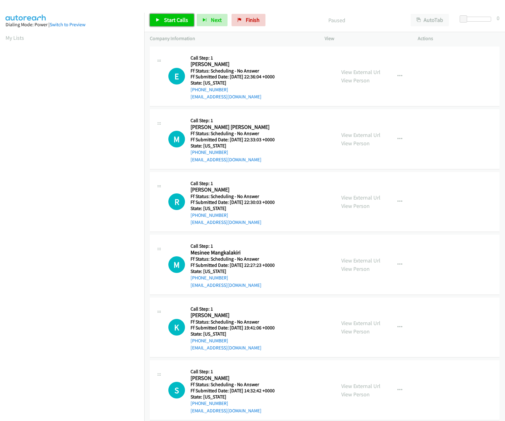
click at [159, 23] on link "Start Calls" at bounding box center [172, 20] width 44 height 12
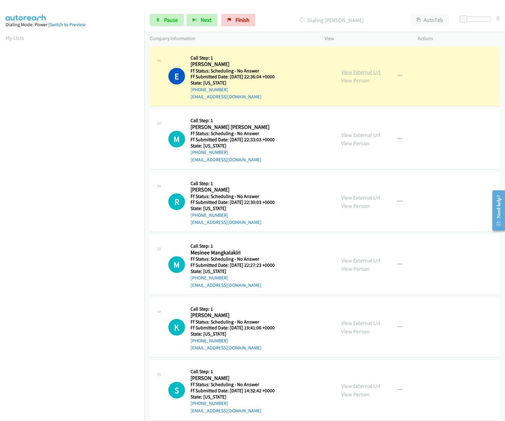
click at [345, 72] on link "View External Url" at bounding box center [360, 71] width 39 height 7
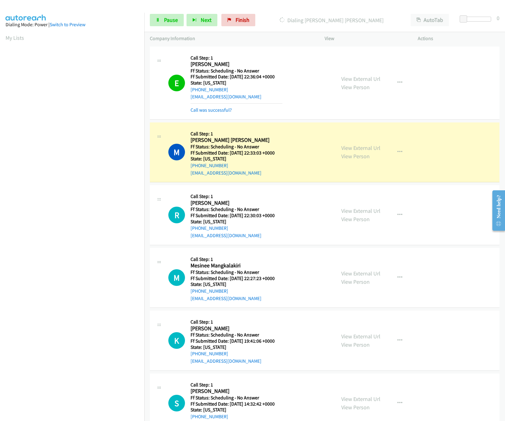
click at [357, 142] on div "View External Url View Person View External Url Email Schedule/Manage Callback …" at bounding box center [385, 152] width 99 height 49
click at [357, 148] on link "View External Url" at bounding box center [360, 147] width 39 height 7
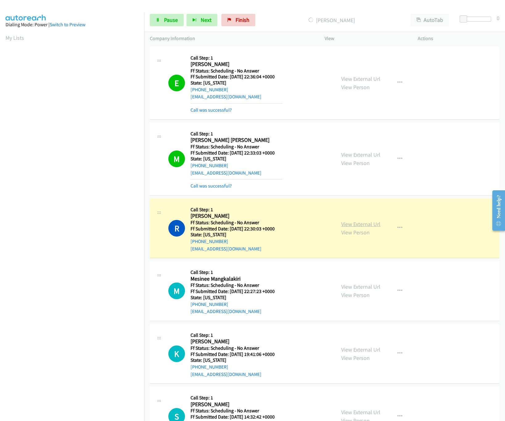
click at [356, 223] on link "View External Url" at bounding box center [360, 223] width 39 height 7
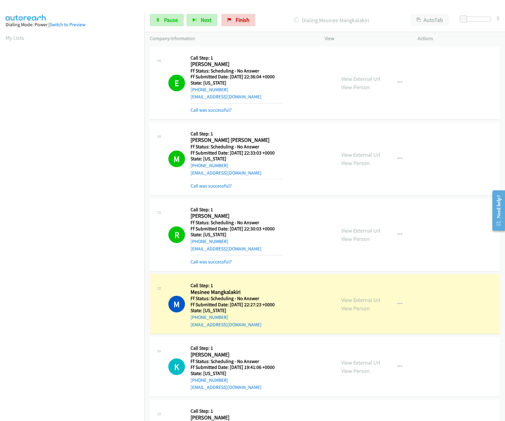
scroll to position [123, 0]
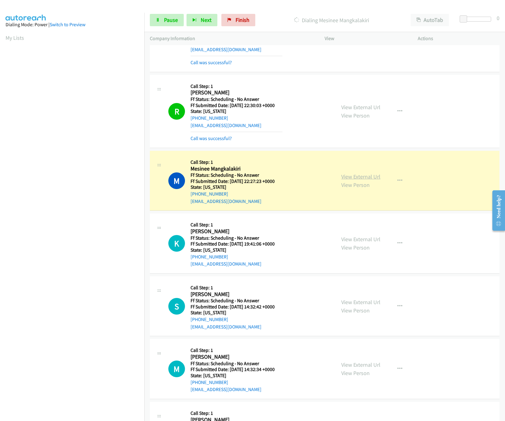
click at [347, 176] on link "View External Url" at bounding box center [360, 176] width 39 height 7
click at [358, 239] on link "View External Url" at bounding box center [360, 239] width 39 height 7
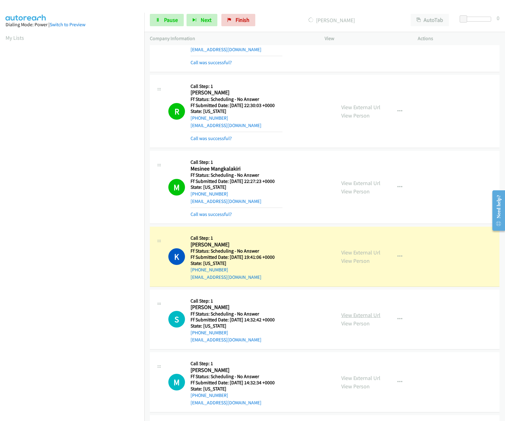
click at [367, 317] on link "View External Url" at bounding box center [360, 314] width 39 height 7
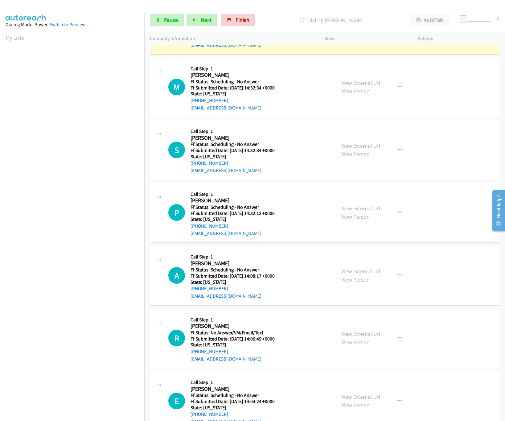
scroll to position [370, 0]
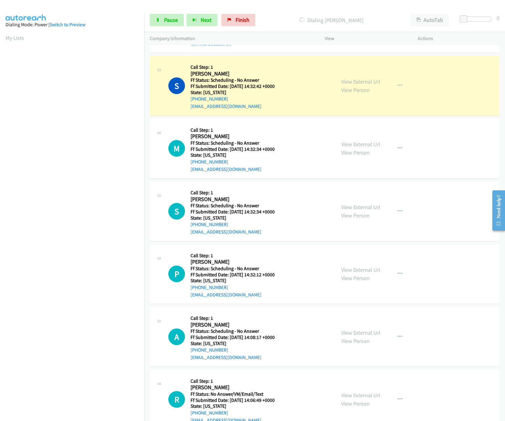
click at [101, 389] on nav "Dialing Mode: Power | Switch to Preview My Lists" at bounding box center [72, 223] width 145 height 421
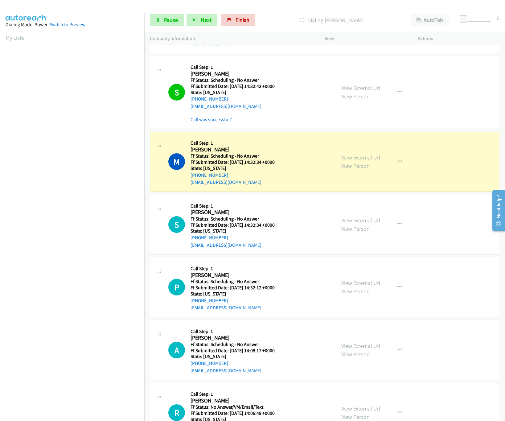
click at [355, 159] on link "View External Url" at bounding box center [360, 157] width 39 height 7
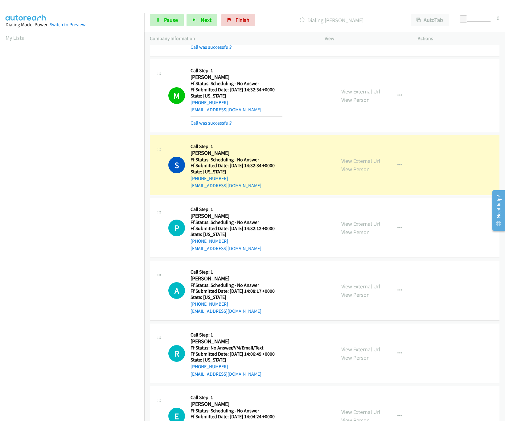
scroll to position [493, 0]
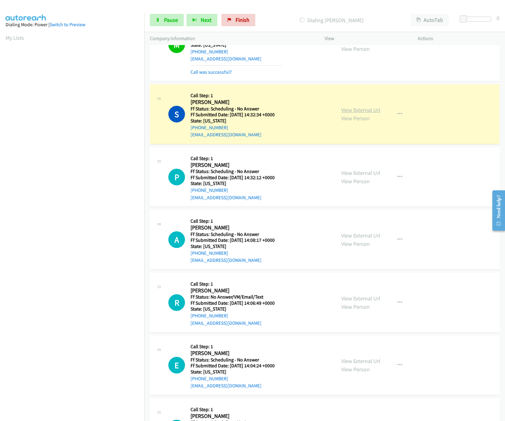
click at [351, 112] on link "View External Url" at bounding box center [360, 109] width 39 height 7
click at [363, 172] on link "View External Url" at bounding box center [360, 172] width 39 height 7
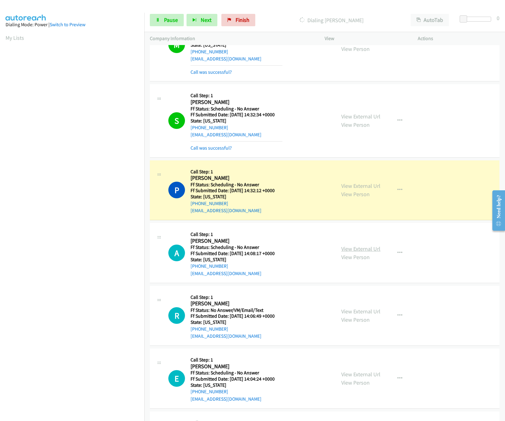
click at [363, 252] on link "View External Url" at bounding box center [360, 248] width 39 height 7
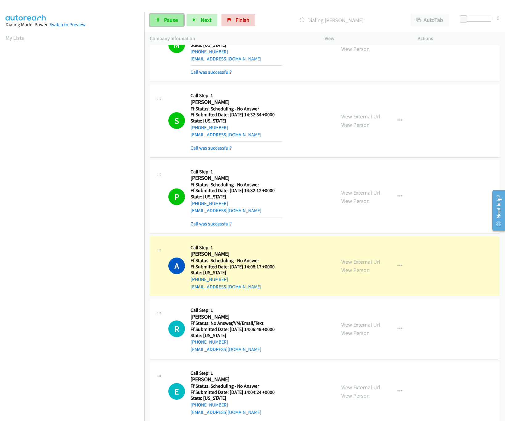
click at [177, 24] on link "Pause" at bounding box center [167, 20] width 34 height 12
drag, startPoint x: 250, startPoint y: 18, endPoint x: 277, endPoint y: 23, distance: 28.3
click at [250, 18] on span "Finish" at bounding box center [253, 19] width 14 height 7
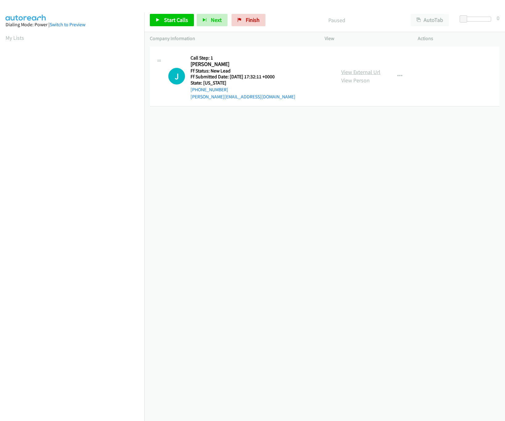
click at [353, 70] on link "View External Url" at bounding box center [360, 71] width 39 height 7
click at [173, 14] on link "Start Calls" at bounding box center [172, 20] width 44 height 12
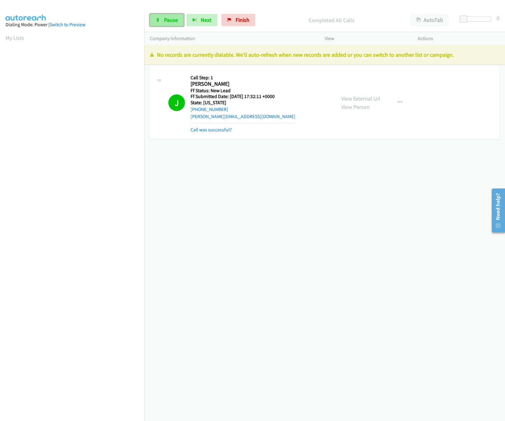
click at [171, 25] on link "Pause" at bounding box center [167, 20] width 34 height 12
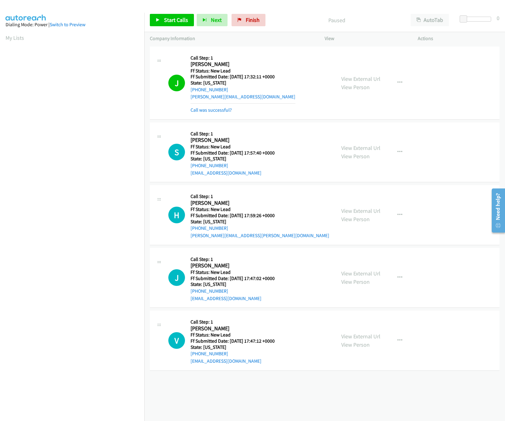
click at [221, 394] on div "+1 415-964-1034 Call failed - Please reload the list and try again The Callbar …" at bounding box center [324, 233] width 361 height 376
drag, startPoint x: 248, startPoint y: 21, endPoint x: 274, endPoint y: 29, distance: 27.0
click at [248, 21] on span "Finish" at bounding box center [253, 19] width 14 height 7
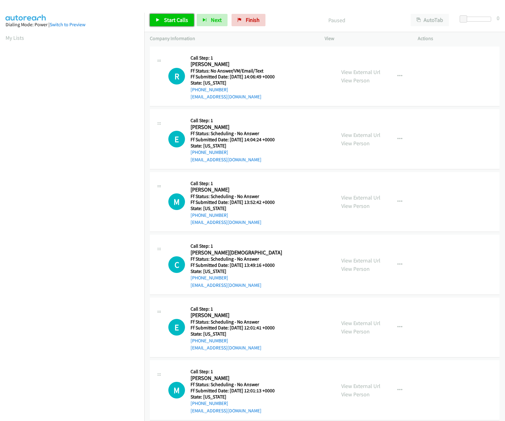
click at [178, 19] on span "Start Calls" at bounding box center [176, 19] width 24 height 7
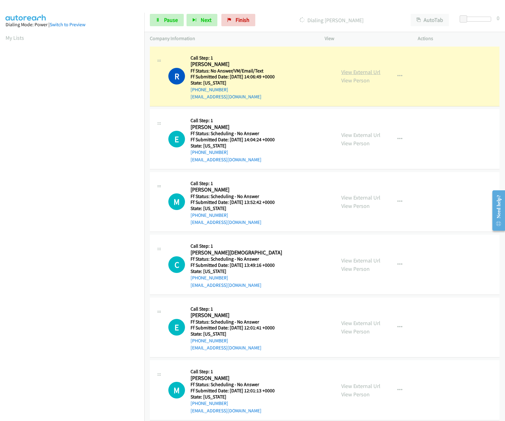
click at [354, 69] on link "View External Url" at bounding box center [360, 71] width 39 height 7
click at [357, 136] on link "View External Url" at bounding box center [360, 134] width 39 height 7
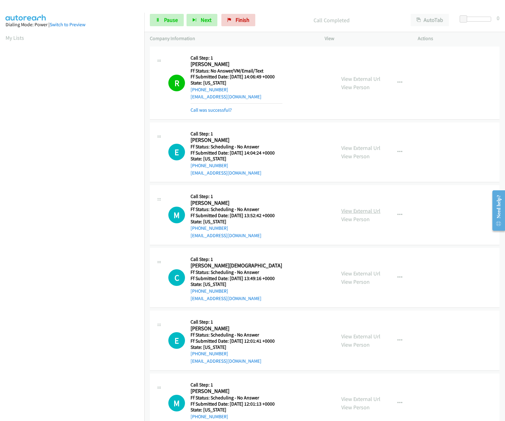
click at [341, 207] on link "View External Url" at bounding box center [360, 210] width 39 height 7
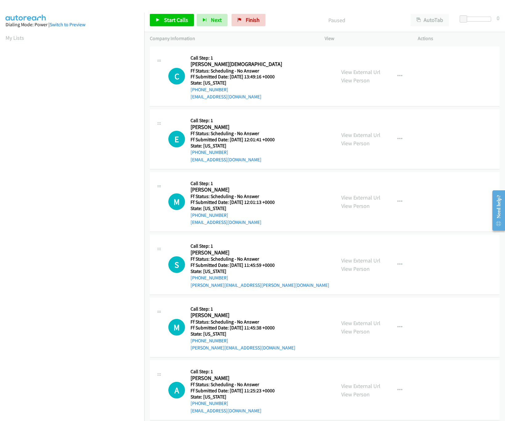
scroll to position [0, 2]
click at [171, 23] on link "Start Calls" at bounding box center [172, 20] width 44 height 12
click at [374, 73] on link "View External Url" at bounding box center [360, 71] width 39 height 7
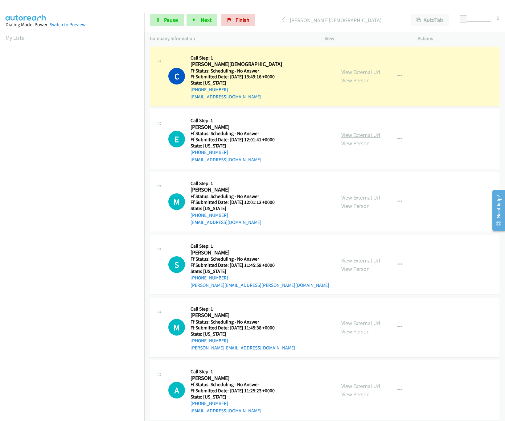
click at [361, 136] on link "View External Url" at bounding box center [360, 134] width 39 height 7
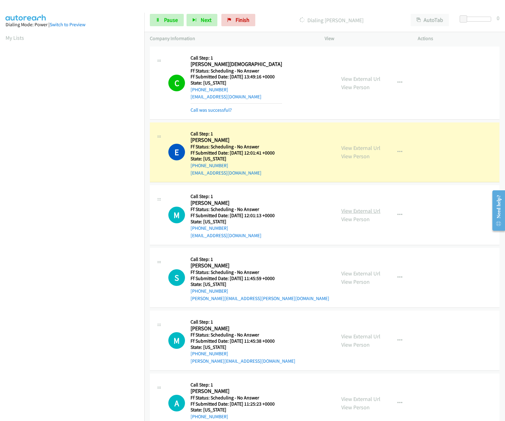
click at [350, 212] on link "View External Url" at bounding box center [360, 210] width 39 height 7
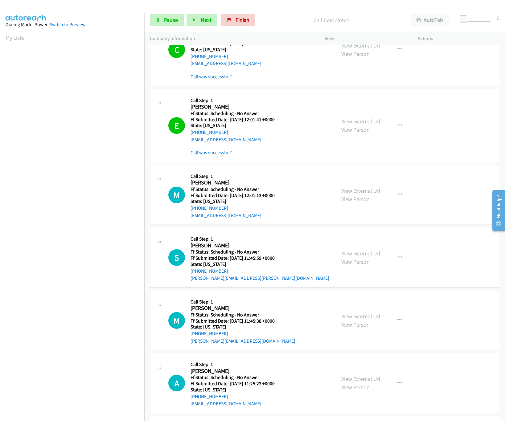
scroll to position [61, 0]
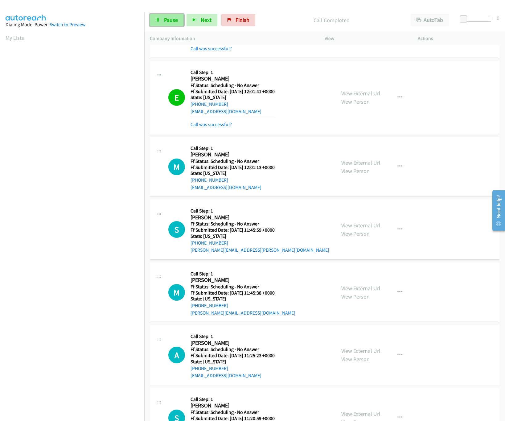
click at [165, 20] on span "Pause" at bounding box center [171, 19] width 14 height 7
click at [240, 17] on link "Finish" at bounding box center [249, 20] width 34 height 12
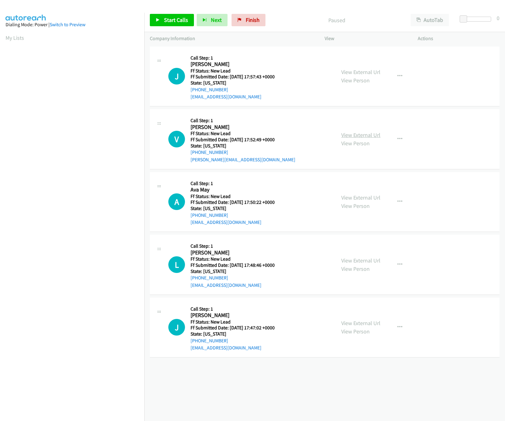
click at [360, 133] on link "View External Url" at bounding box center [360, 134] width 39 height 7
click at [360, 68] on div "View External Url View Person" at bounding box center [360, 76] width 39 height 17
click at [359, 70] on link "View External Url" at bounding box center [360, 71] width 39 height 7
click at [166, 17] on span "Start Calls" at bounding box center [176, 19] width 24 height 7
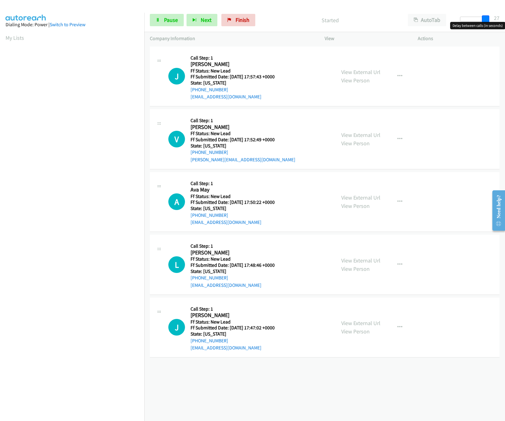
drag, startPoint x: 465, startPoint y: 18, endPoint x: 490, endPoint y: 22, distance: 26.3
click at [490, 22] on body "Start Calls Pause Next Finish Started AutoTab AutoTab 27 Company Information In…" at bounding box center [252, 14] width 505 height 29
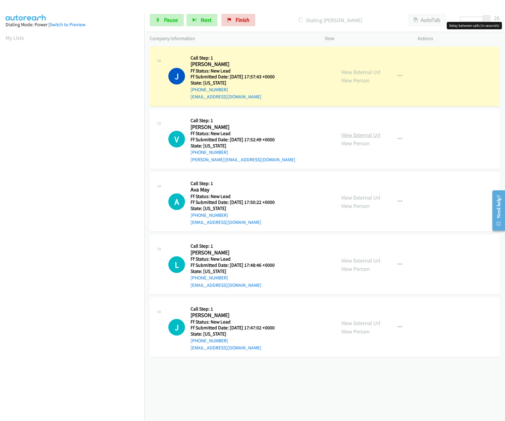
click at [368, 133] on link "View External Url" at bounding box center [360, 134] width 39 height 7
click at [476, 17] on div at bounding box center [474, 19] width 28 height 5
drag, startPoint x: 474, startPoint y: 18, endPoint x: 471, endPoint y: 20, distance: 3.3
click at [472, 20] on span at bounding box center [475, 18] width 7 height 7
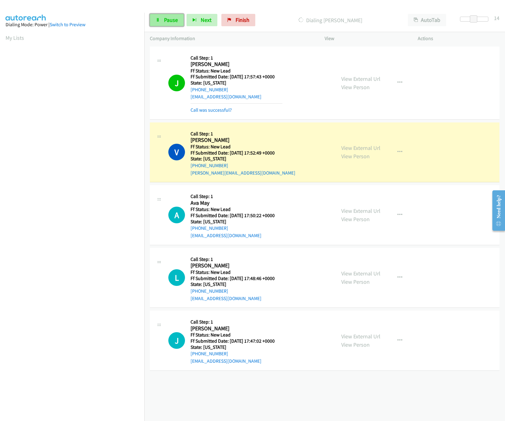
click at [160, 21] on link "Pause" at bounding box center [167, 20] width 34 height 12
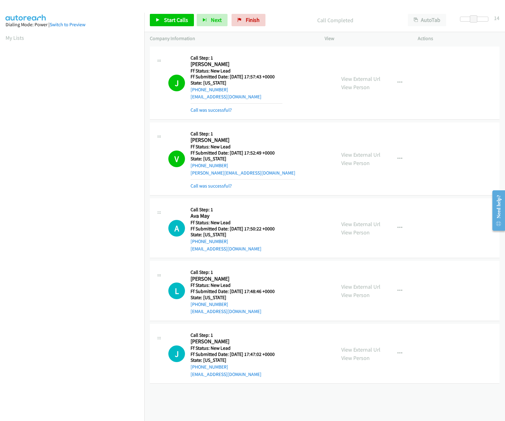
click at [217, 179] on hr at bounding box center [243, 179] width 105 height 0
click at [214, 187] on link "Call was successful?" at bounding box center [211, 186] width 41 height 6
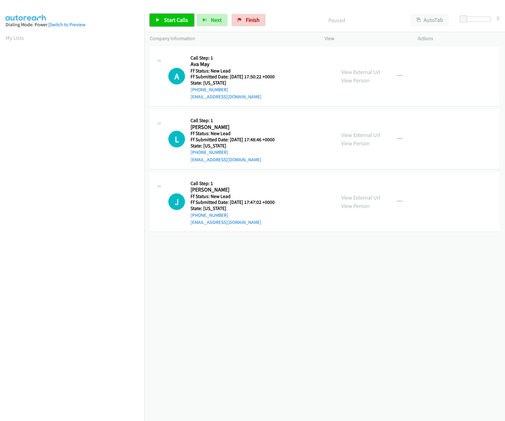
click at [178, 22] on span "Start Calls" at bounding box center [176, 19] width 24 height 7
click at [355, 73] on link "View External Url" at bounding box center [360, 71] width 39 height 7
click at [170, 25] on link "Pause" at bounding box center [167, 20] width 34 height 12
click at [170, 20] on span "Start Calls" at bounding box center [176, 19] width 24 height 7
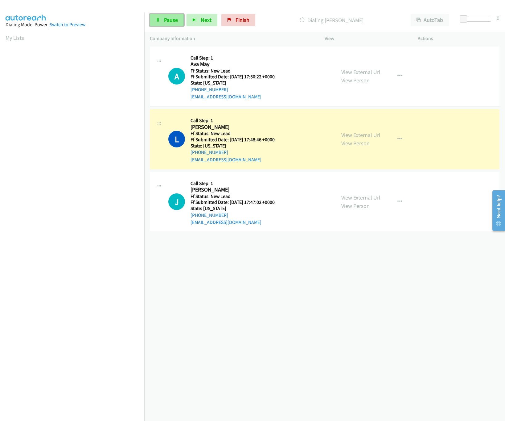
click at [173, 22] on span "Pause" at bounding box center [171, 19] width 14 height 7
click at [178, 23] on link "Start Calls" at bounding box center [172, 20] width 44 height 12
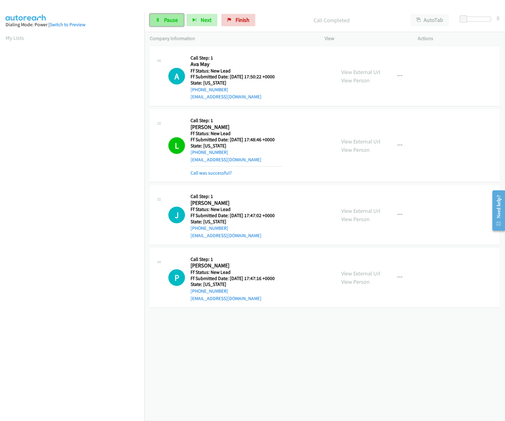
click at [177, 15] on link "Pause" at bounding box center [167, 20] width 34 height 12
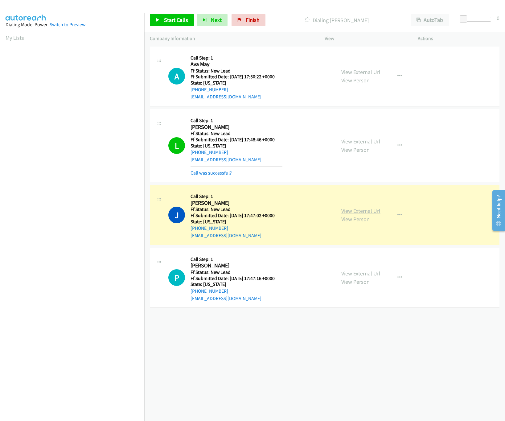
click at [365, 211] on link "View External Url" at bounding box center [360, 210] width 39 height 7
click at [369, 141] on link "View External Url" at bounding box center [360, 141] width 39 height 7
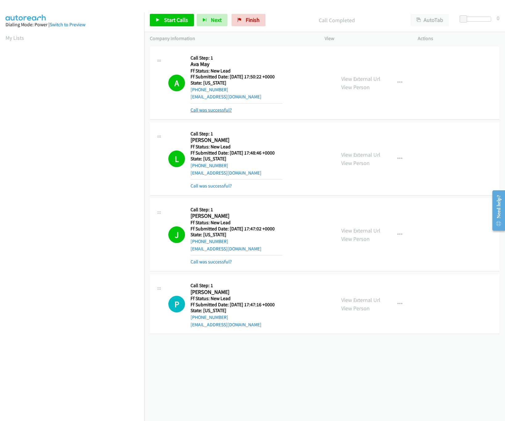
click at [217, 112] on link "Call was successful?" at bounding box center [211, 110] width 41 height 6
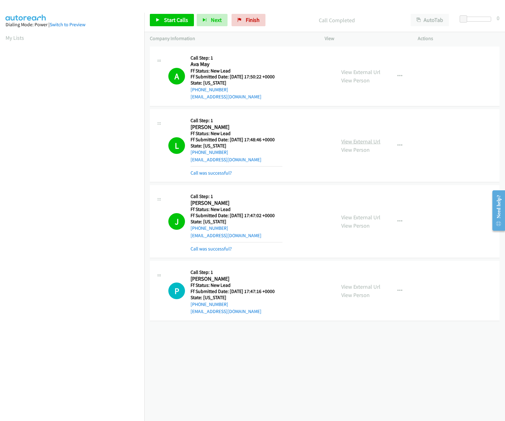
click at [357, 140] on link "View External Url" at bounding box center [360, 141] width 39 height 7
click at [246, 22] on span "Finish" at bounding box center [253, 19] width 14 height 7
